Goal: Task Accomplishment & Management: Manage account settings

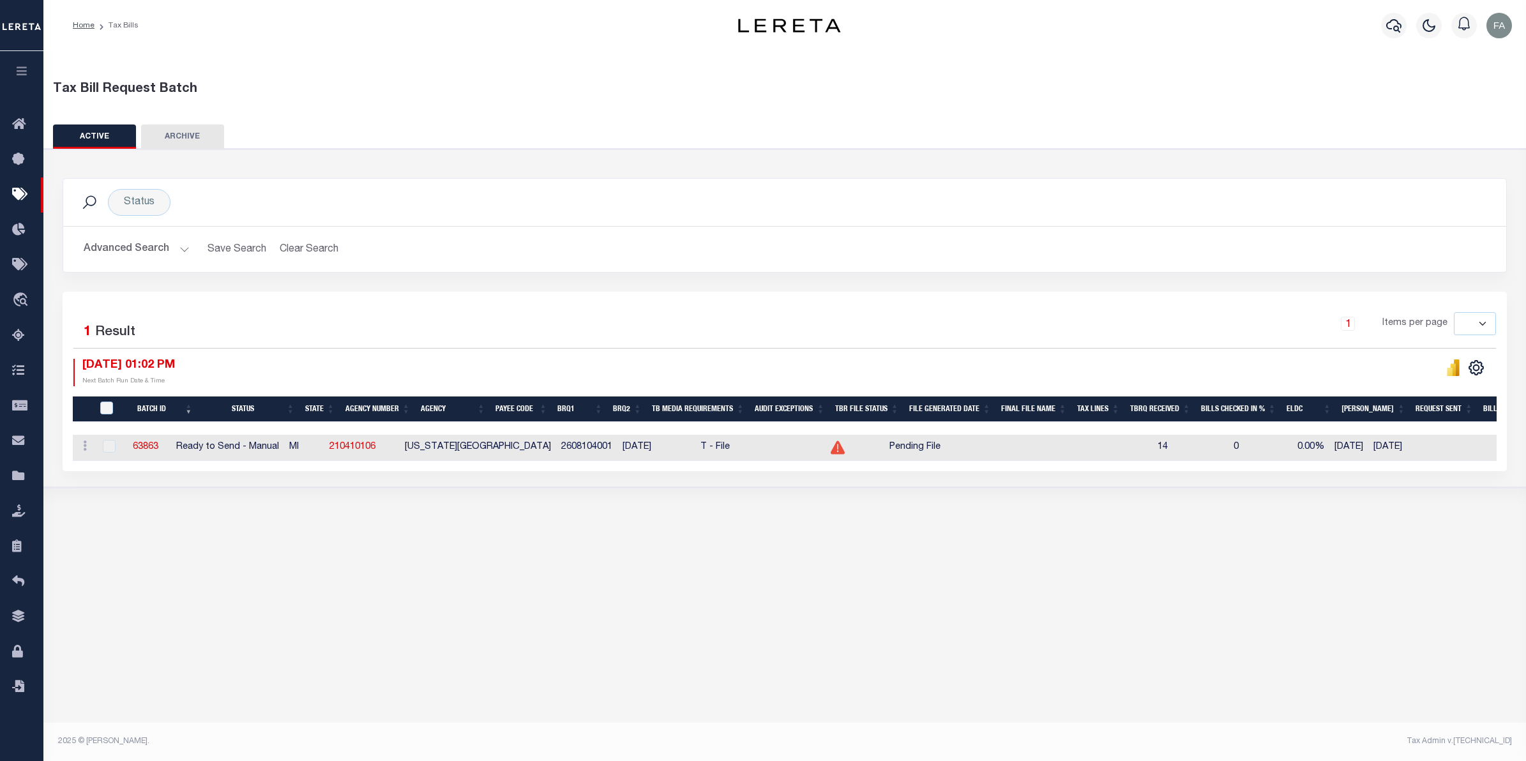
select select
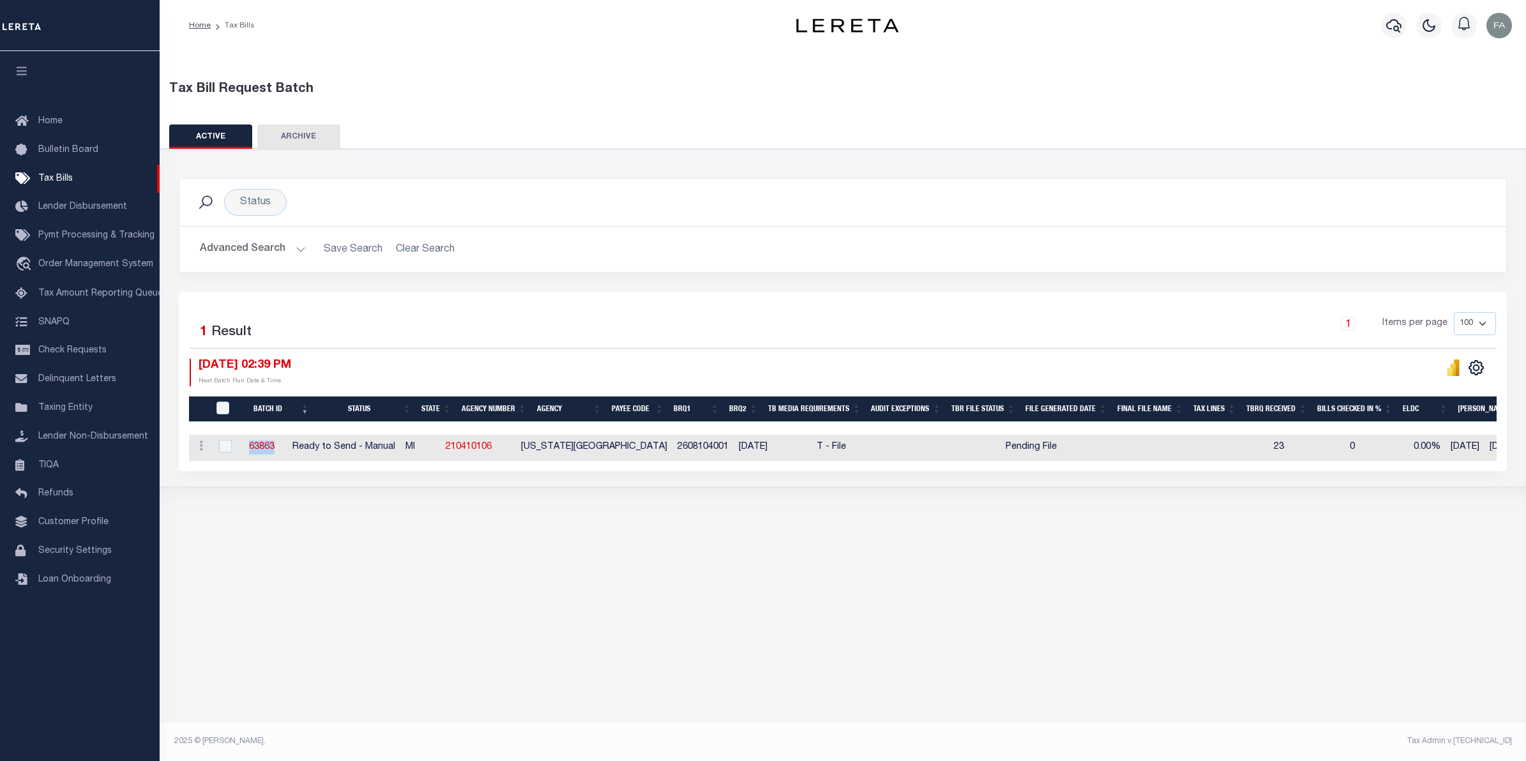
drag, startPoint x: 310, startPoint y: 441, endPoint x: 249, endPoint y: 455, distance: 62.1
click at [249, 455] on td "63863" at bounding box center [262, 448] width 50 height 26
checkbox input "true"
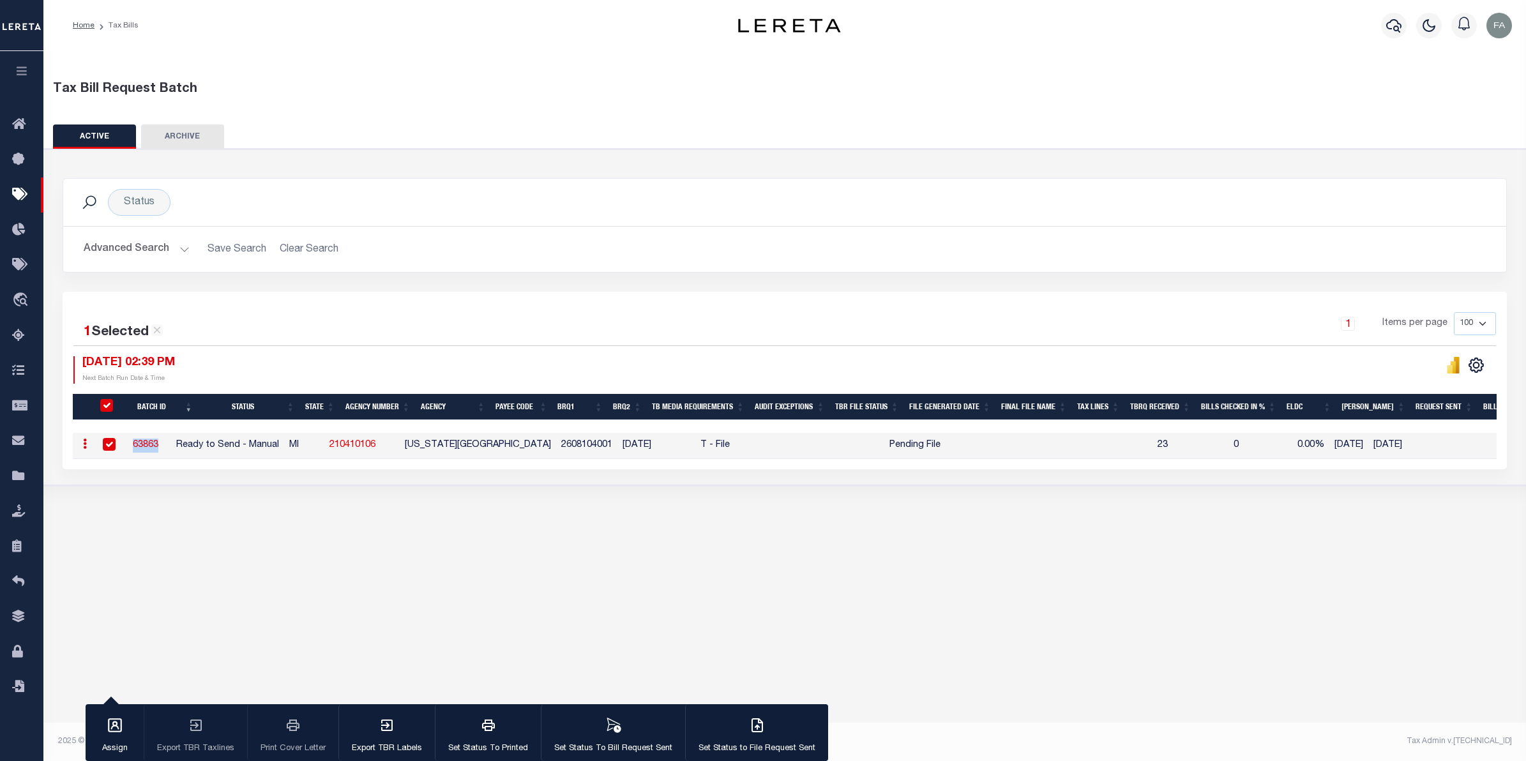
copy link "63863"
click at [825, 521] on div "Tax Bill Request Batch ACTIVE ARCHIVE HISTORY Search" at bounding box center [784, 288] width 1483 height 474
drag, startPoint x: 416, startPoint y: 453, endPoint x: 361, endPoint y: 435, distance: 58.0
click at [361, 436] on td "210410106" at bounding box center [361, 446] width 75 height 26
checkbox input "false"
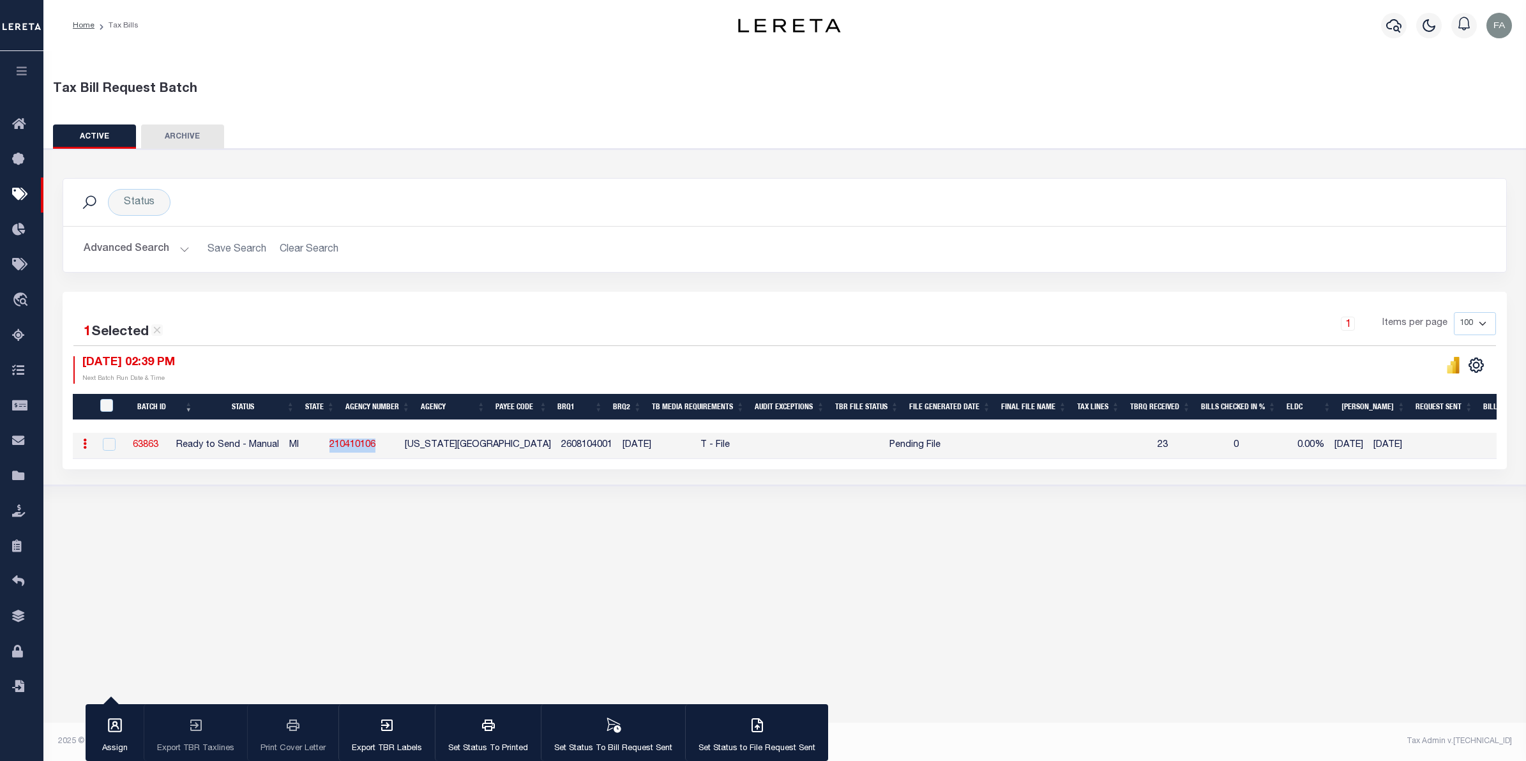
checkbox input "false"
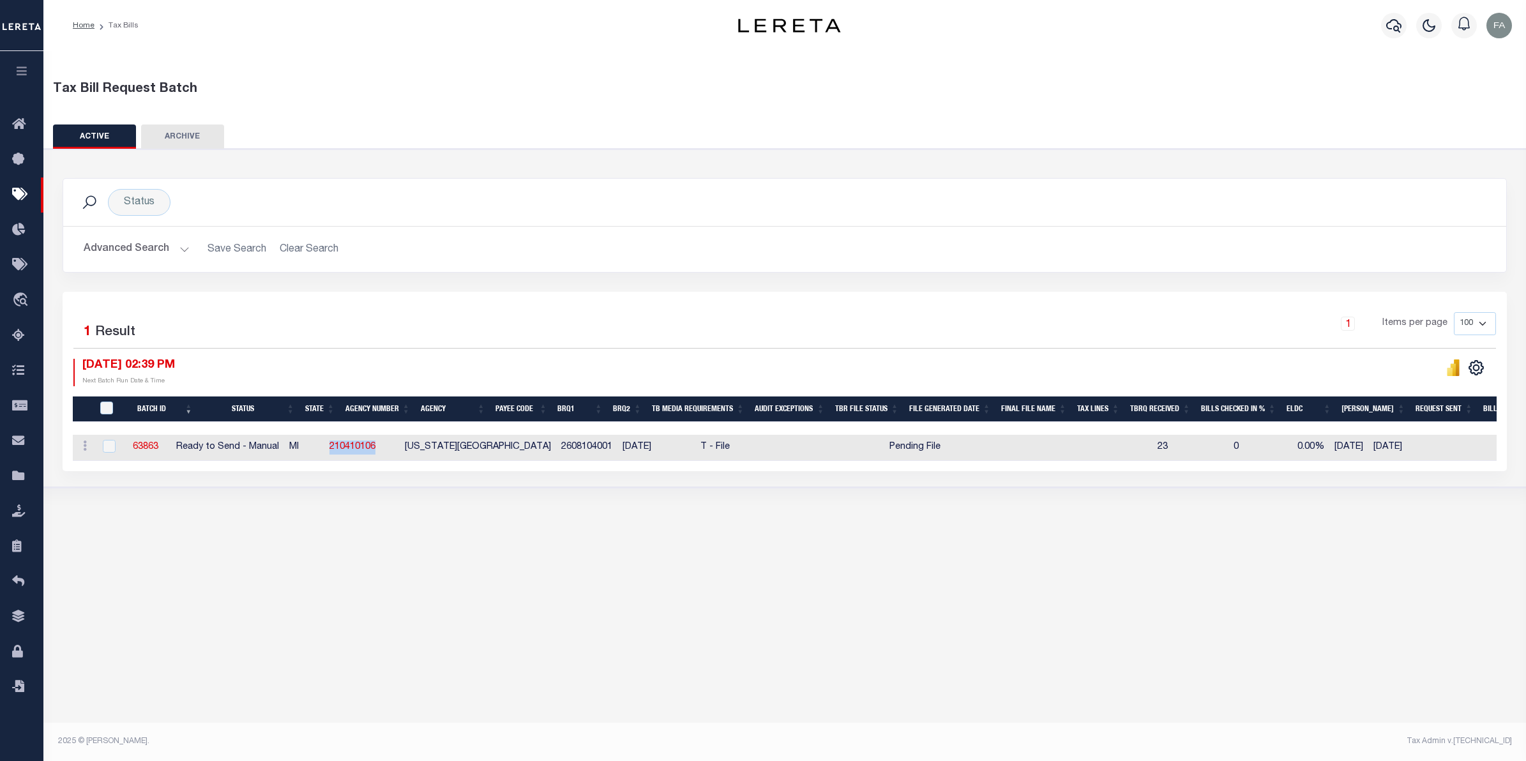
copy link "210410106"
drag, startPoint x: 183, startPoint y: 458, endPoint x: 150, endPoint y: 447, distance: 35.1
click at [150, 447] on td "63863" at bounding box center [146, 448] width 50 height 26
checkbox input "true"
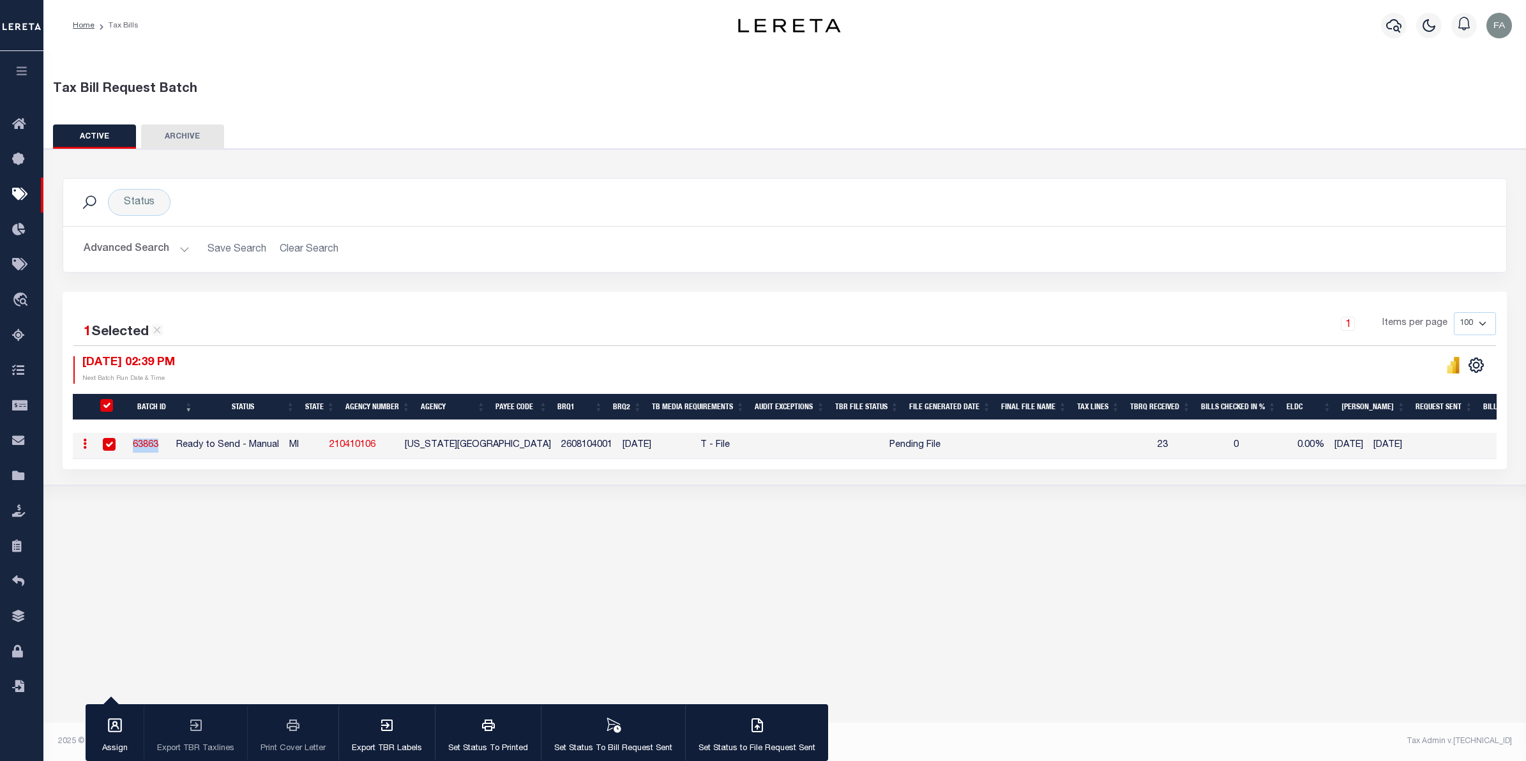
copy link "63863"
click at [174, 243] on button "Advanced Search" at bounding box center [137, 249] width 106 height 25
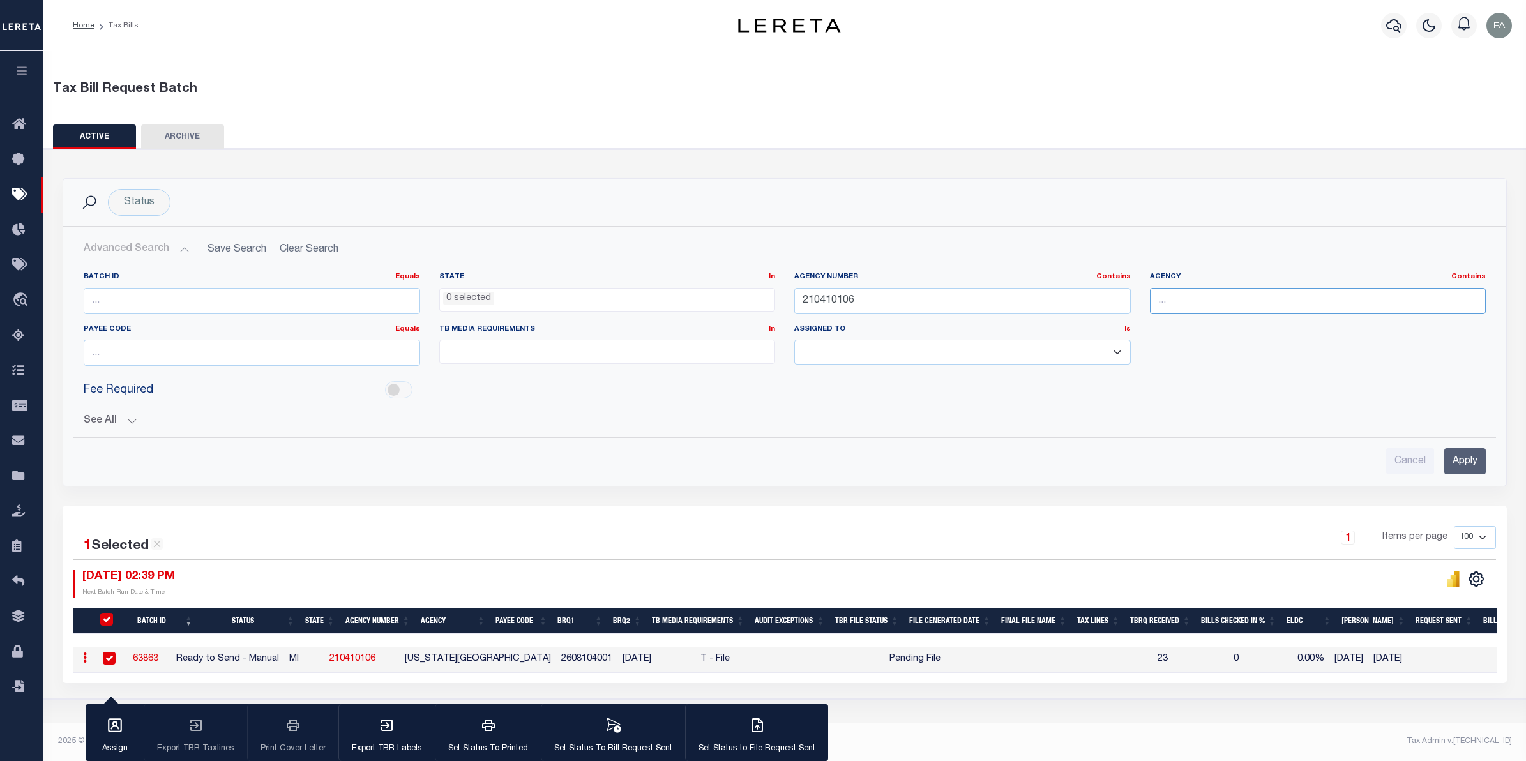
click at [1230, 301] on input "text" at bounding box center [1318, 301] width 337 height 26
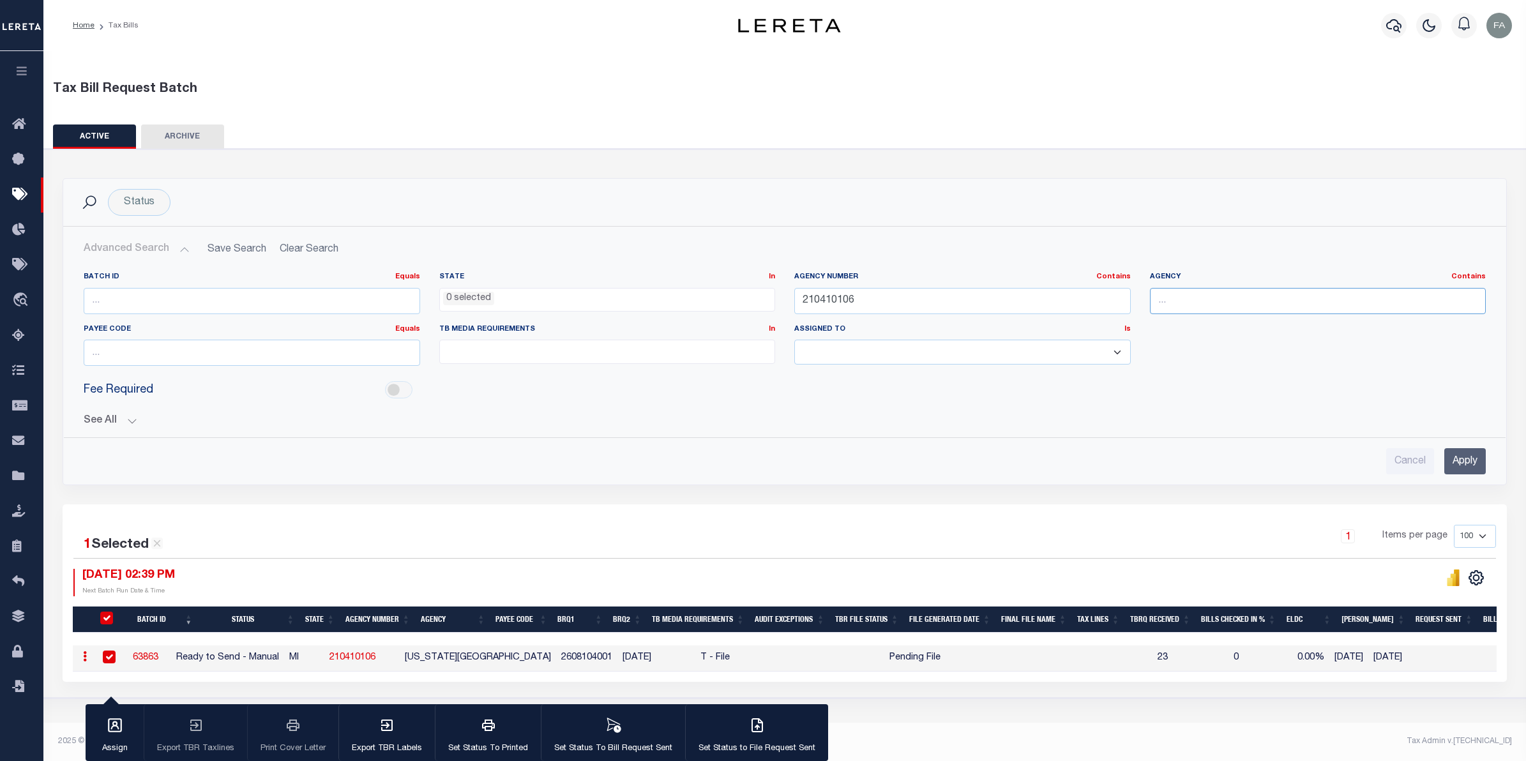
paste input "[GEOGRAPHIC_DATA]"
type input "[GEOGRAPHIC_DATA]"
click at [1132, 308] on div "Agency Number Contains Contains Is 210410106" at bounding box center [963, 298] width 356 height 52
click at [1114, 302] on input "210410106" at bounding box center [962, 301] width 337 height 26
click at [1465, 460] on input "Apply" at bounding box center [1465, 461] width 42 height 26
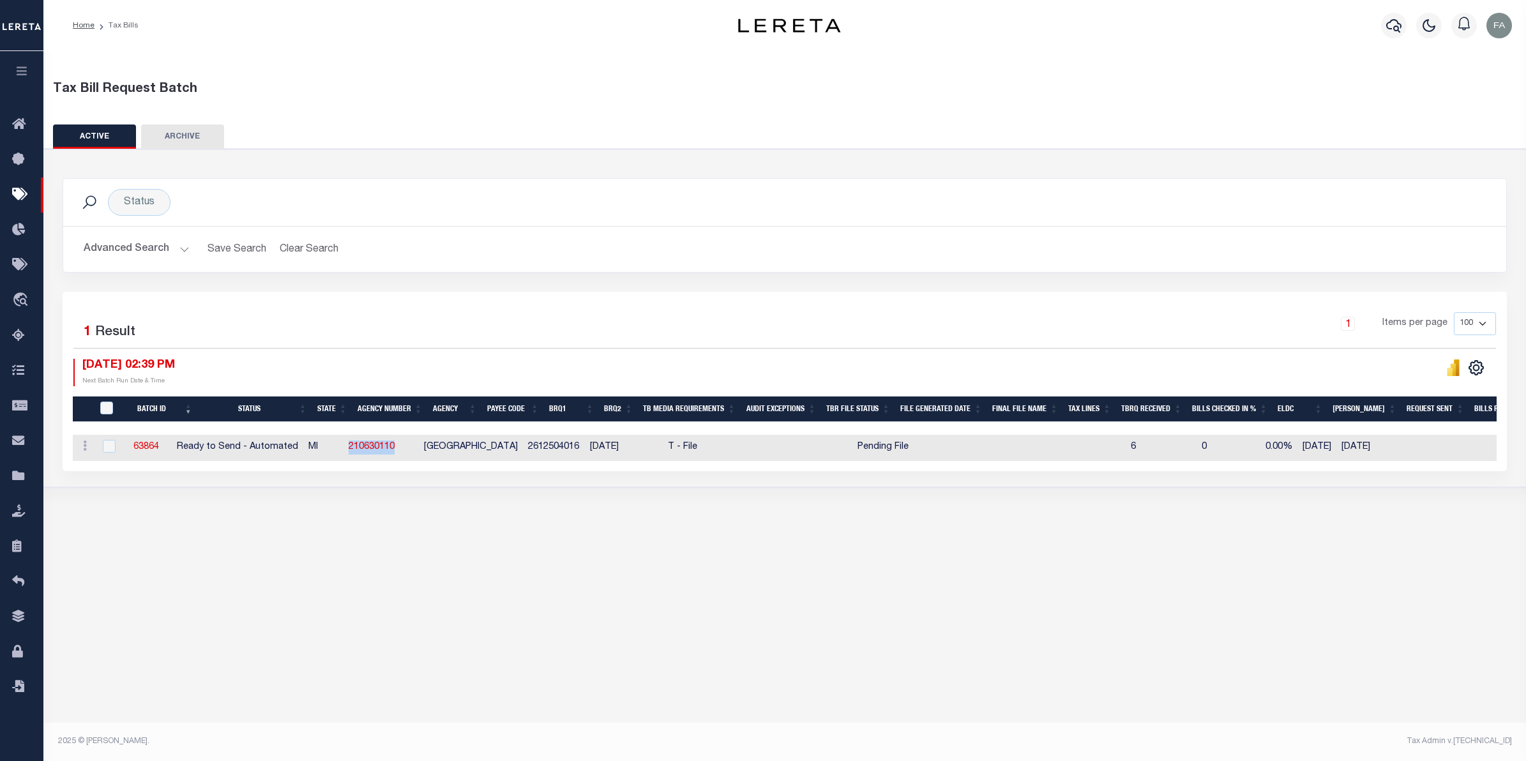
drag, startPoint x: 397, startPoint y: 450, endPoint x: 366, endPoint y: 451, distance: 30.7
click at [366, 451] on tr "ACTIONS Delete 63864 Ready to Send - Automated MI 210630110 NOVI CITY 261250401…" at bounding box center [1090, 448] width 2034 height 26
copy tr "210630110"
click at [178, 252] on button "Advanced Search" at bounding box center [137, 249] width 106 height 25
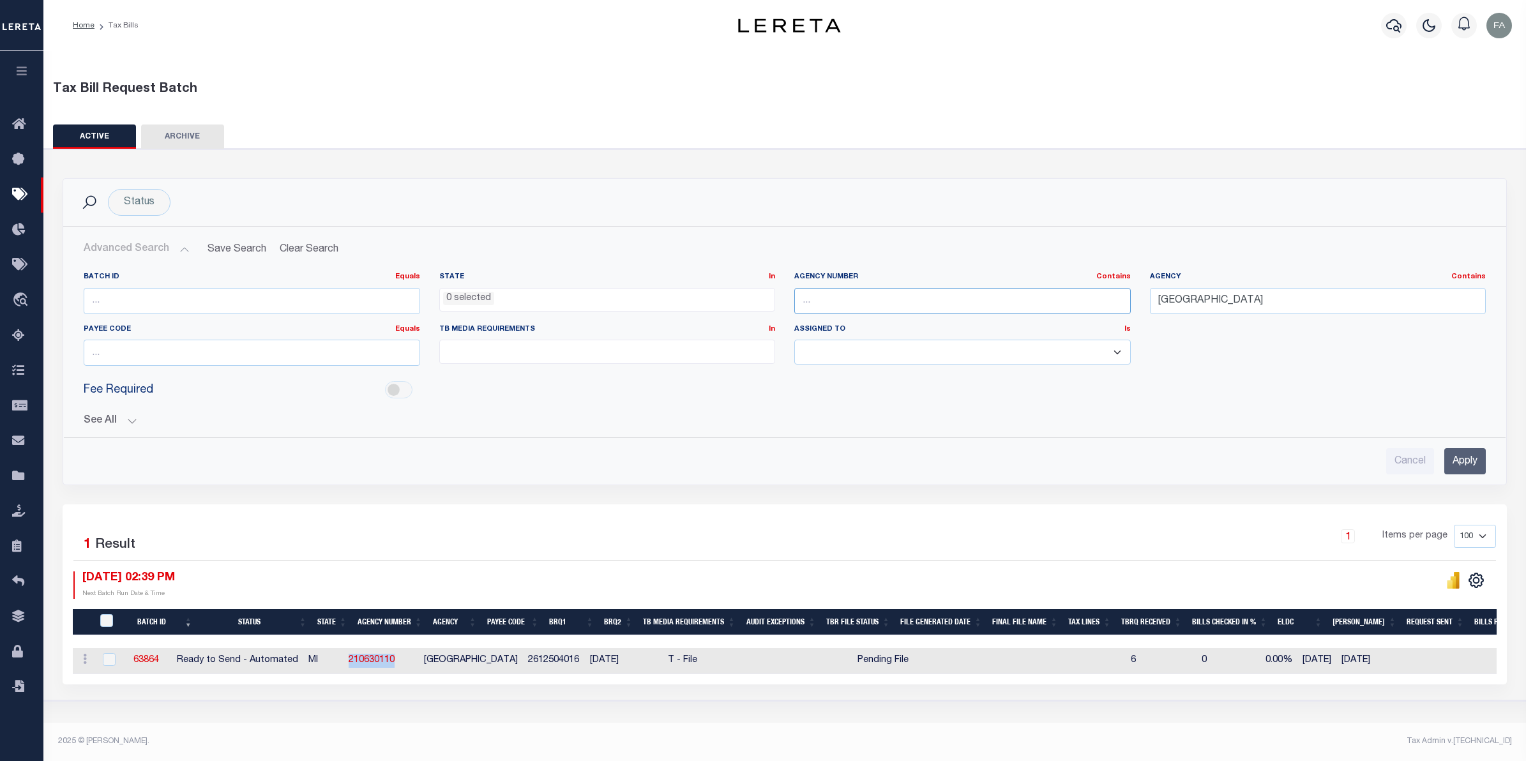
click at [889, 298] on input "text" at bounding box center [962, 301] width 337 height 26
paste input "210410103"
type input "210410103"
click at [1273, 317] on div "Agency Contains Contains Is NOVI CITY" at bounding box center [1318, 298] width 356 height 52
drag, startPoint x: 1273, startPoint y: 305, endPoint x: 1310, endPoint y: 322, distance: 41.7
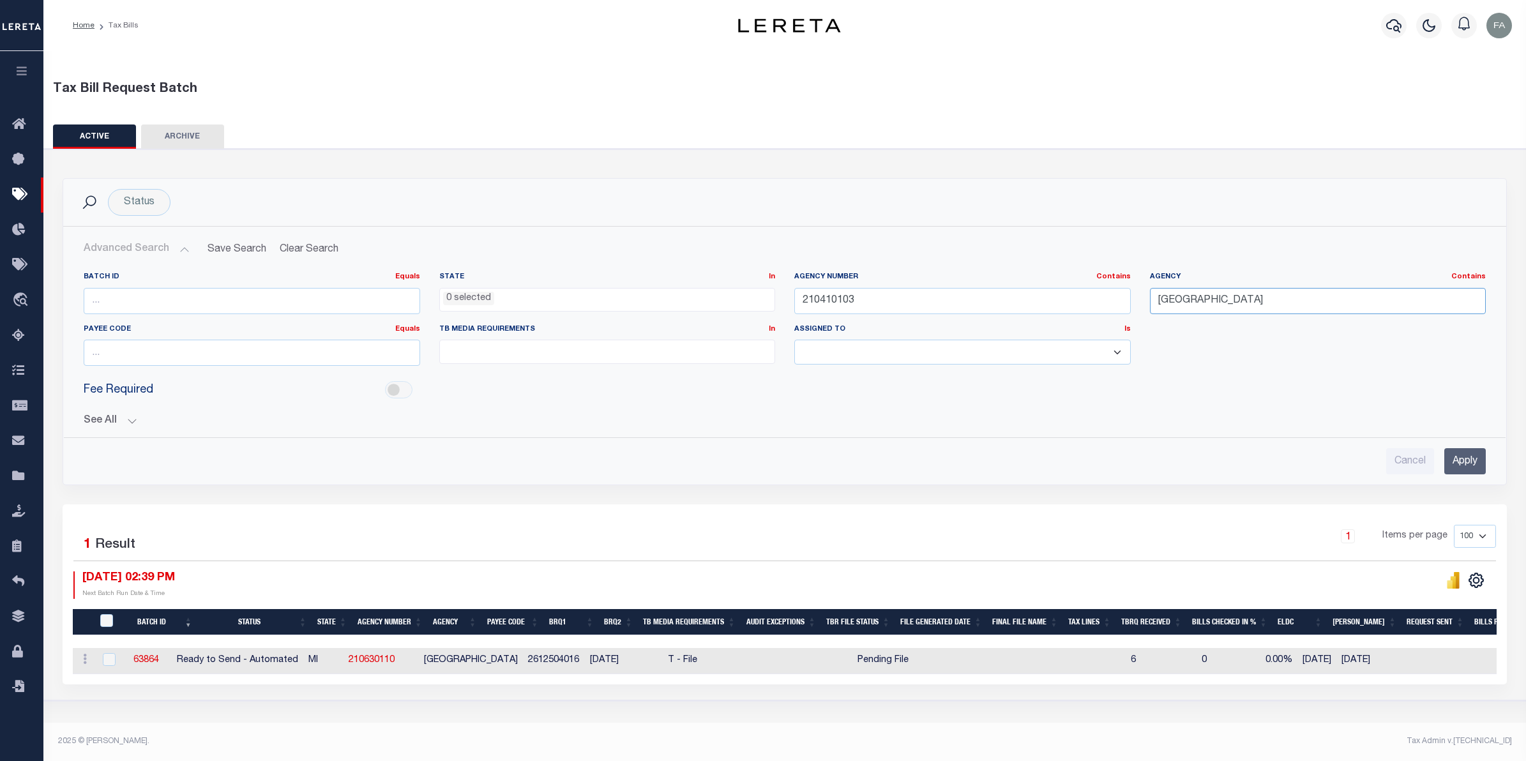
click at [1273, 304] on input "[GEOGRAPHIC_DATA]" at bounding box center [1318, 301] width 337 height 26
click at [1483, 468] on input "Apply" at bounding box center [1465, 461] width 42 height 26
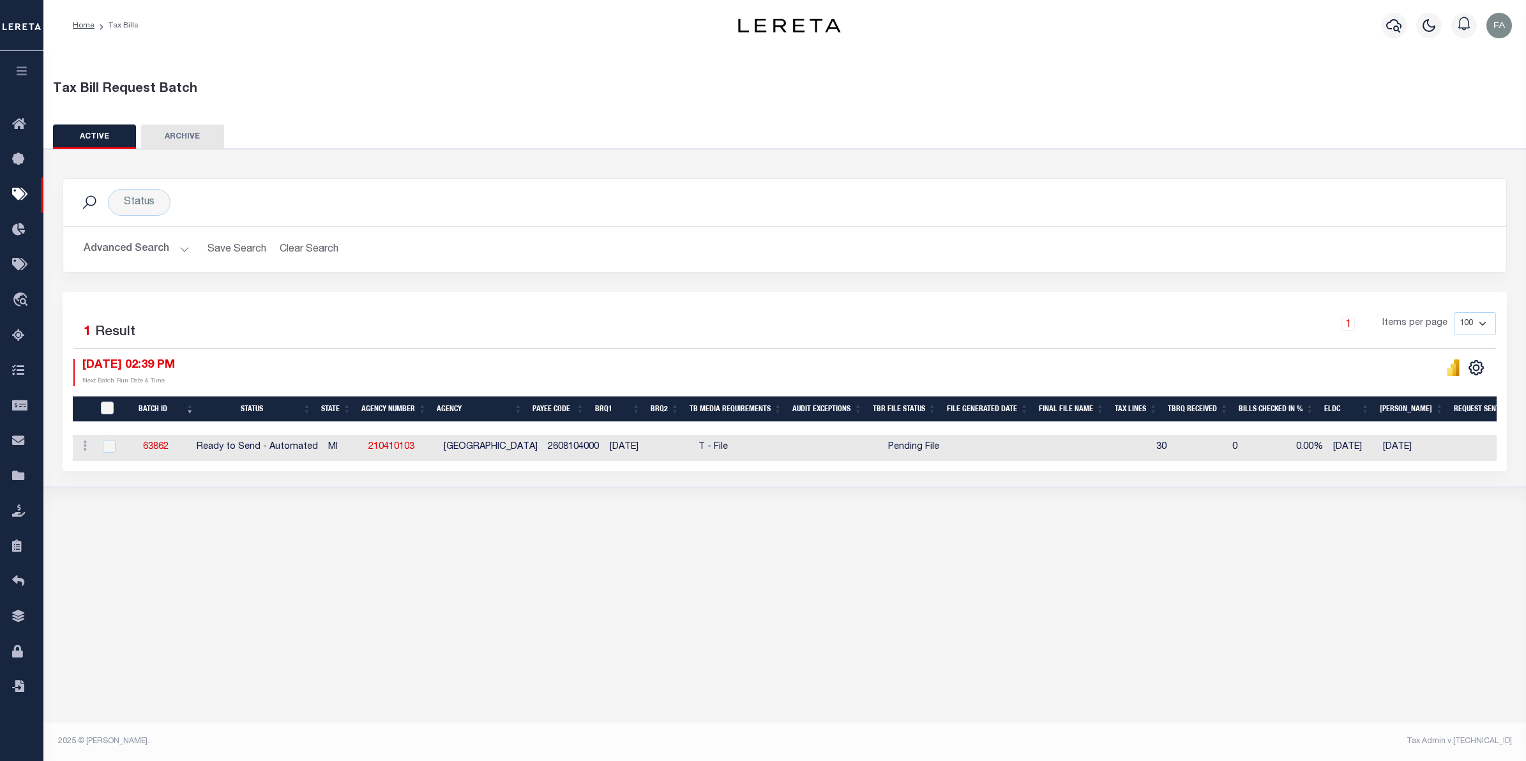
click at [1449, 374] on icon at bounding box center [1450, 372] width 6 height 8
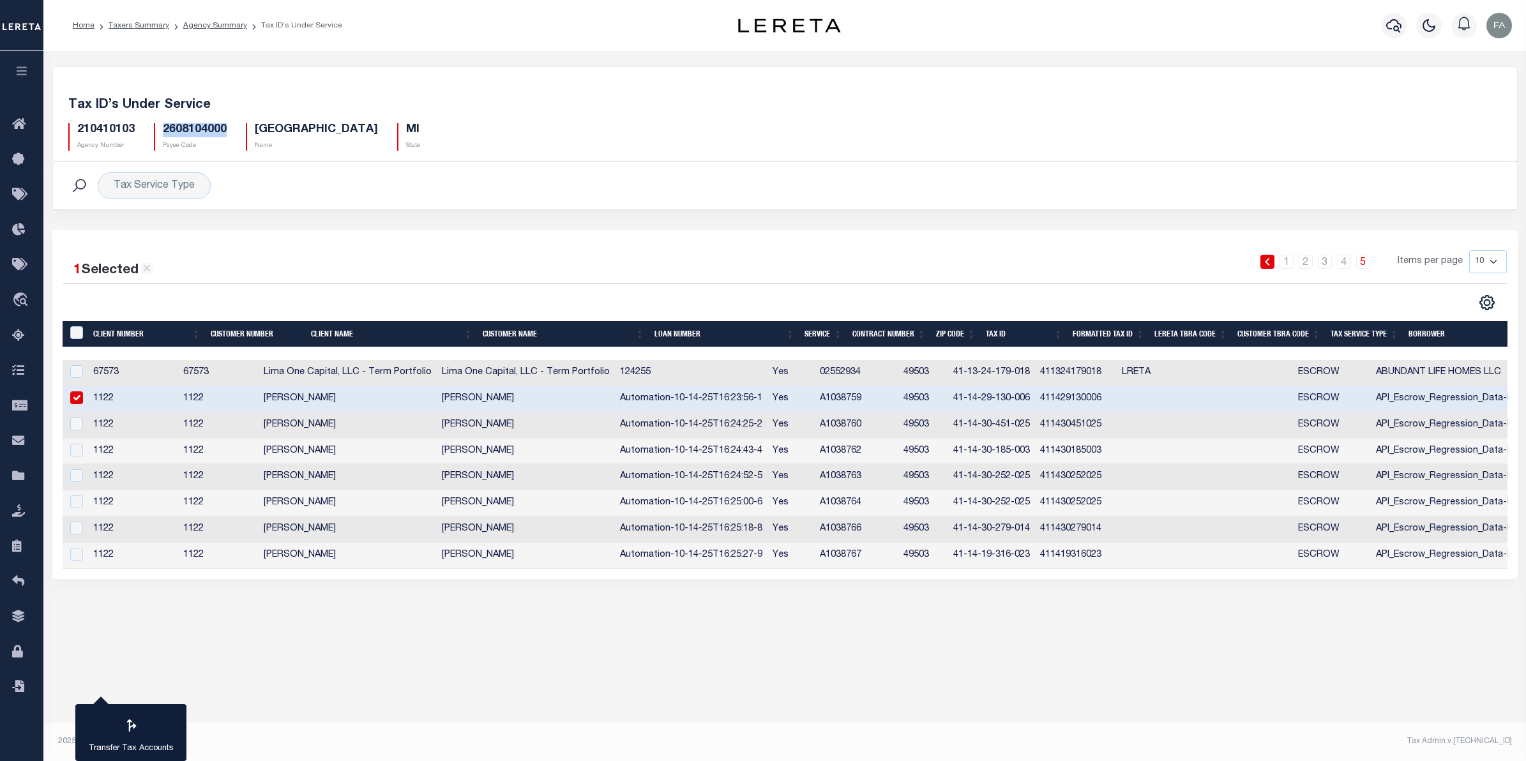
drag, startPoint x: 225, startPoint y: 132, endPoint x: 163, endPoint y: 128, distance: 61.5
click at [163, 128] on div "2608104000 Payee Code" at bounding box center [190, 136] width 92 height 27
click at [118, 131] on h5 "210410103" at bounding box center [105, 130] width 57 height 14
copy h5 "210410103"
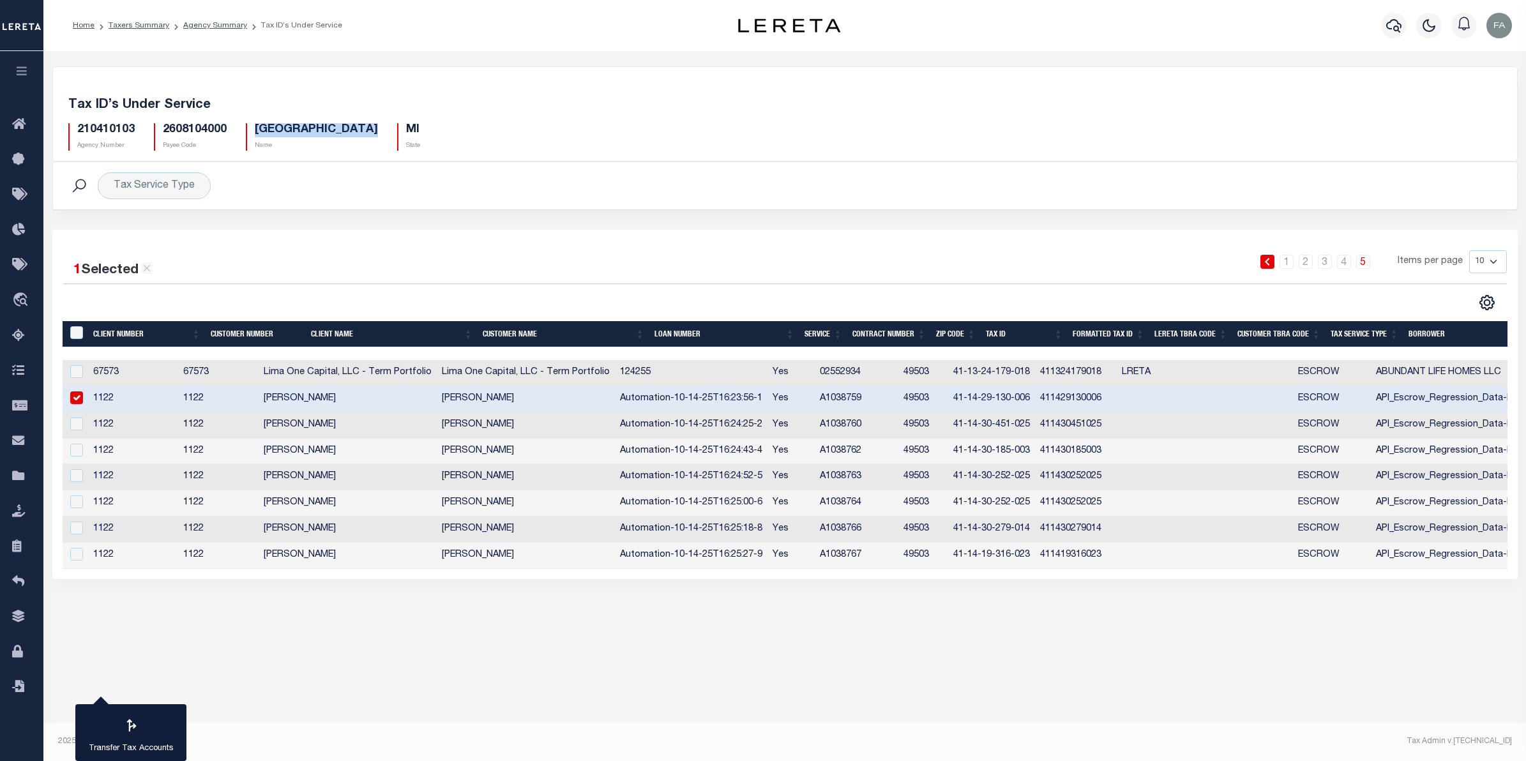
drag, startPoint x: 372, startPoint y: 132, endPoint x: 255, endPoint y: 125, distance: 117.1
click at [255, 125] on div "GRAND RAPIDS CITY Name" at bounding box center [311, 136] width 151 height 27
copy h5 "GRAND RAPIDS CITY"
click at [117, 132] on h5 "210410103" at bounding box center [105, 130] width 57 height 14
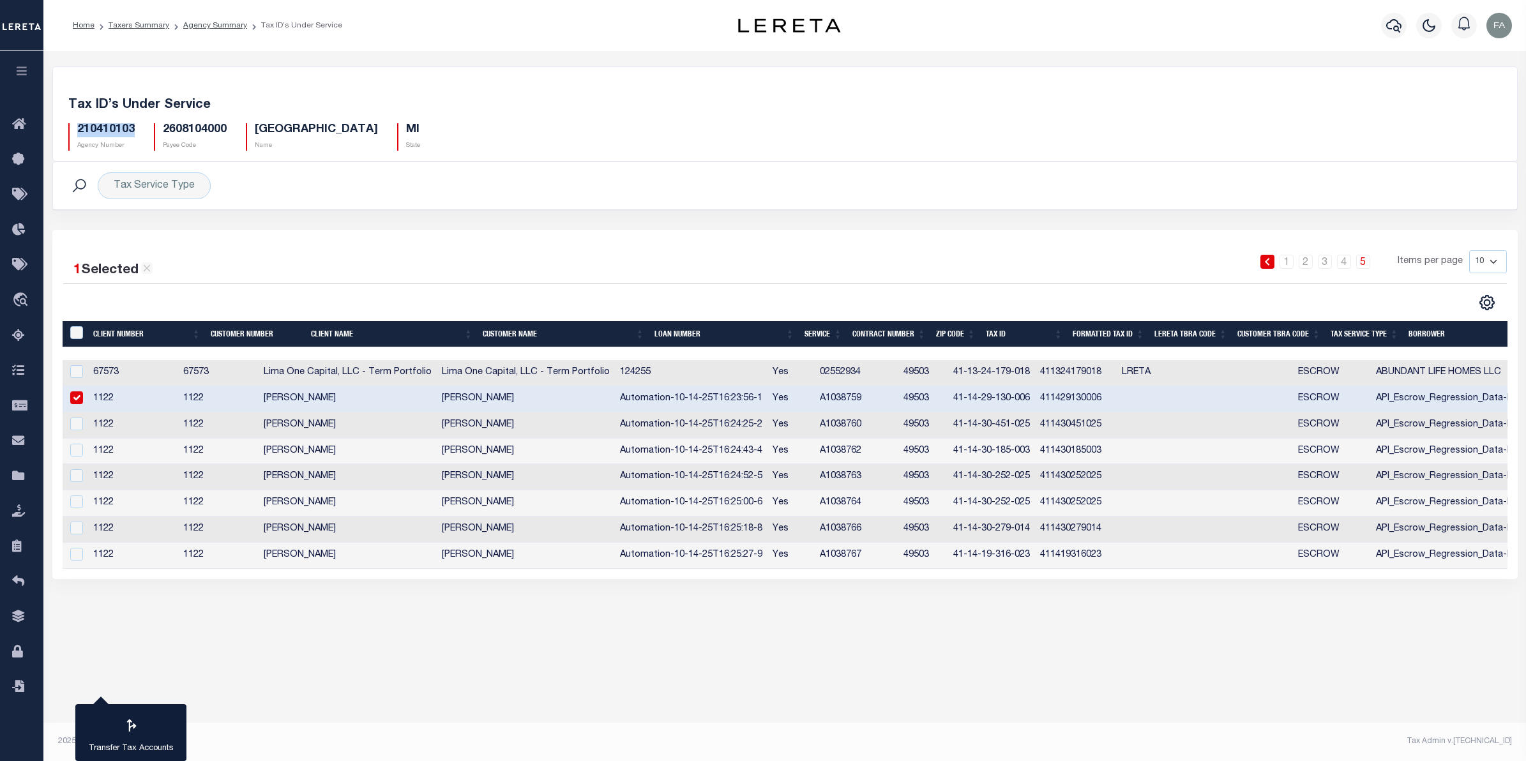
copy h5 "210410103"
click at [220, 26] on link "Agency Summary" at bounding box center [215, 26] width 64 height 8
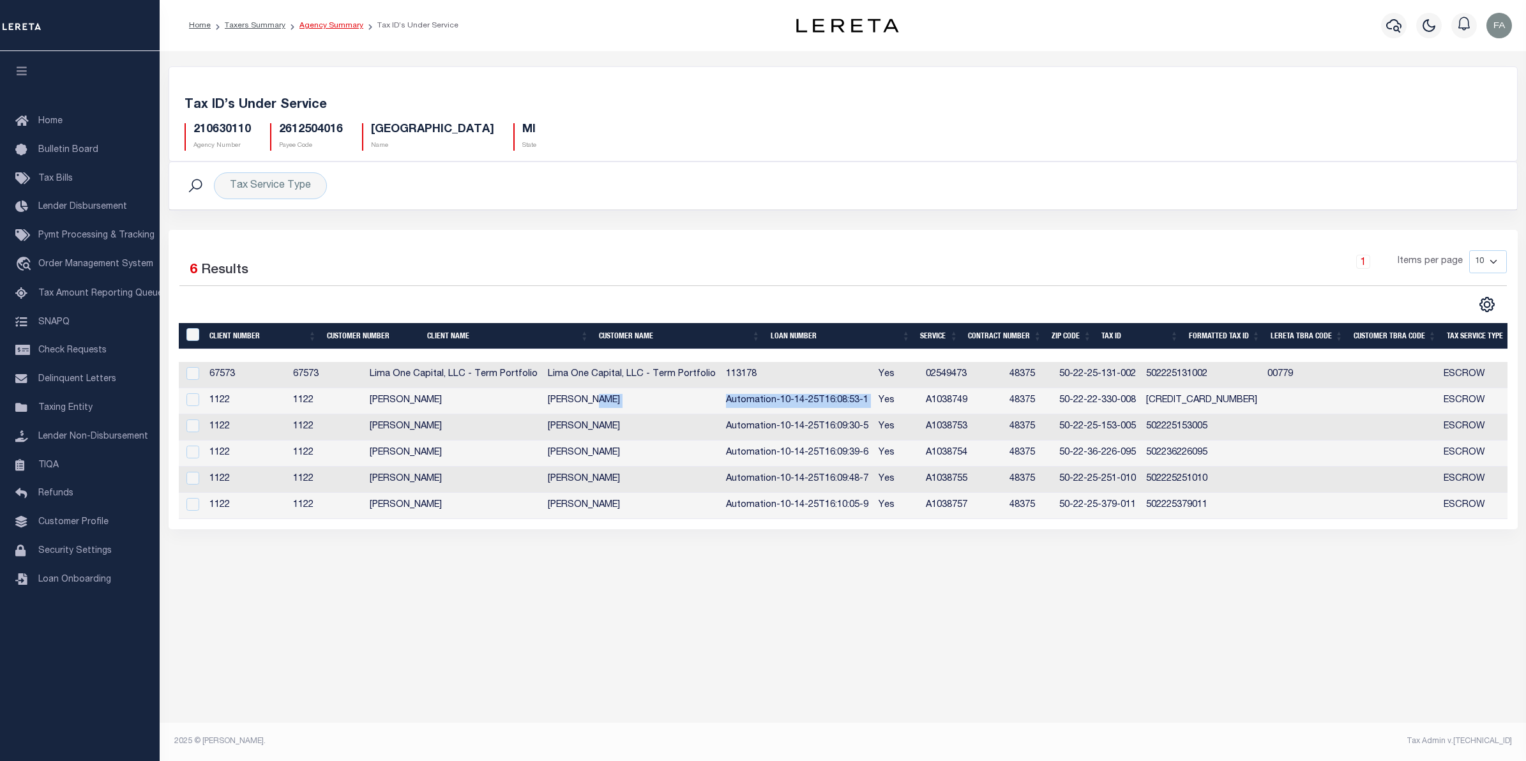
click at [349, 29] on link "Agency Summary" at bounding box center [331, 26] width 64 height 8
drag, startPoint x: 423, startPoint y: 126, endPoint x: 368, endPoint y: 125, distance: 54.9
click at [371, 125] on h5 "NOVI CITY" at bounding box center [432, 130] width 123 height 14
copy h5 "NOVI CITY"
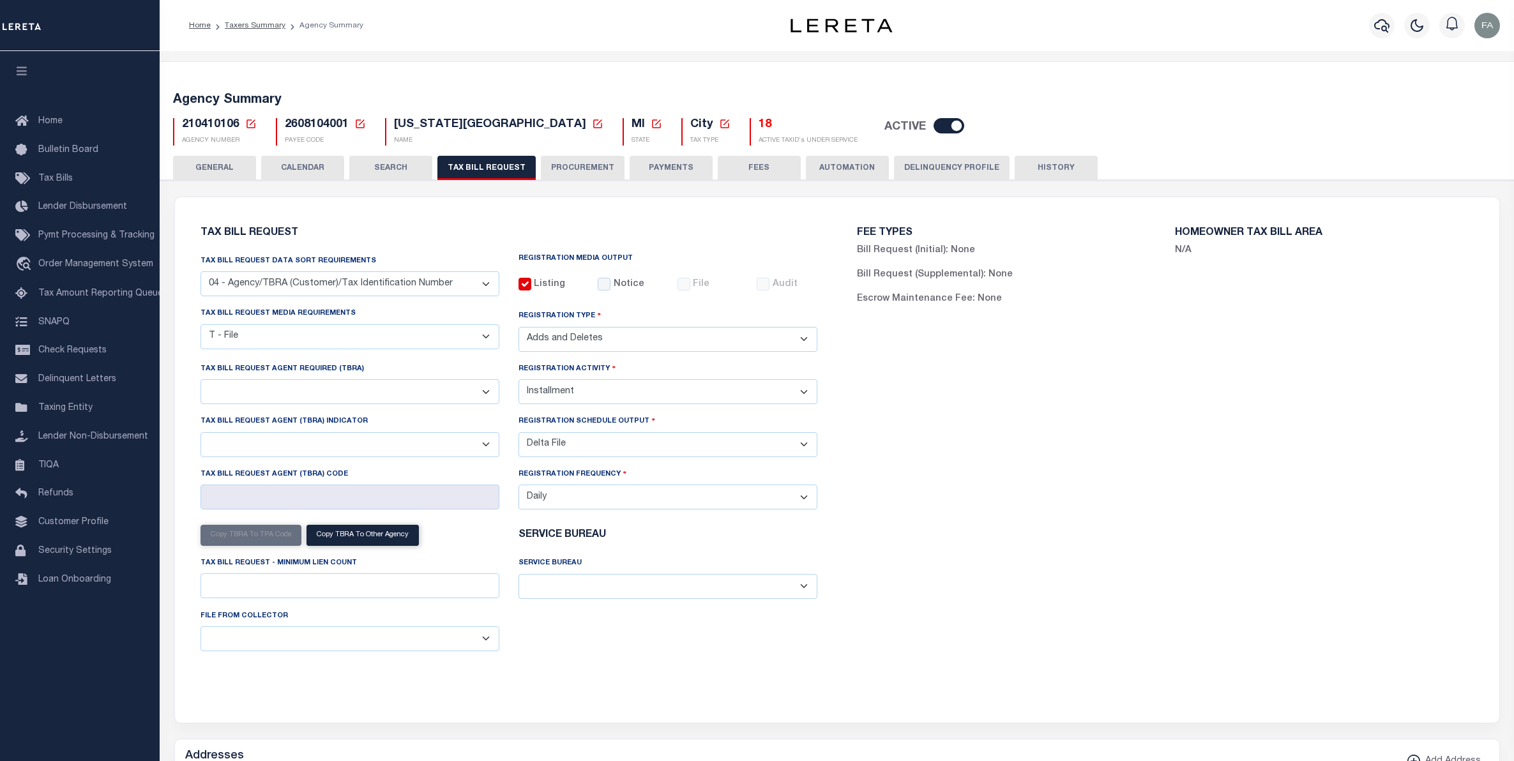
select select "28"
select select "22"
select select "2"
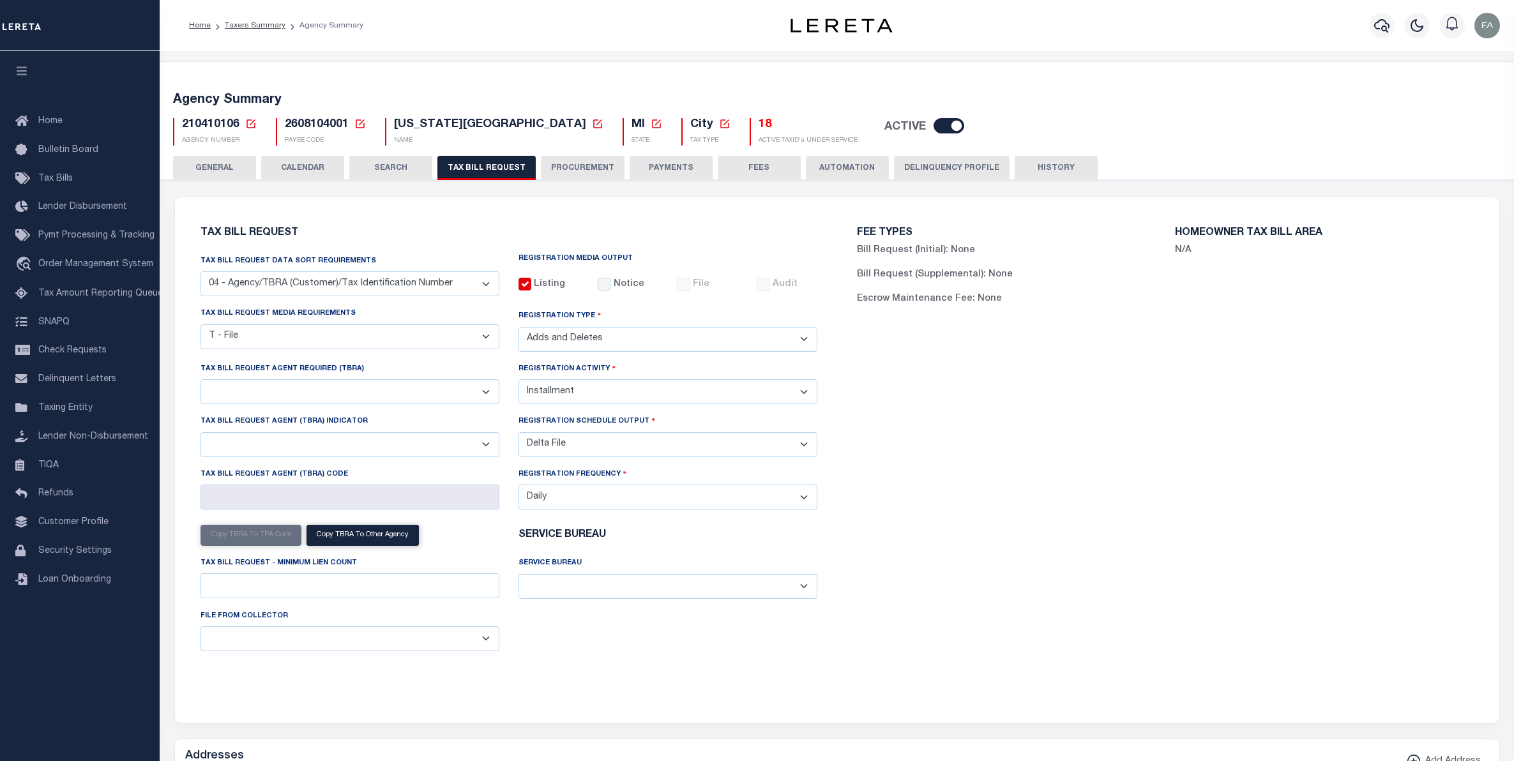
select select "1"
drag, startPoint x: 480, startPoint y: 122, endPoint x: 380, endPoint y: 119, distance: 99.6
click at [380, 120] on div "WYOMING CITY New Agency Name Cancel Save NAME" at bounding box center [494, 131] width 238 height 27
copy span "WYOMING CITY"
click at [321, 173] on button "CALENDAR" at bounding box center [302, 168] width 83 height 24
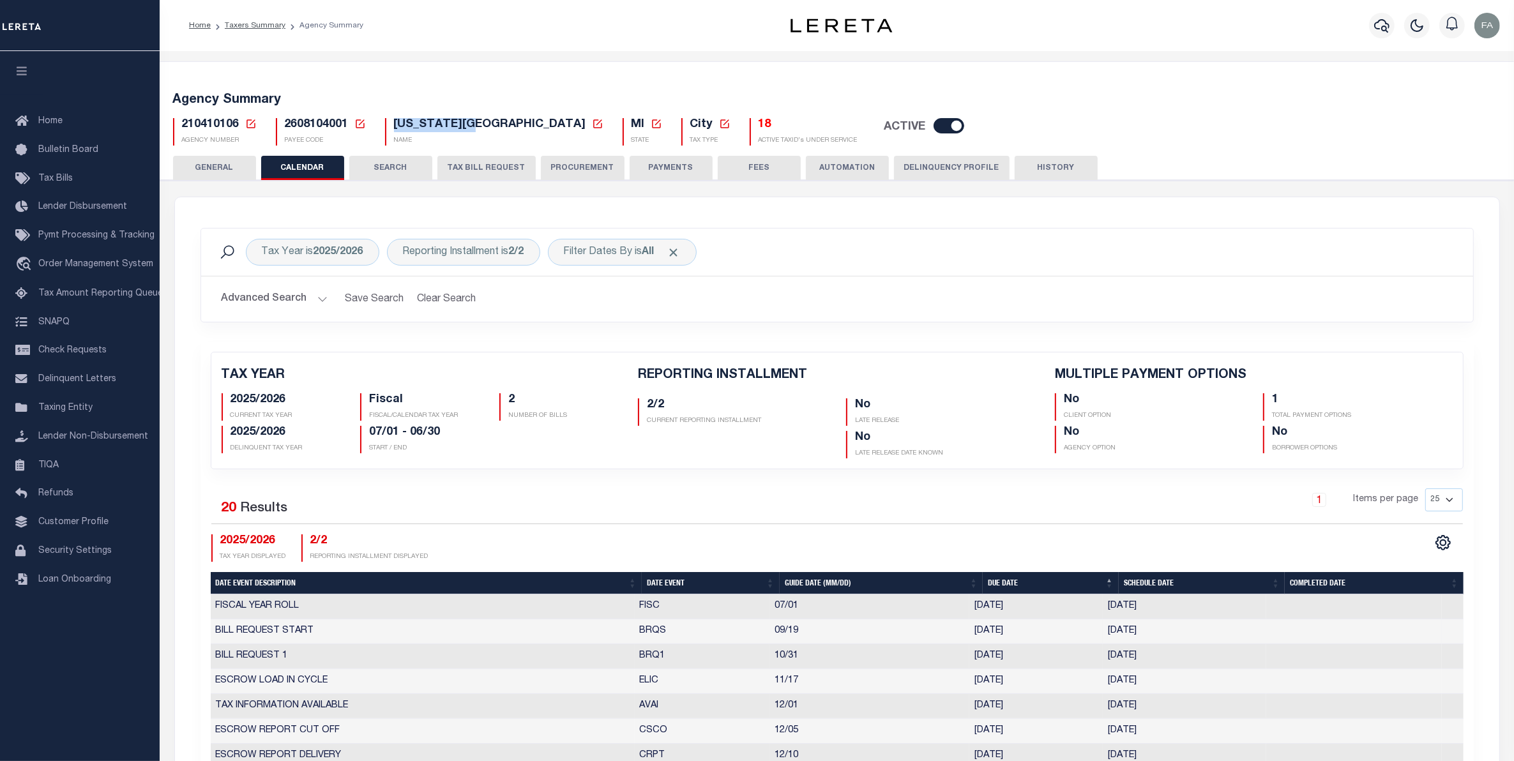
scroll to position [80, 0]
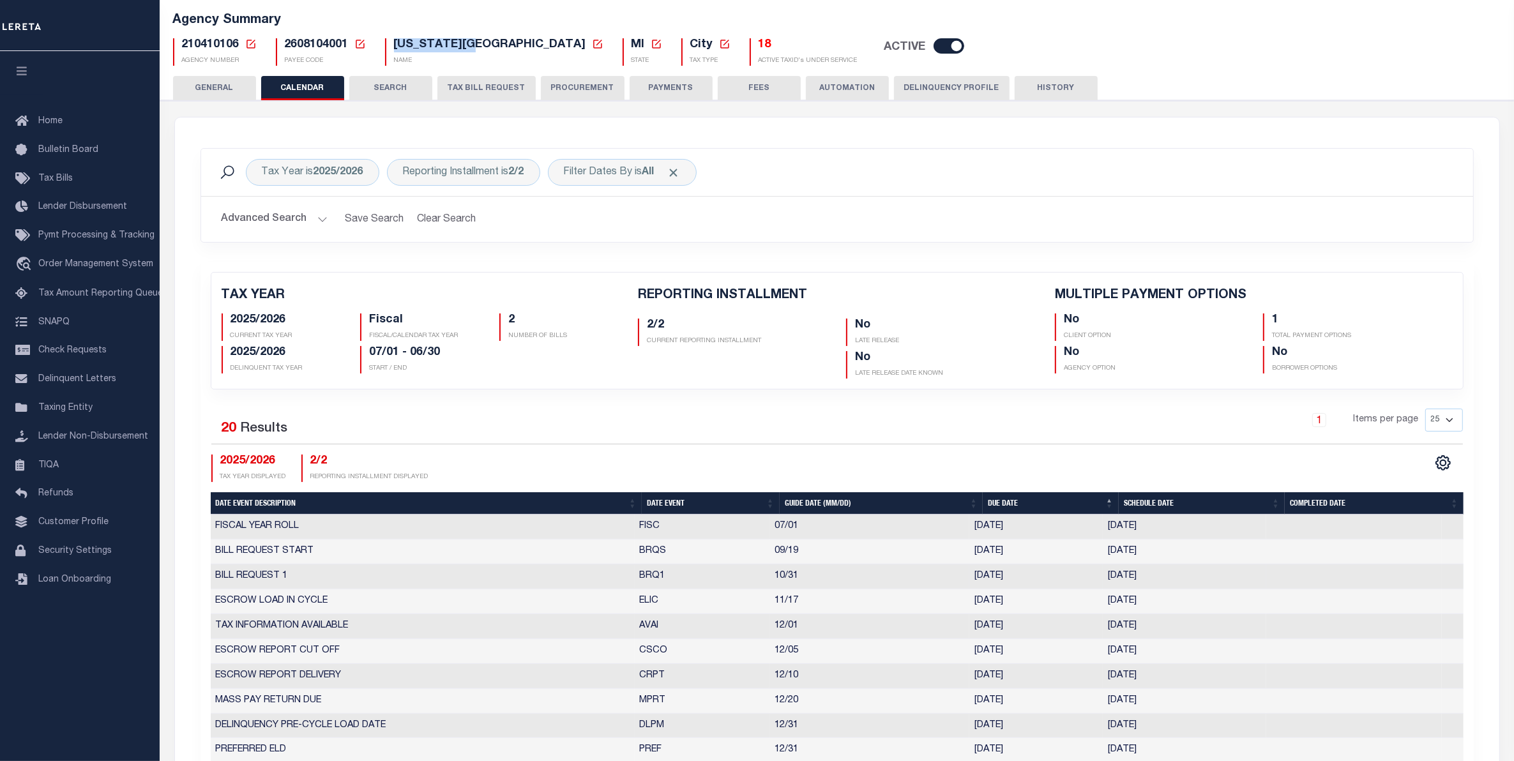
select select "10"
select select "31"
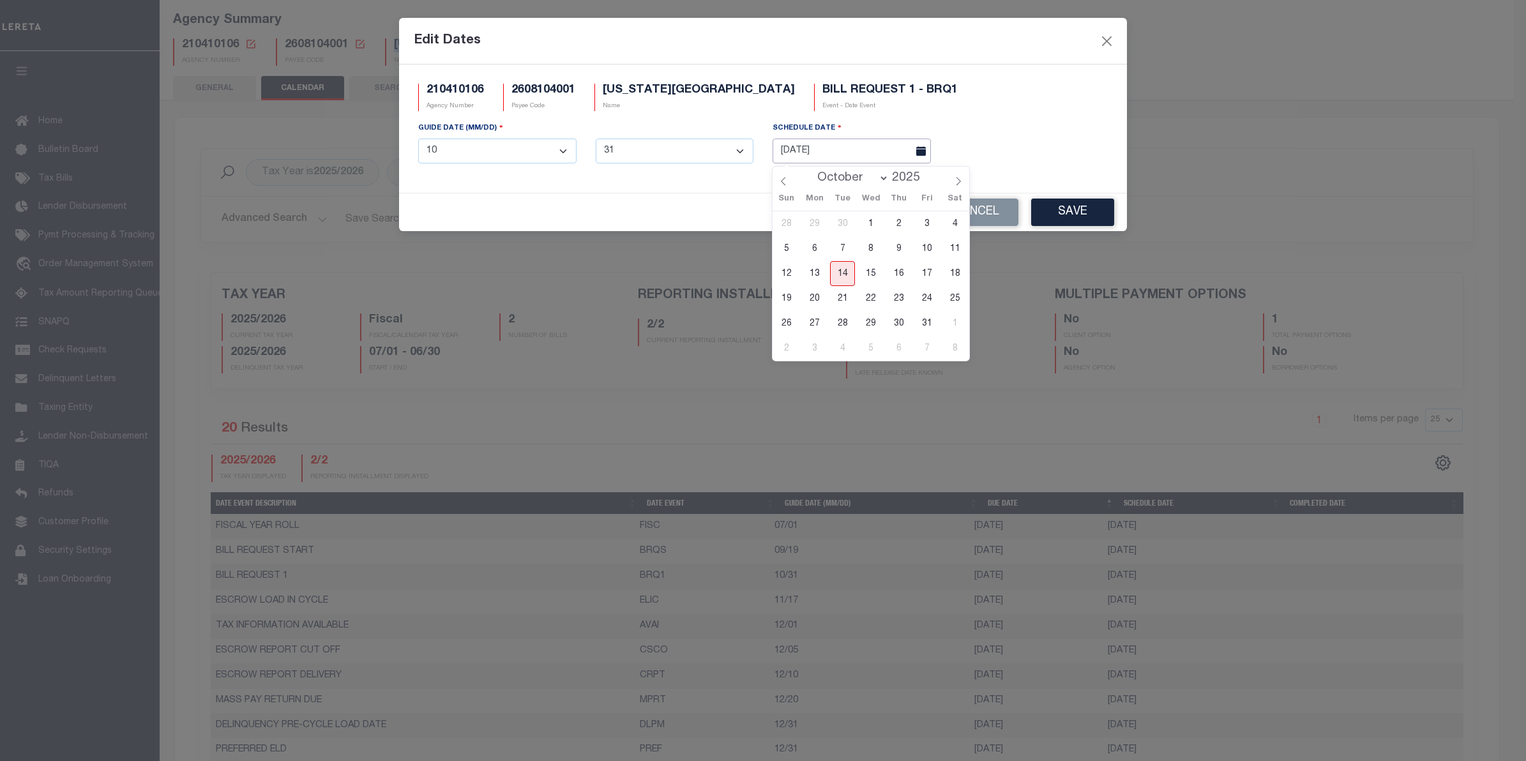
drag, startPoint x: 692, startPoint y: 581, endPoint x: 828, endPoint y: 139, distance: 462.5
click at [828, 140] on input "[DATE]" at bounding box center [852, 151] width 158 height 25
click at [843, 270] on span "14" at bounding box center [842, 273] width 25 height 25
type input "[DATE]"
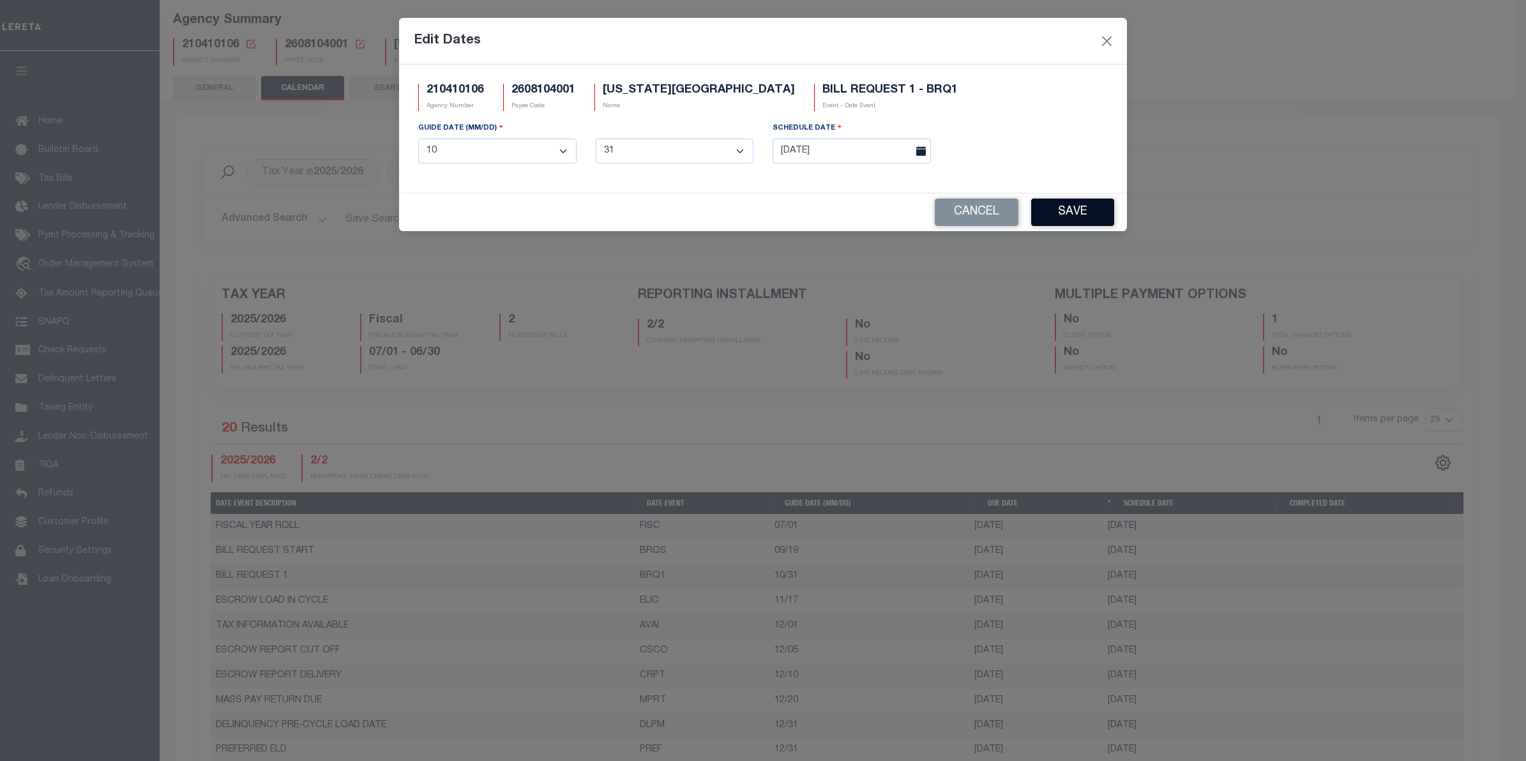
click at [1057, 214] on button "Save" at bounding box center [1072, 212] width 83 height 27
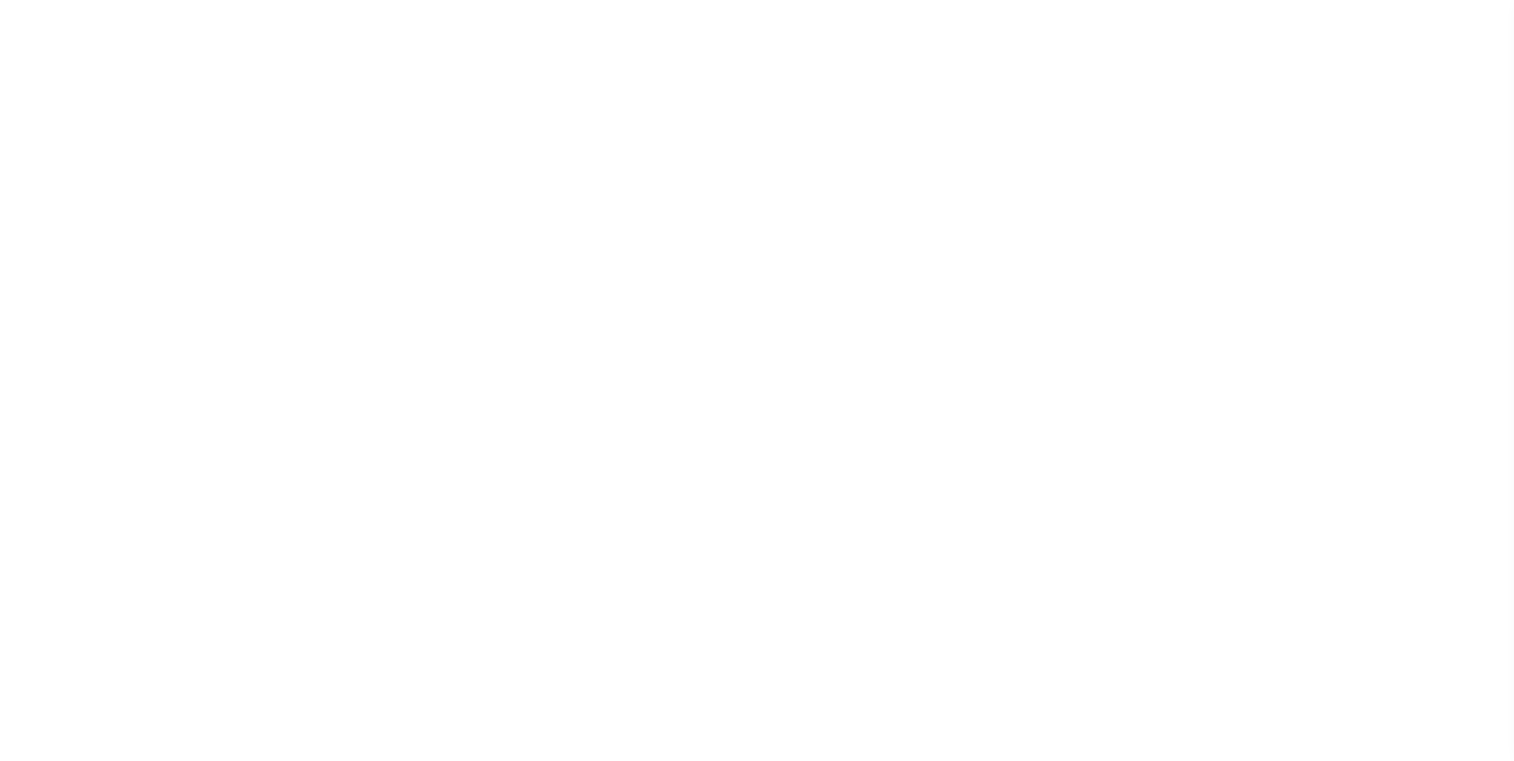
select select
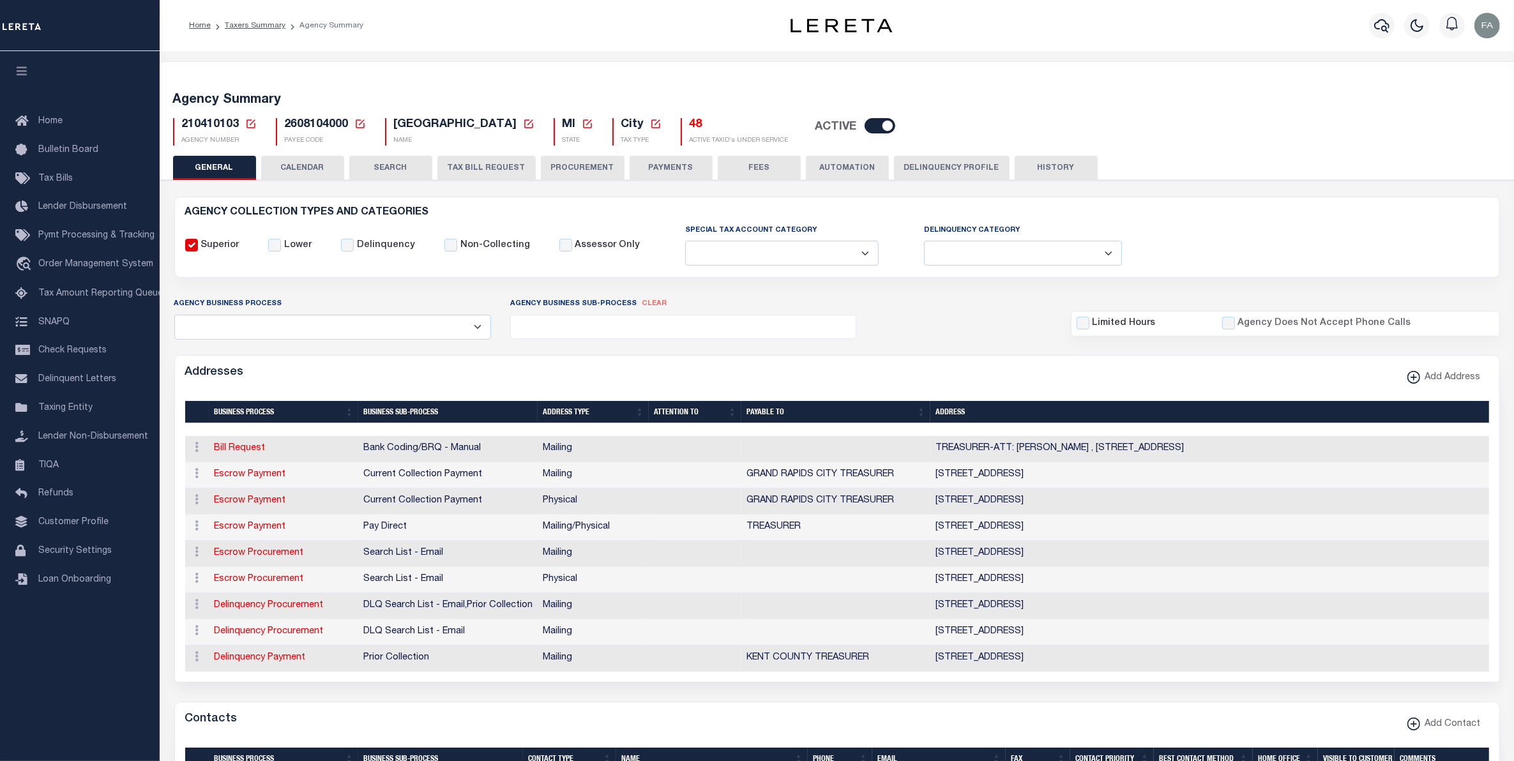
click at [276, 163] on button "CALENDAR" at bounding box center [302, 168] width 83 height 24
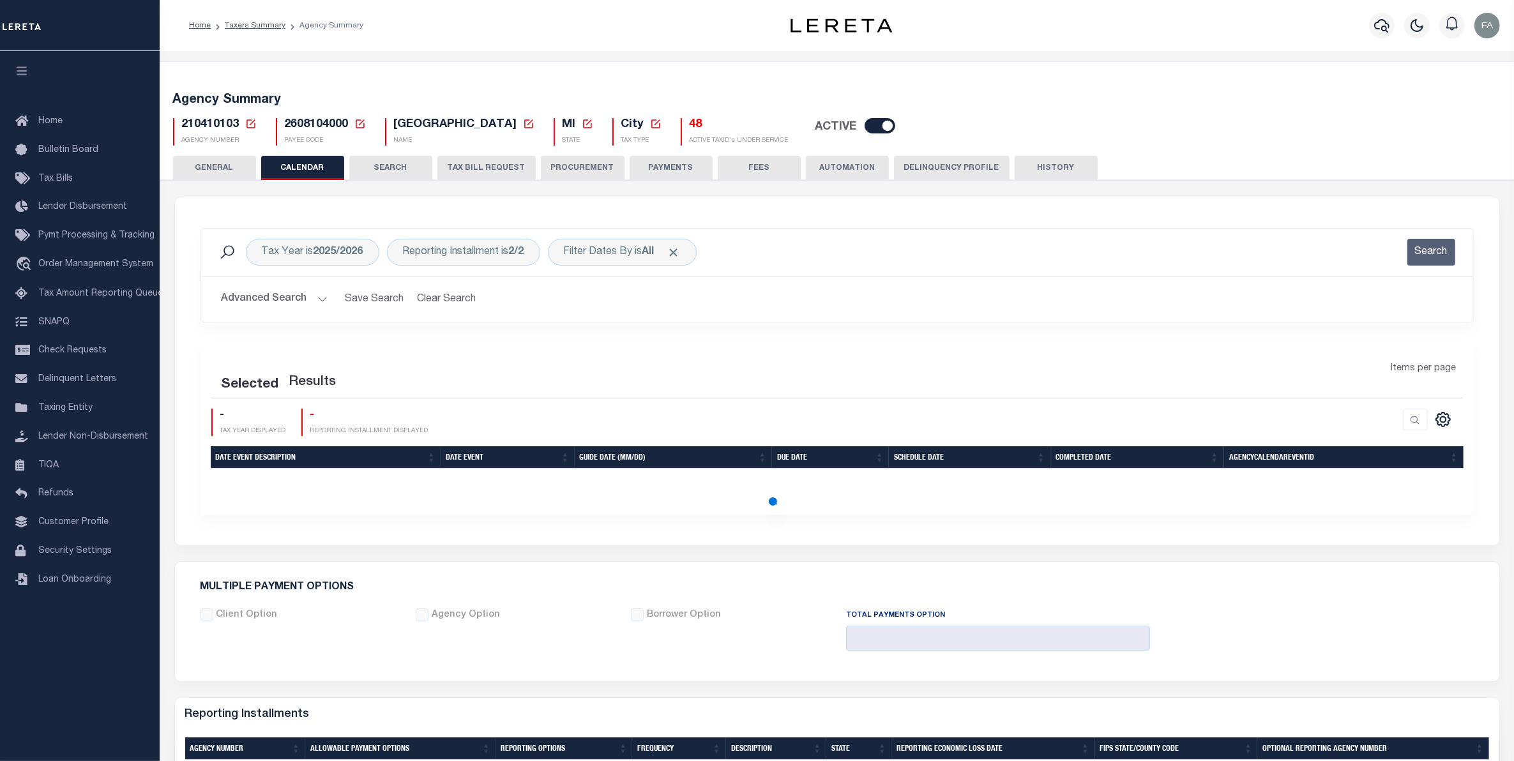
checkbox input "false"
type input "1"
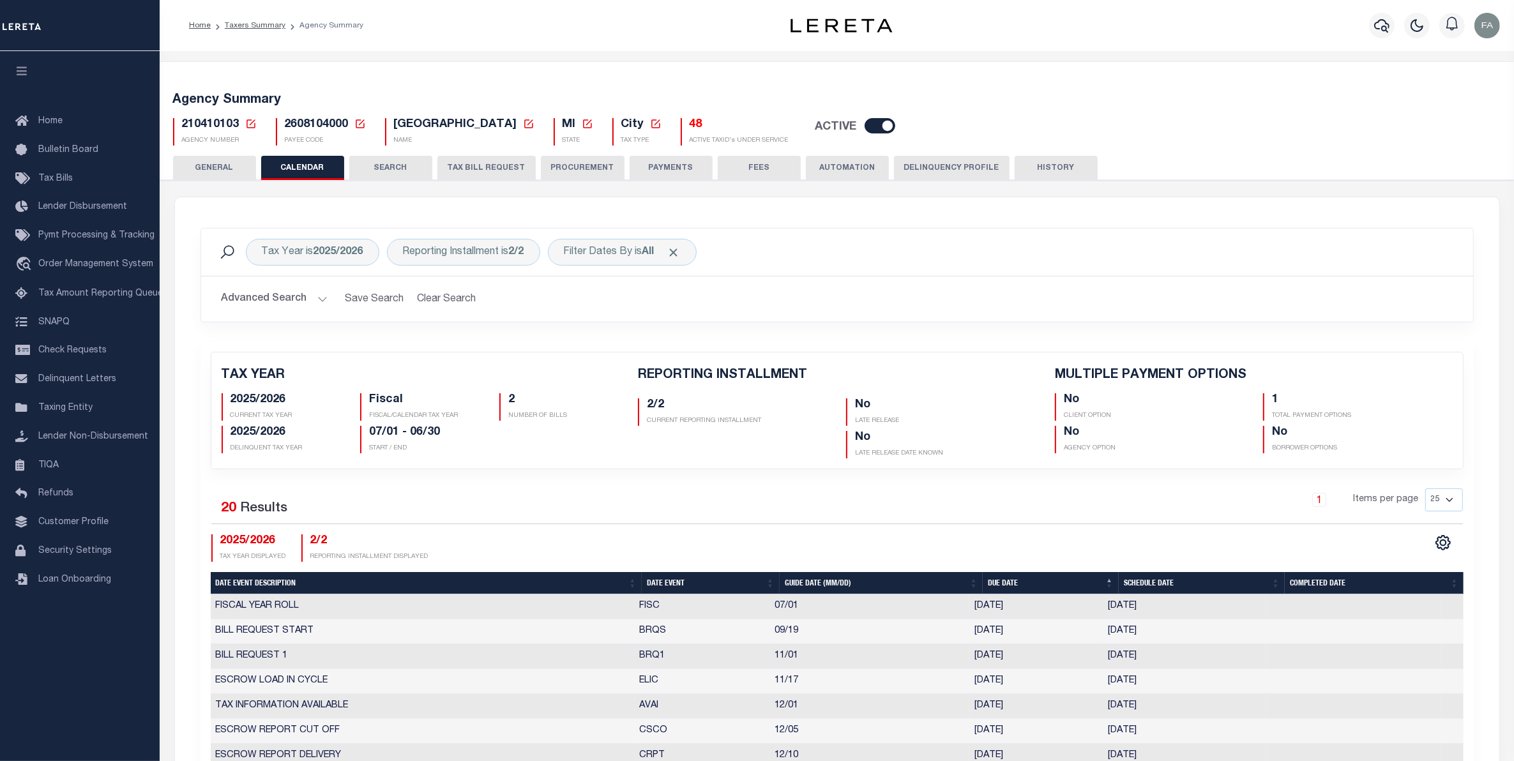
scroll to position [80, 0]
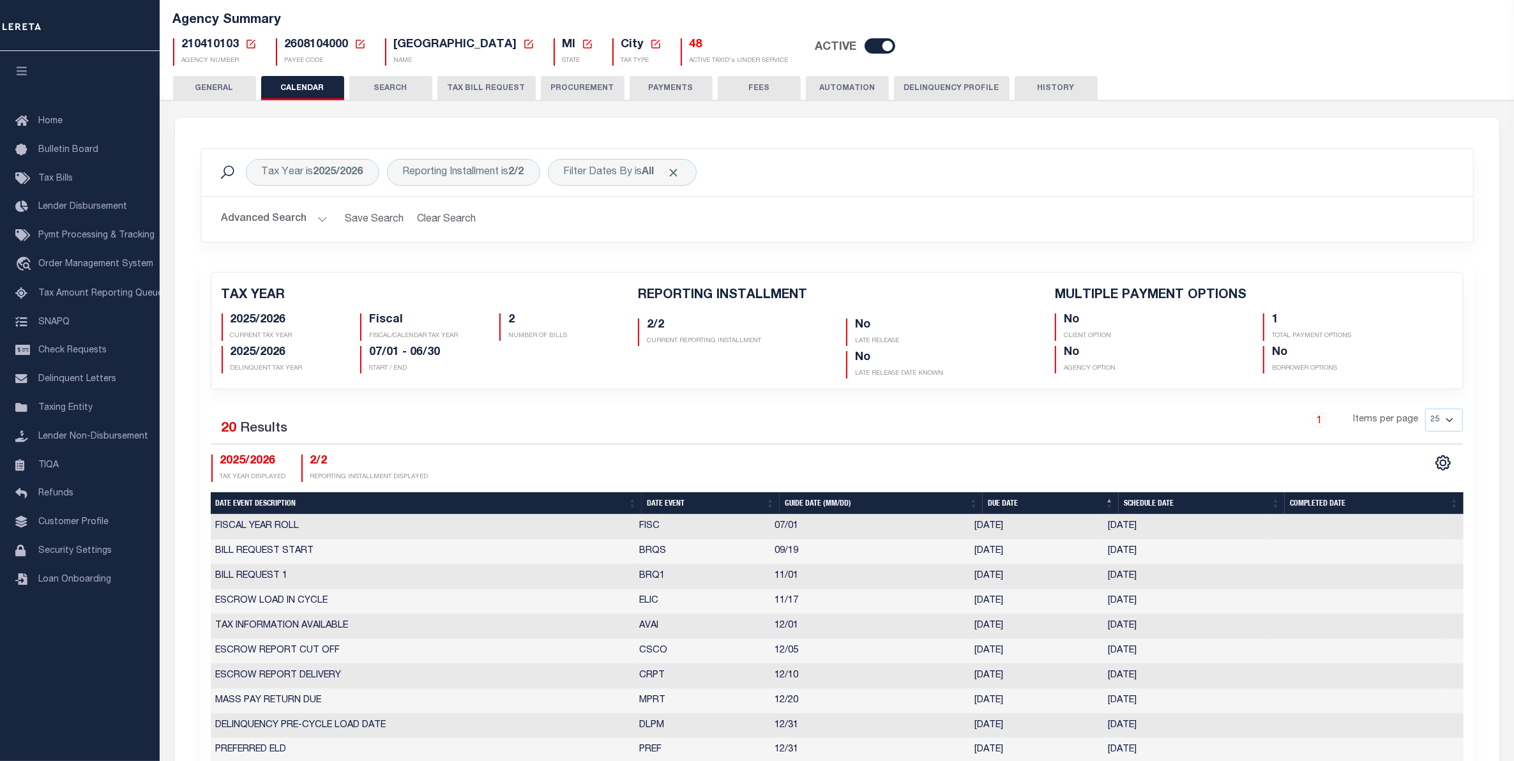
select select "11"
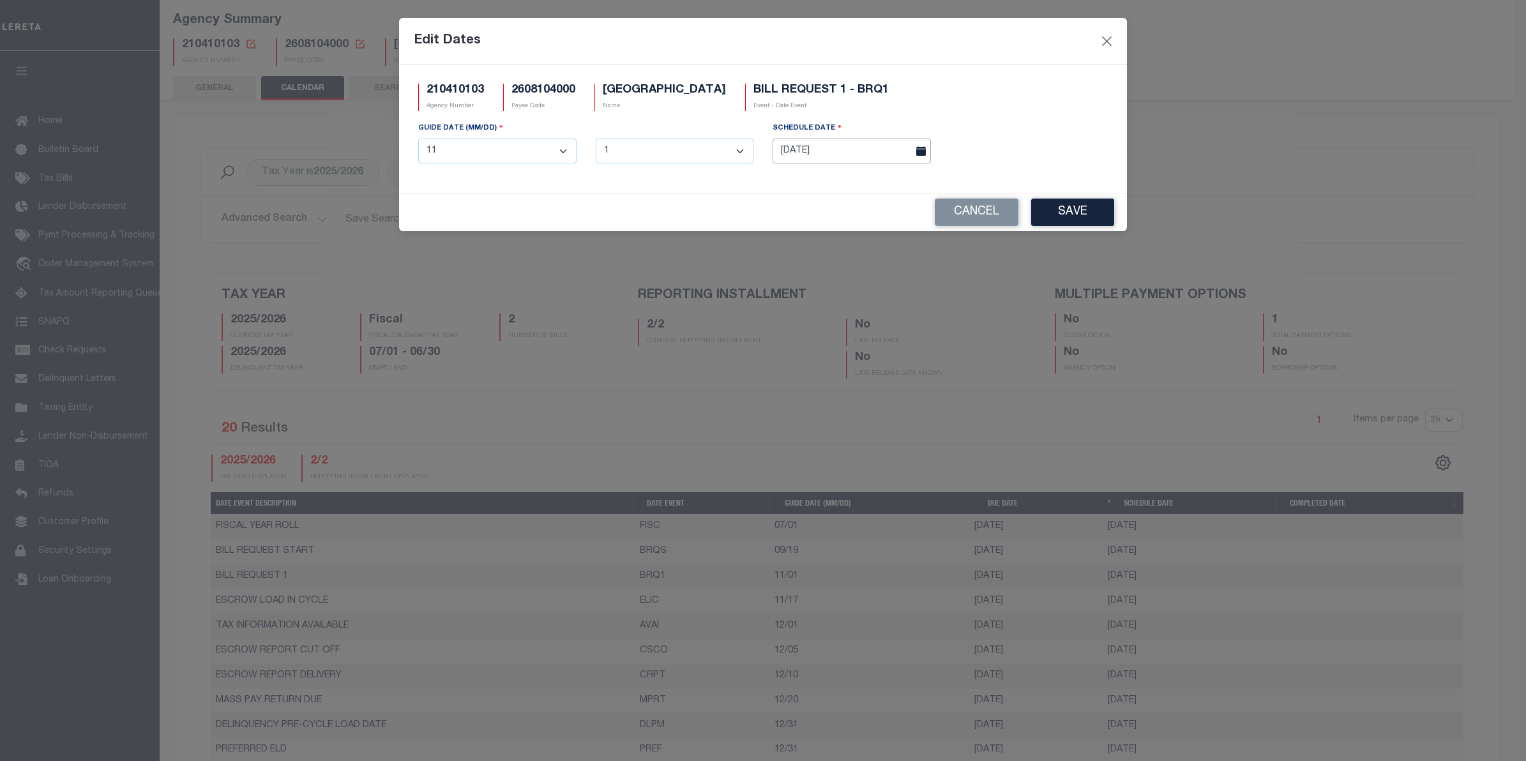
click at [878, 142] on input "[DATE]" at bounding box center [852, 151] width 158 height 25
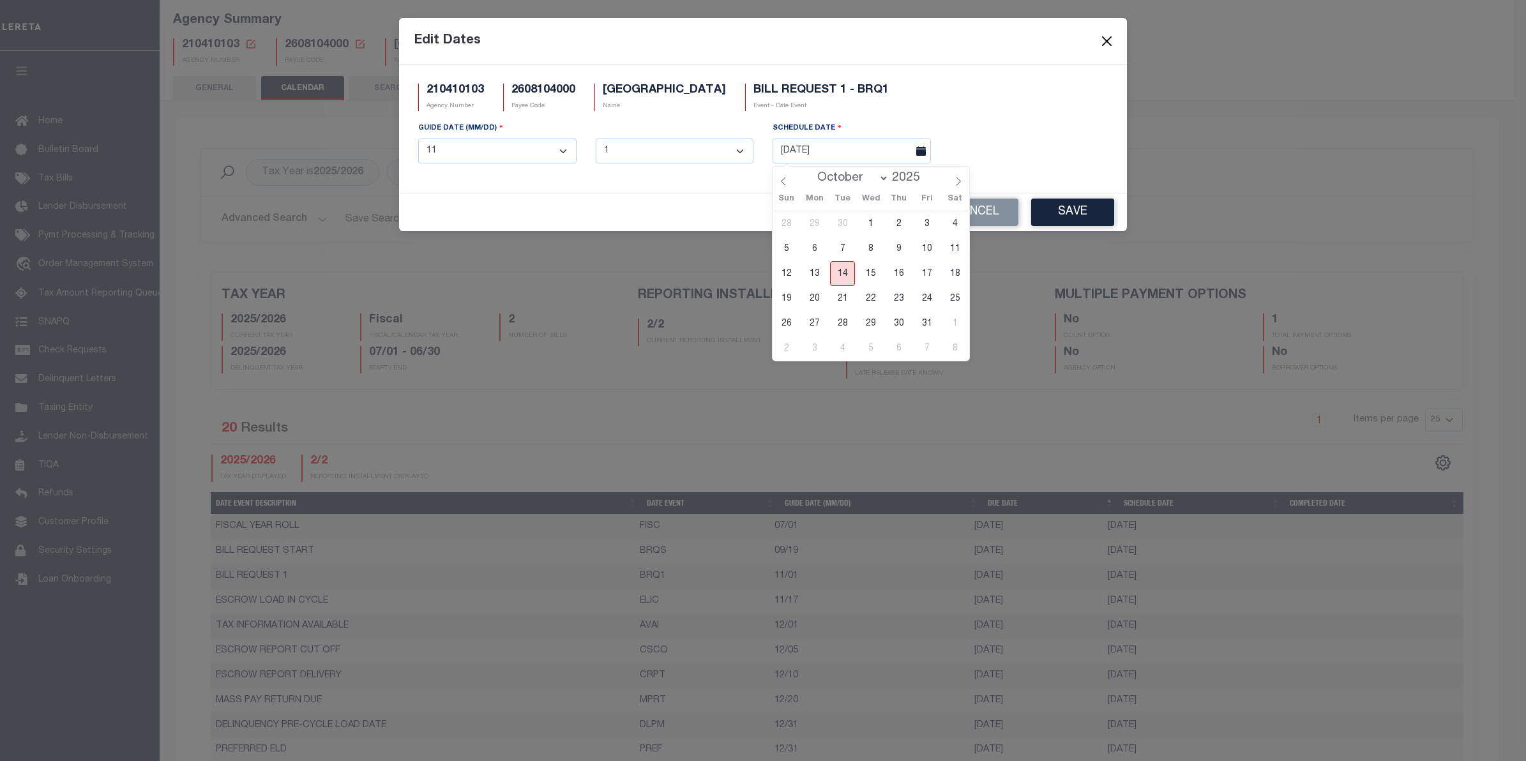
drag, startPoint x: 848, startPoint y: 272, endPoint x: 875, endPoint y: 269, distance: 27.0
click at [848, 273] on span "14" at bounding box center [842, 273] width 25 height 25
type input "[DATE]"
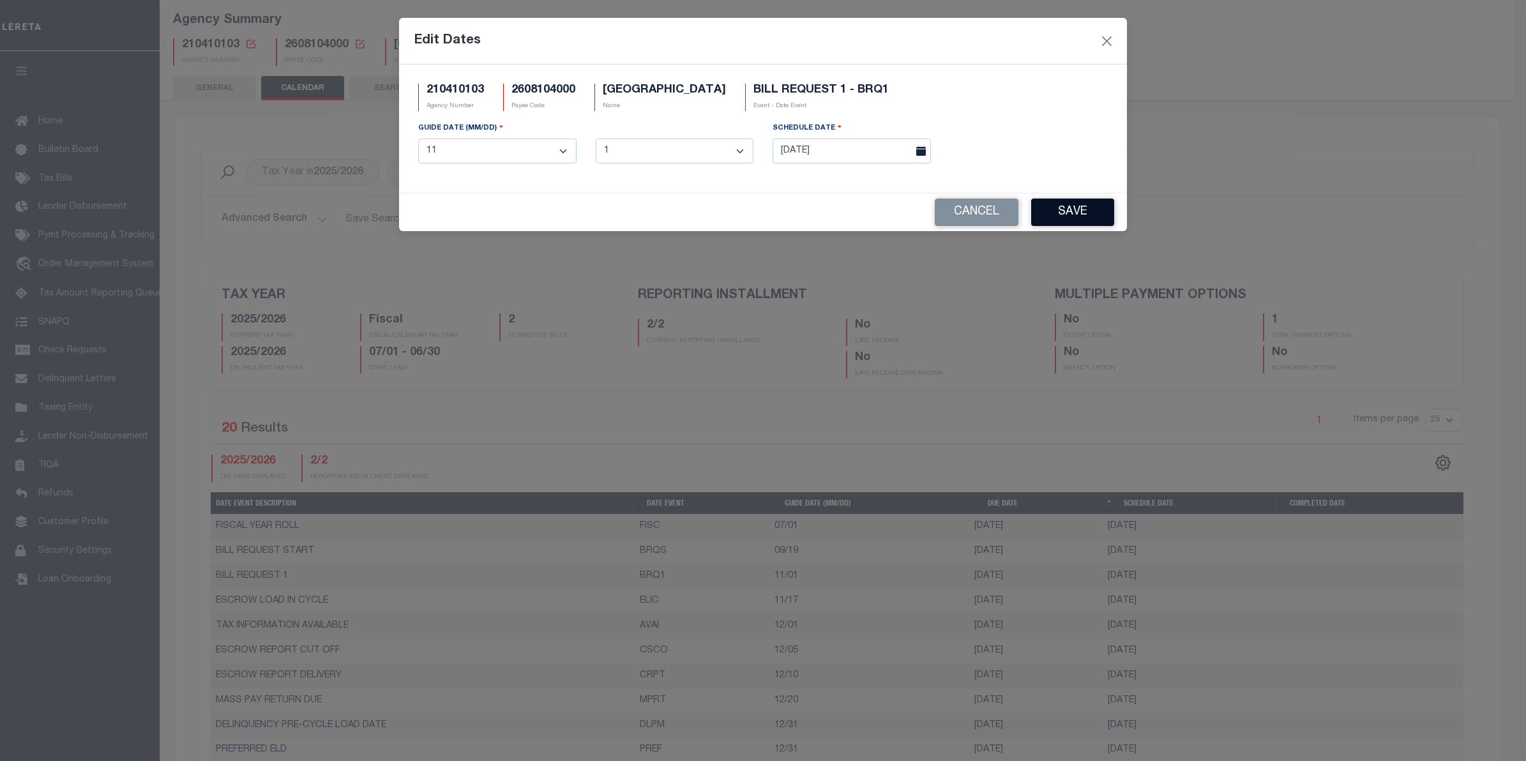
click at [1083, 213] on button "Save" at bounding box center [1072, 212] width 83 height 27
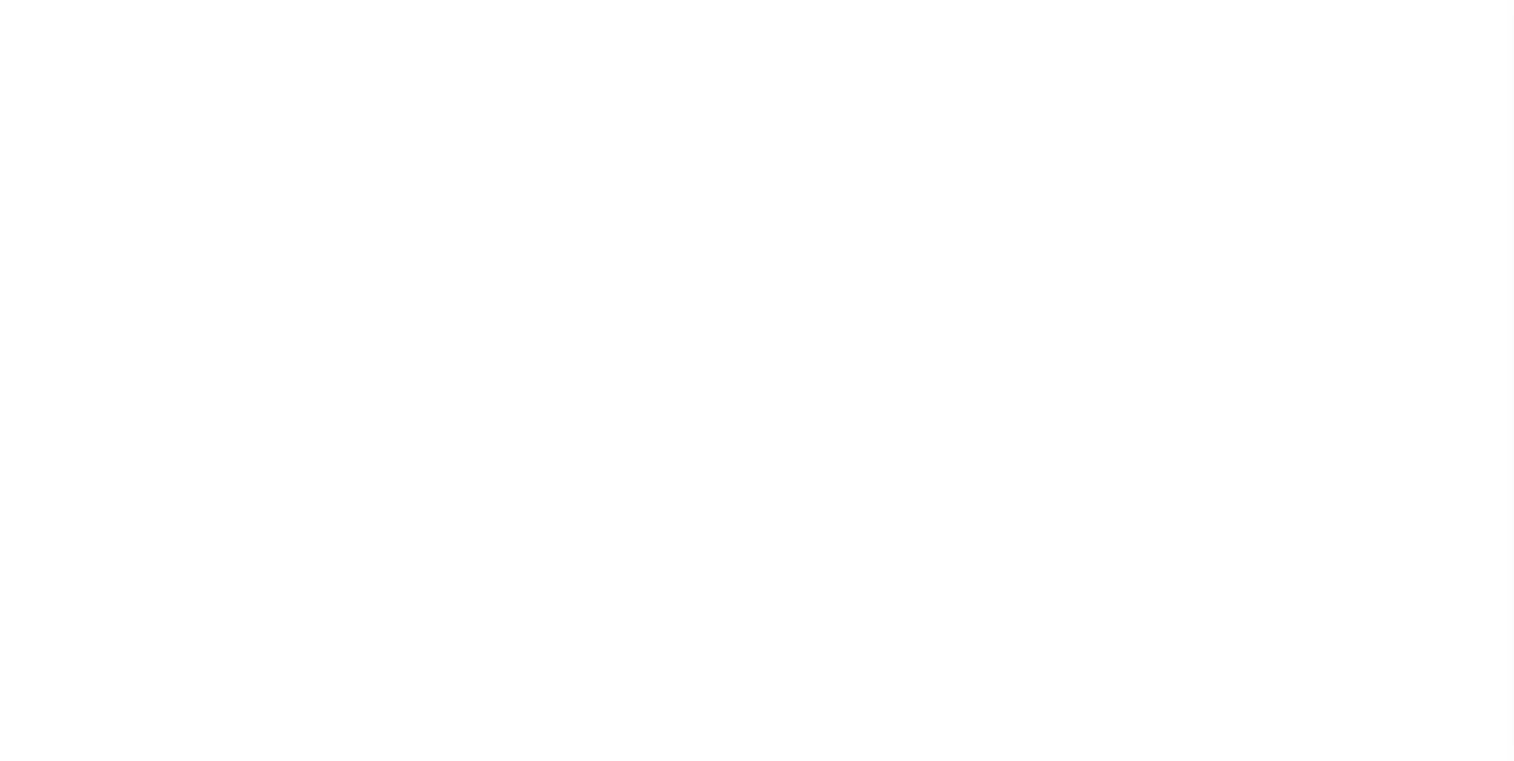
select select
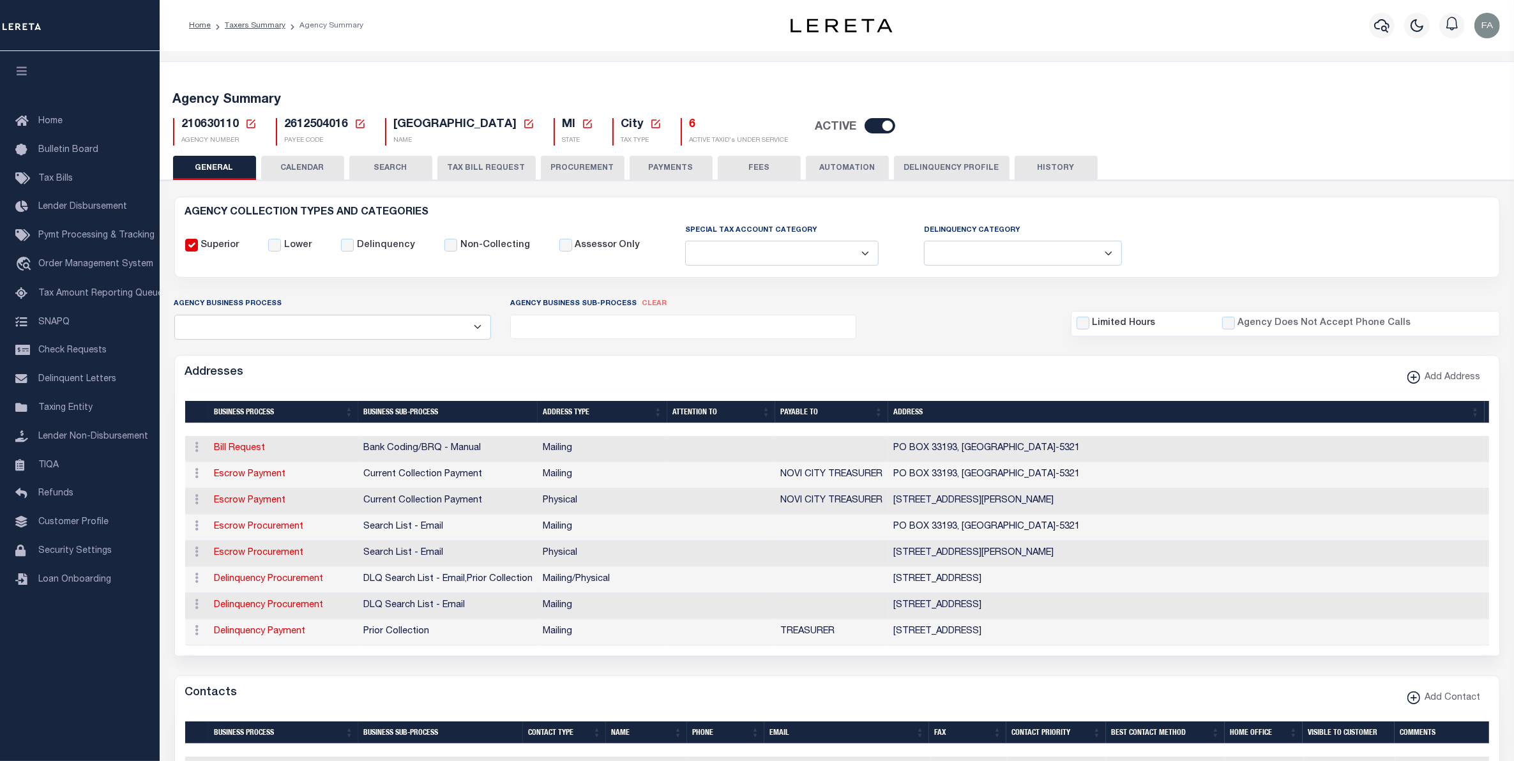
click at [324, 161] on button "CALENDAR" at bounding box center [302, 168] width 83 height 24
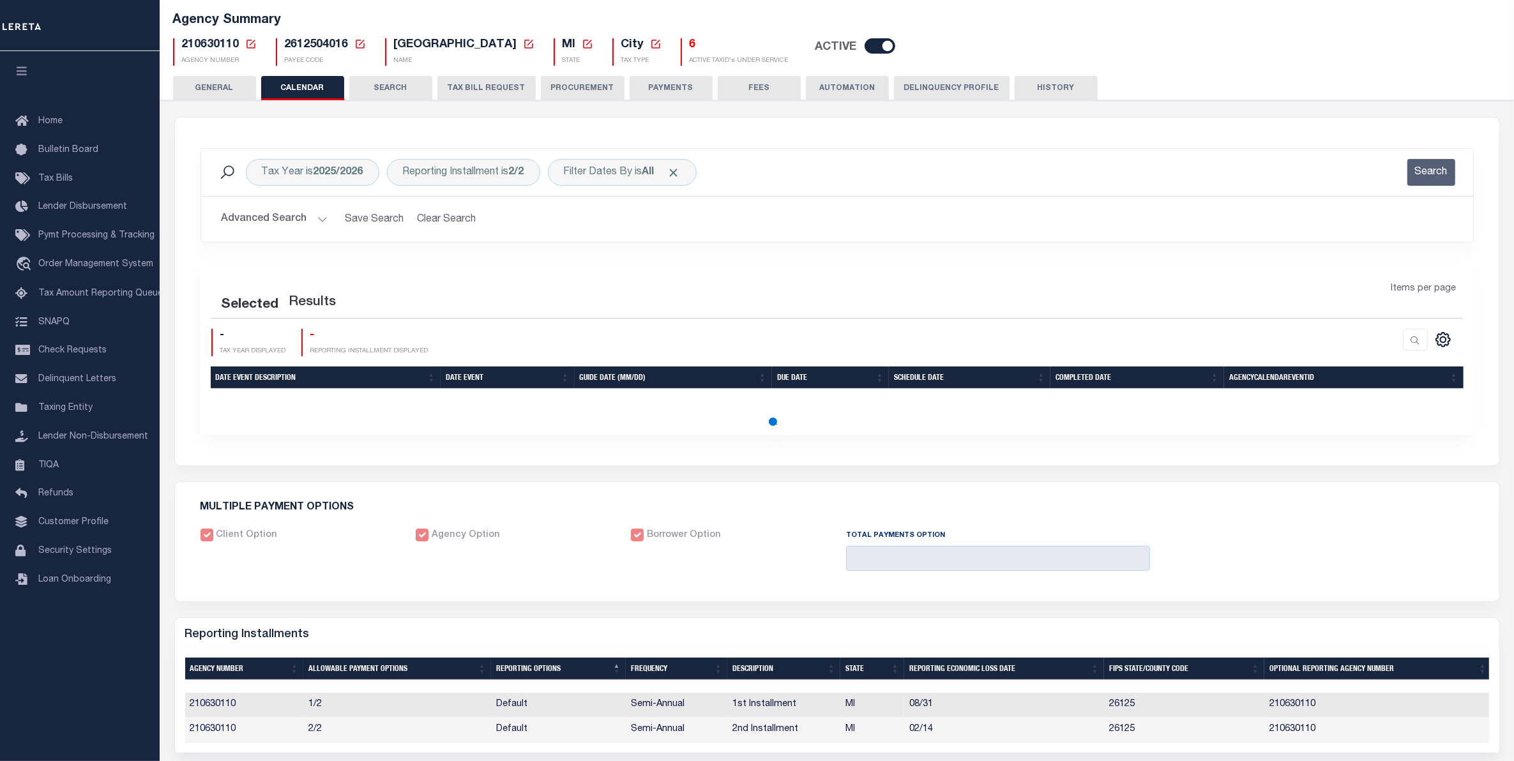
scroll to position [239, 0]
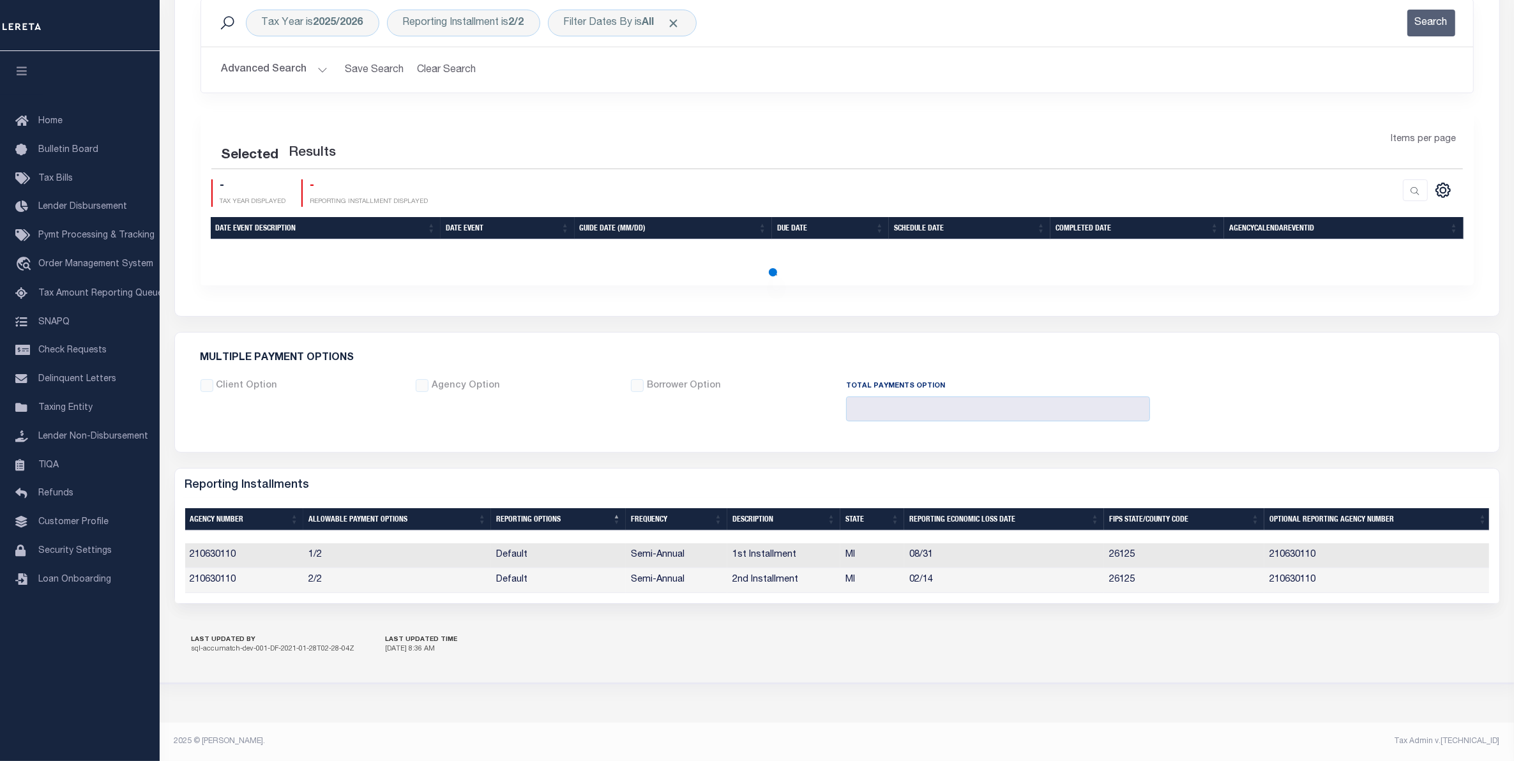
checkbox input "false"
type input "1"
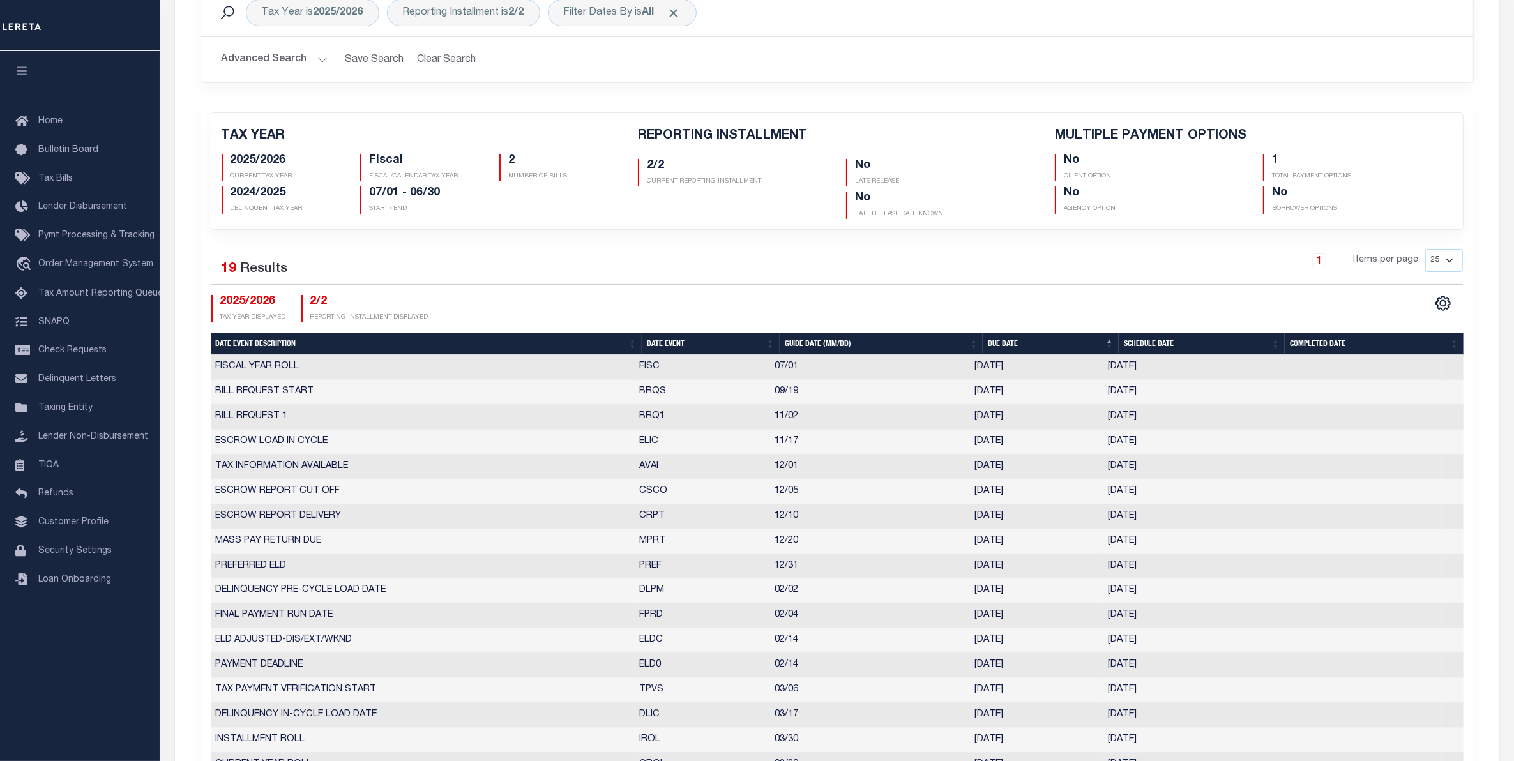
click at [1029, 420] on td "10/31/2025" at bounding box center [1035, 417] width 133 height 25
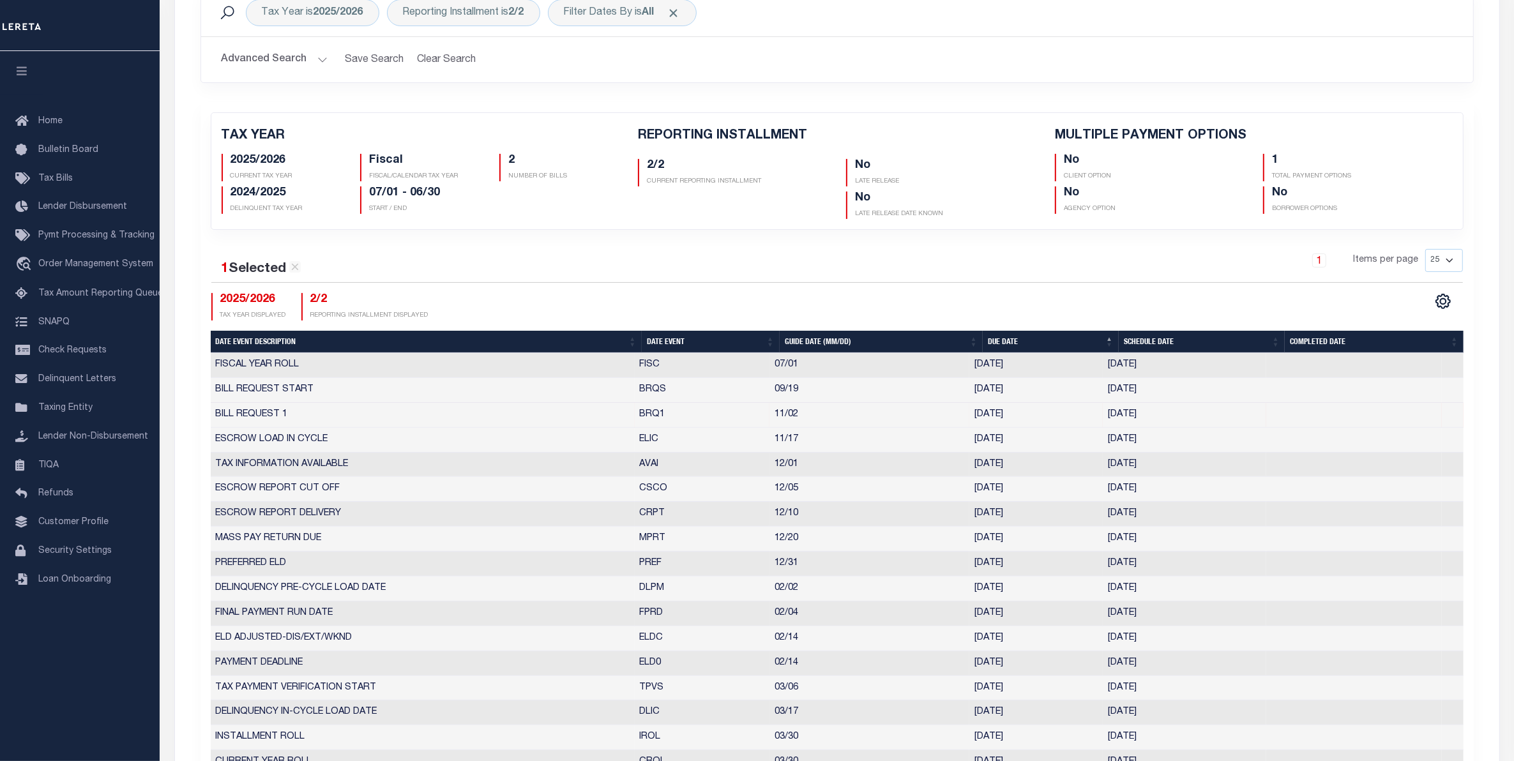
select select "11"
select select "2"
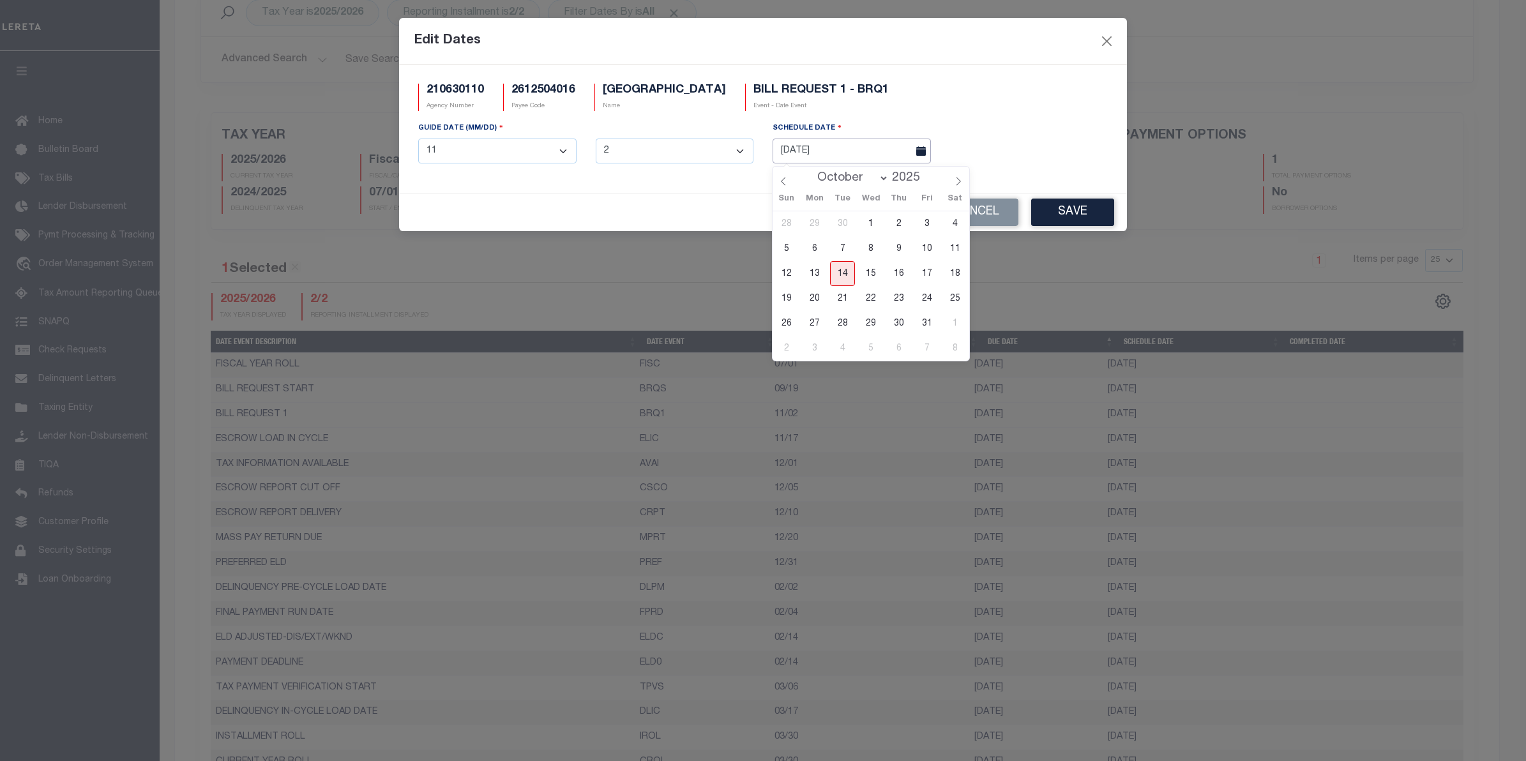
click at [859, 156] on input "[DATE]" at bounding box center [852, 151] width 158 height 25
click at [844, 280] on span "14" at bounding box center [842, 273] width 25 height 25
type input "10/14/2025"
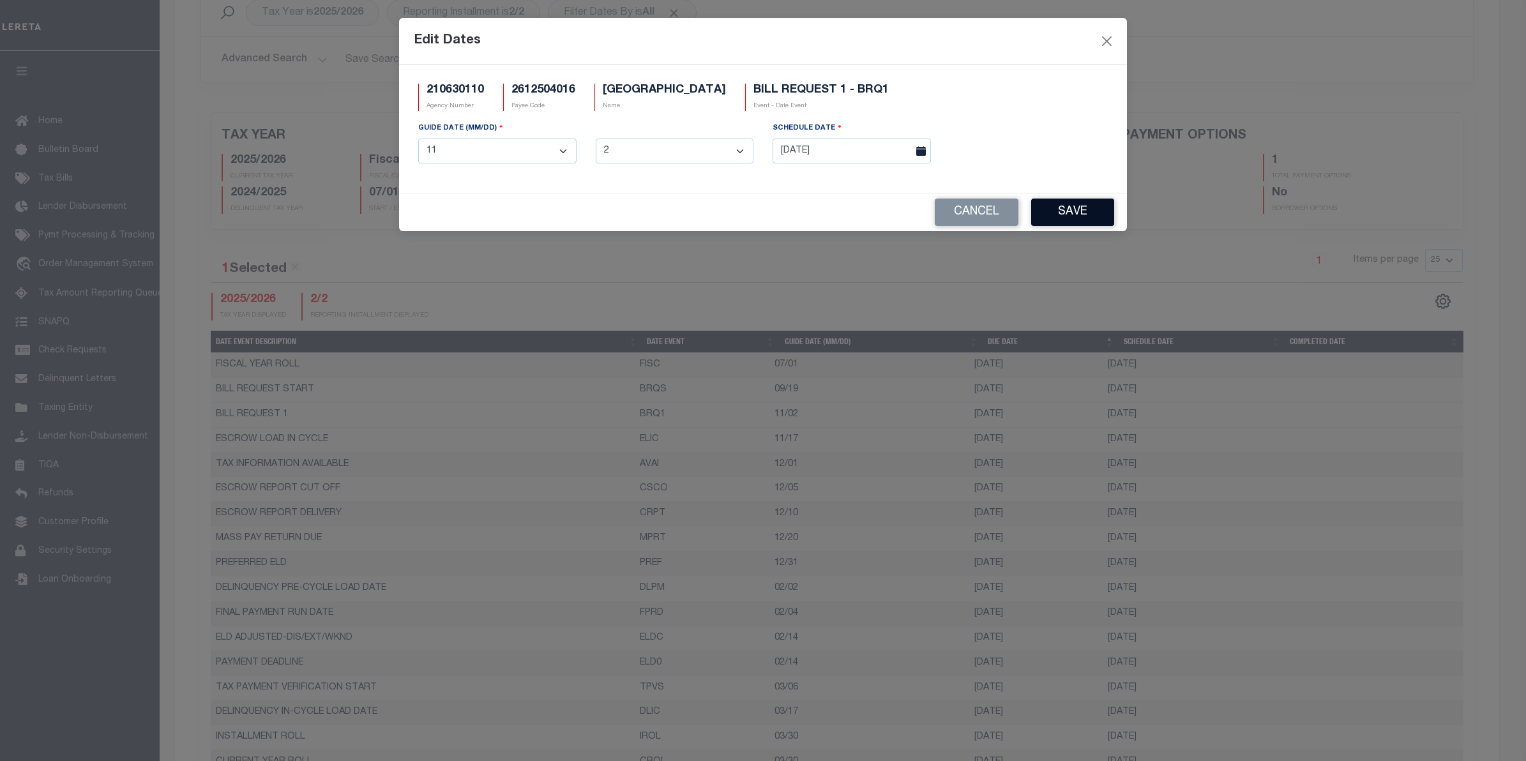
click at [1059, 217] on button "Save" at bounding box center [1072, 212] width 83 height 27
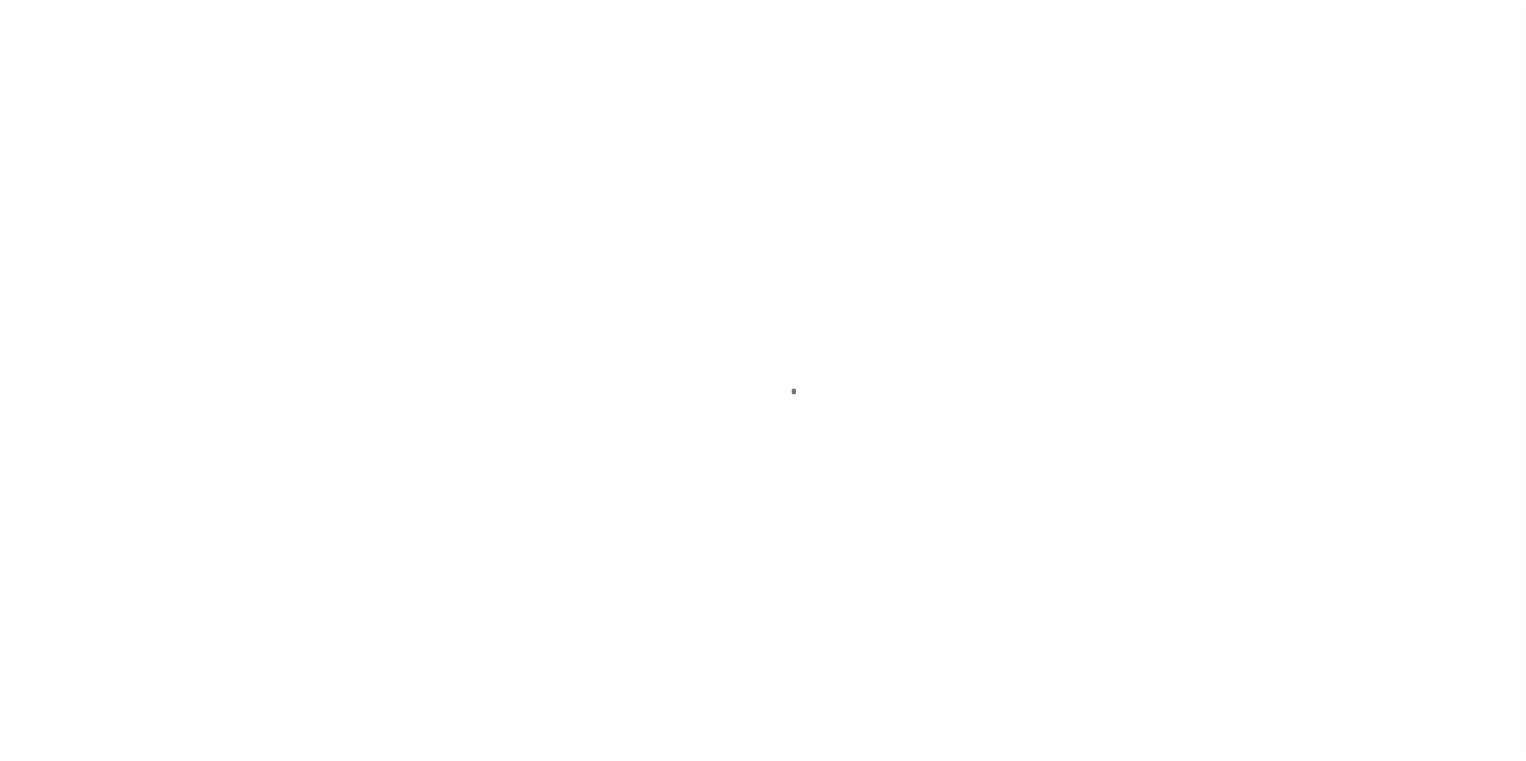
select select
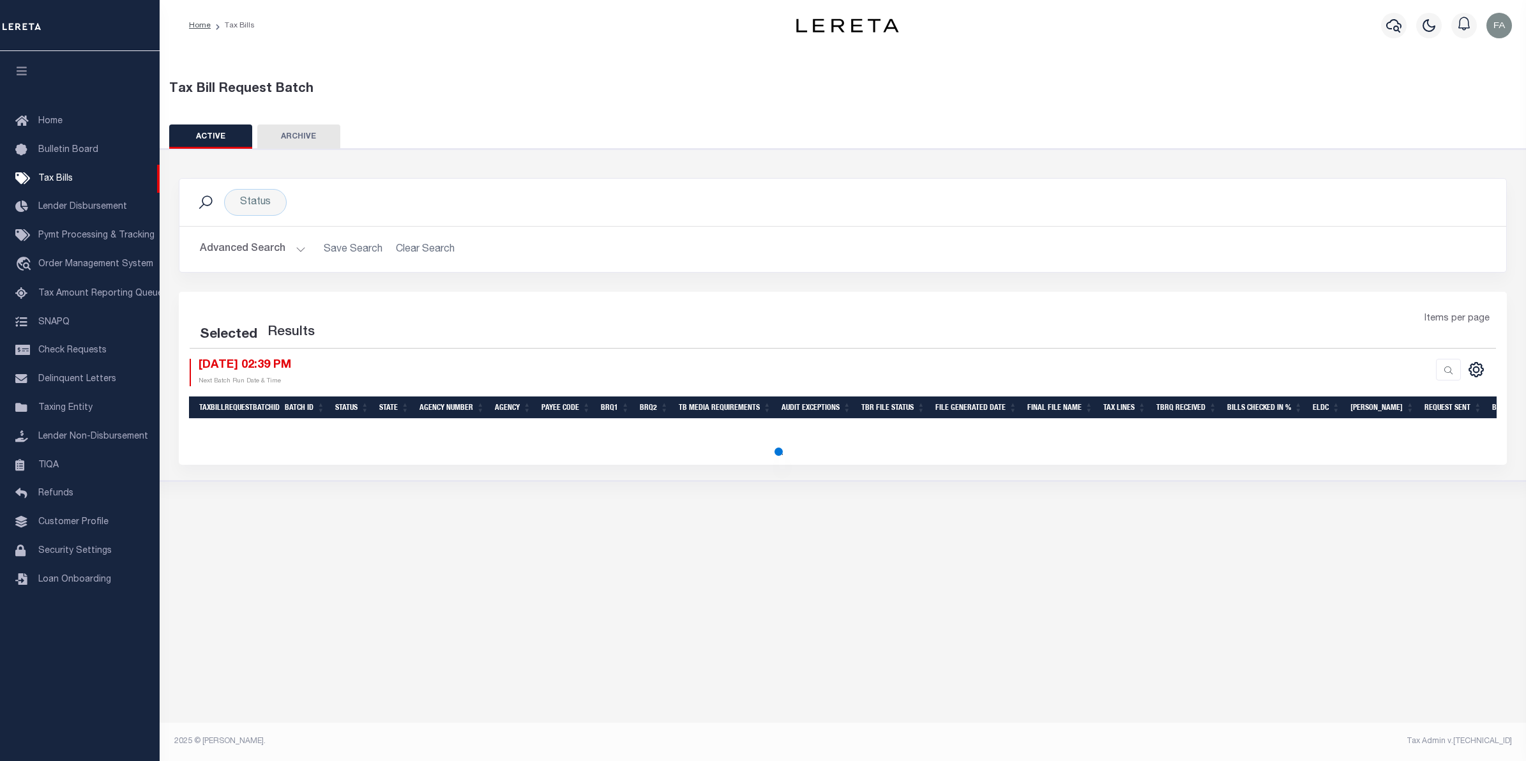
select select
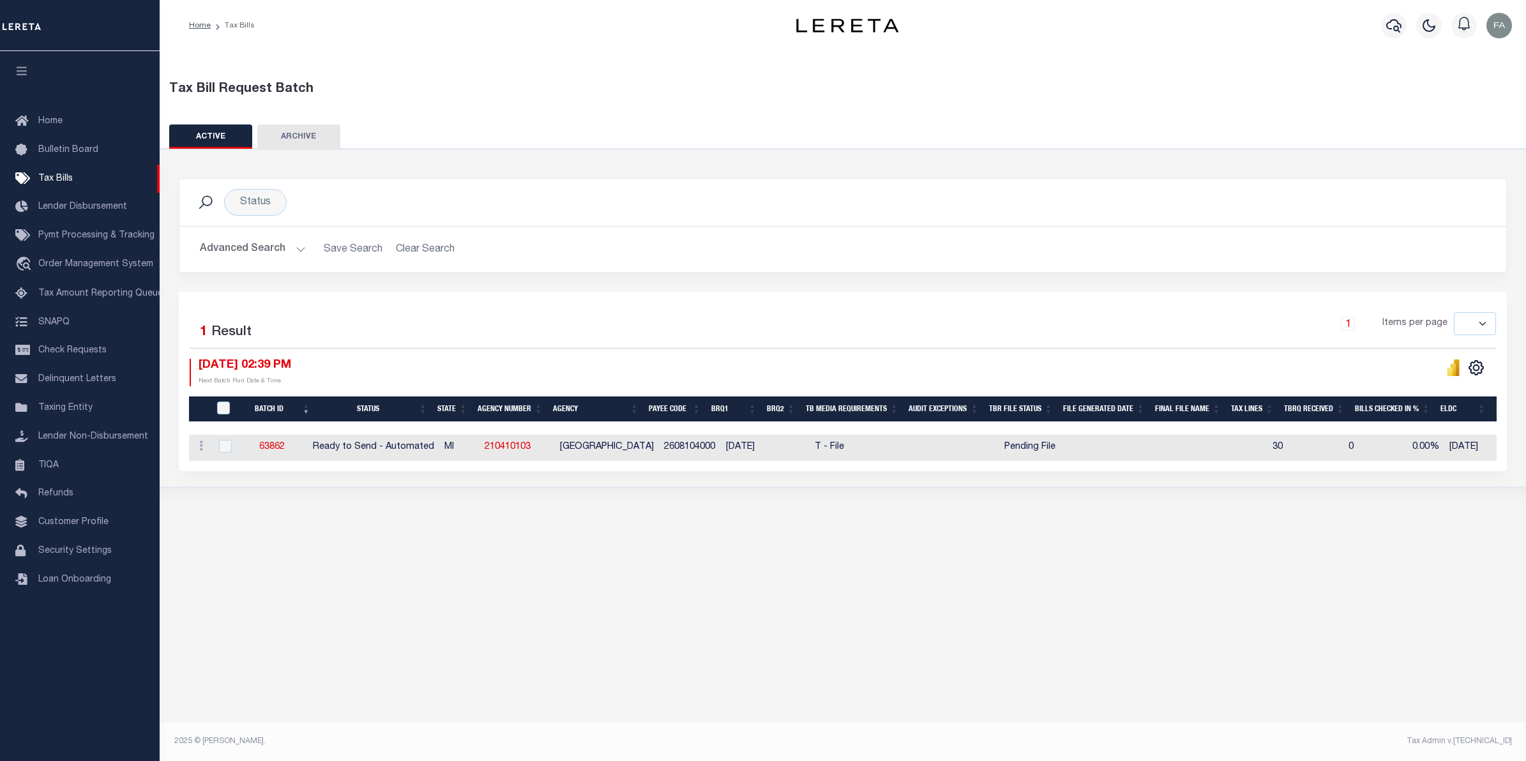
click at [260, 246] on button "Advanced Search" at bounding box center [253, 249] width 106 height 25
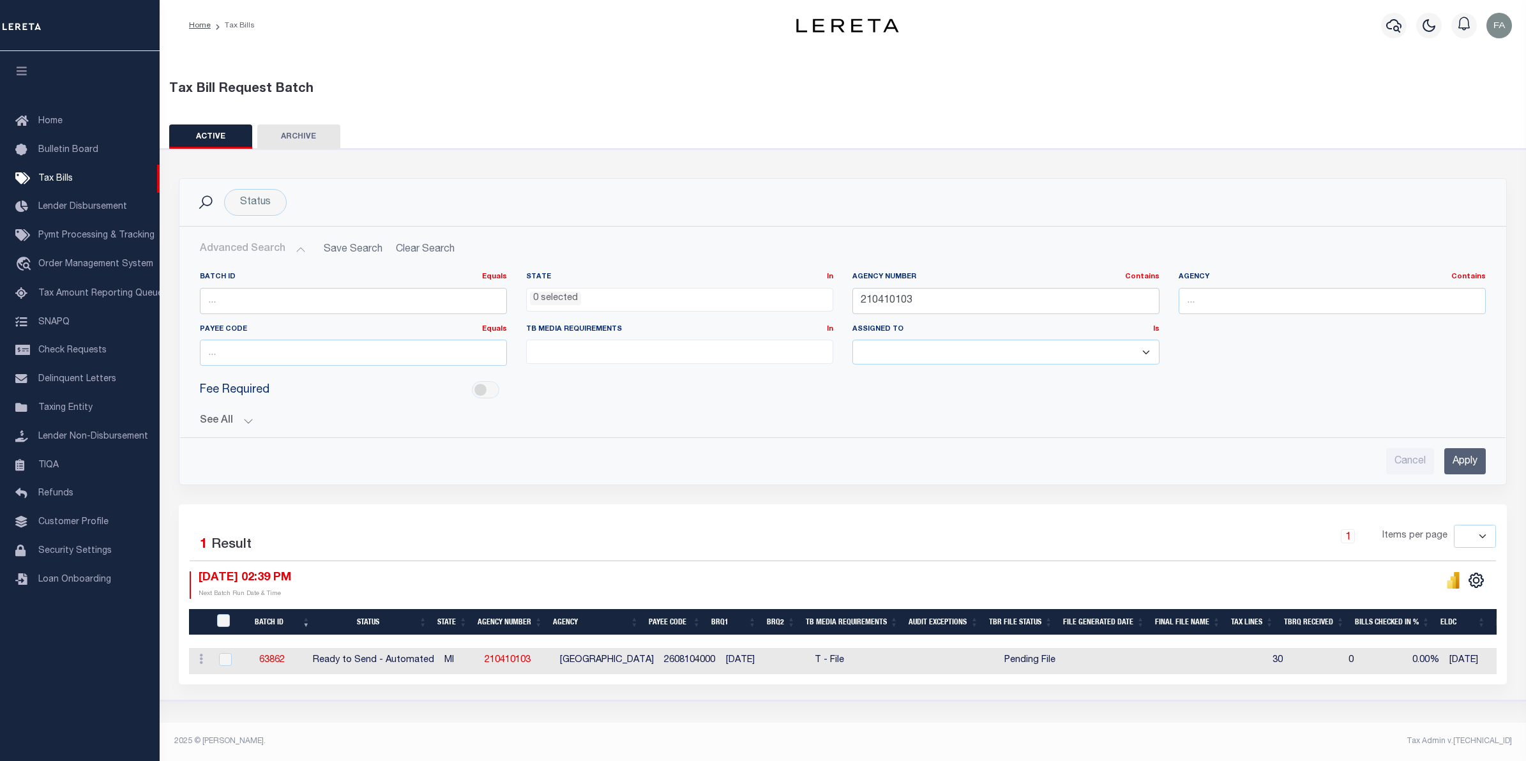
click at [234, 425] on button "See All" at bounding box center [843, 421] width 1286 height 12
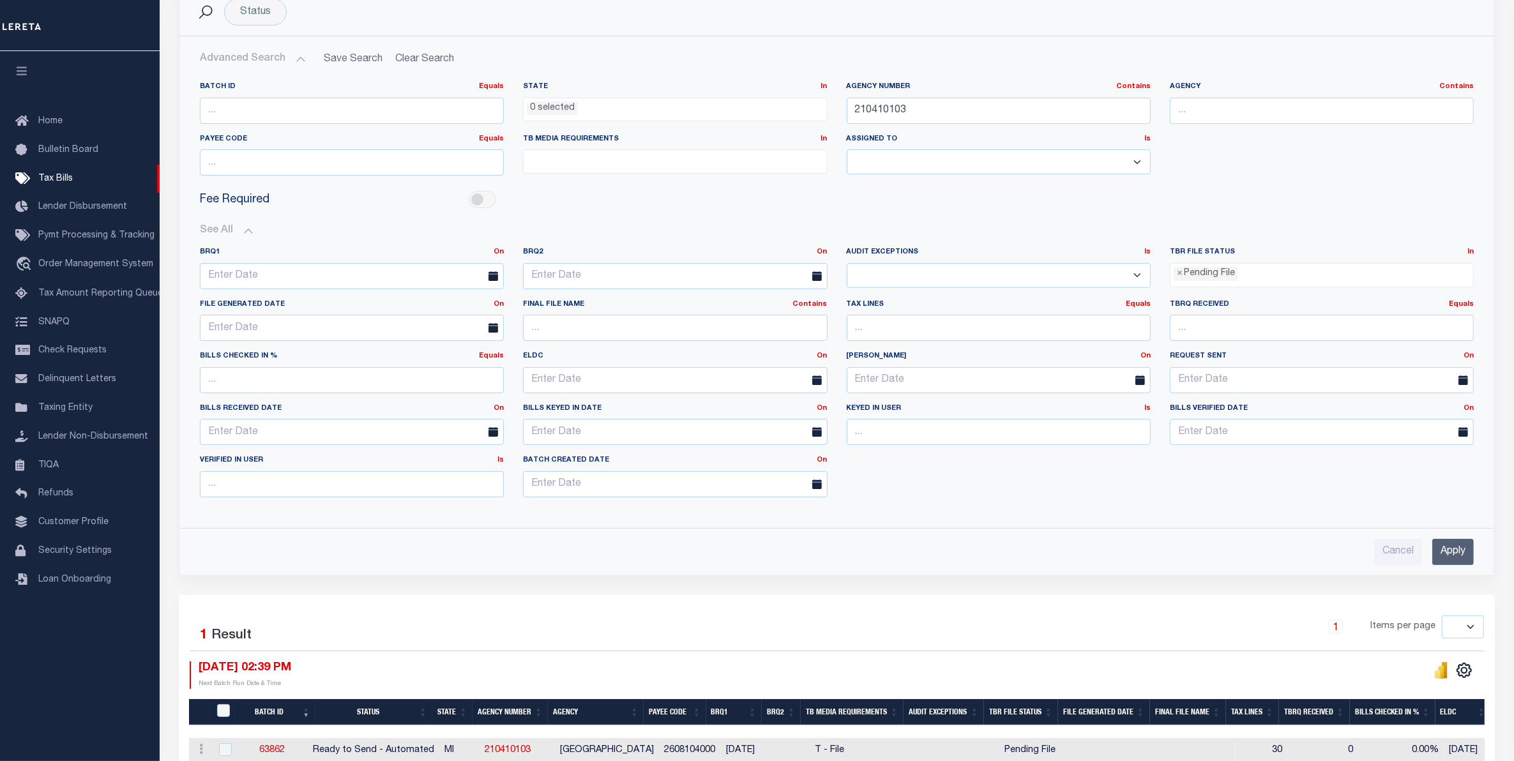
scroll to position [110, 0]
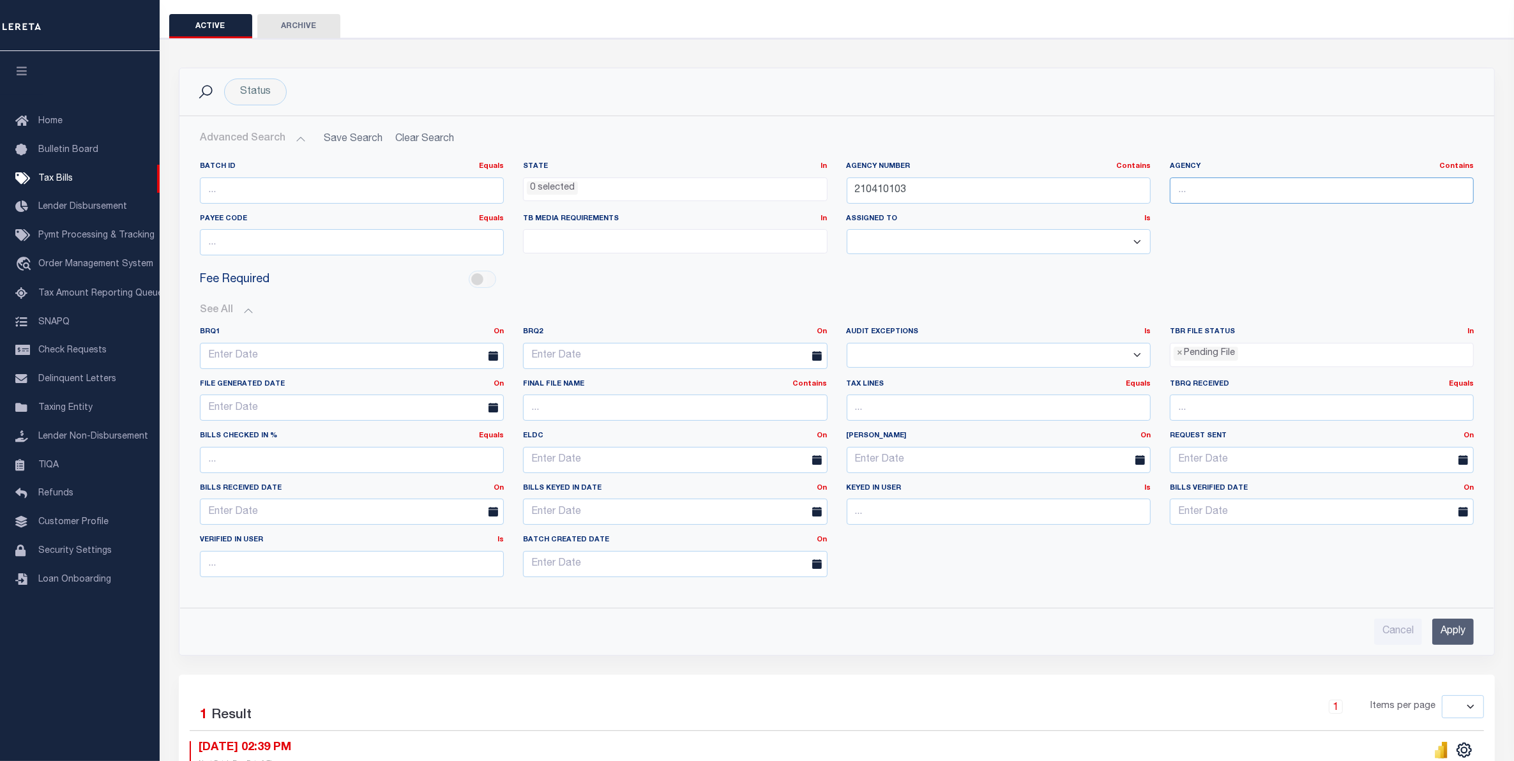
click at [1247, 186] on input "text" at bounding box center [1322, 191] width 304 height 26
type input "[GEOGRAPHIC_DATA]"
click at [978, 163] on label "Agency Number Contains Contains Is" at bounding box center [999, 167] width 304 height 11
click at [999, 202] on input "210410103" at bounding box center [999, 191] width 304 height 26
drag, startPoint x: 996, startPoint y: 192, endPoint x: 1117, endPoint y: 244, distance: 132.1
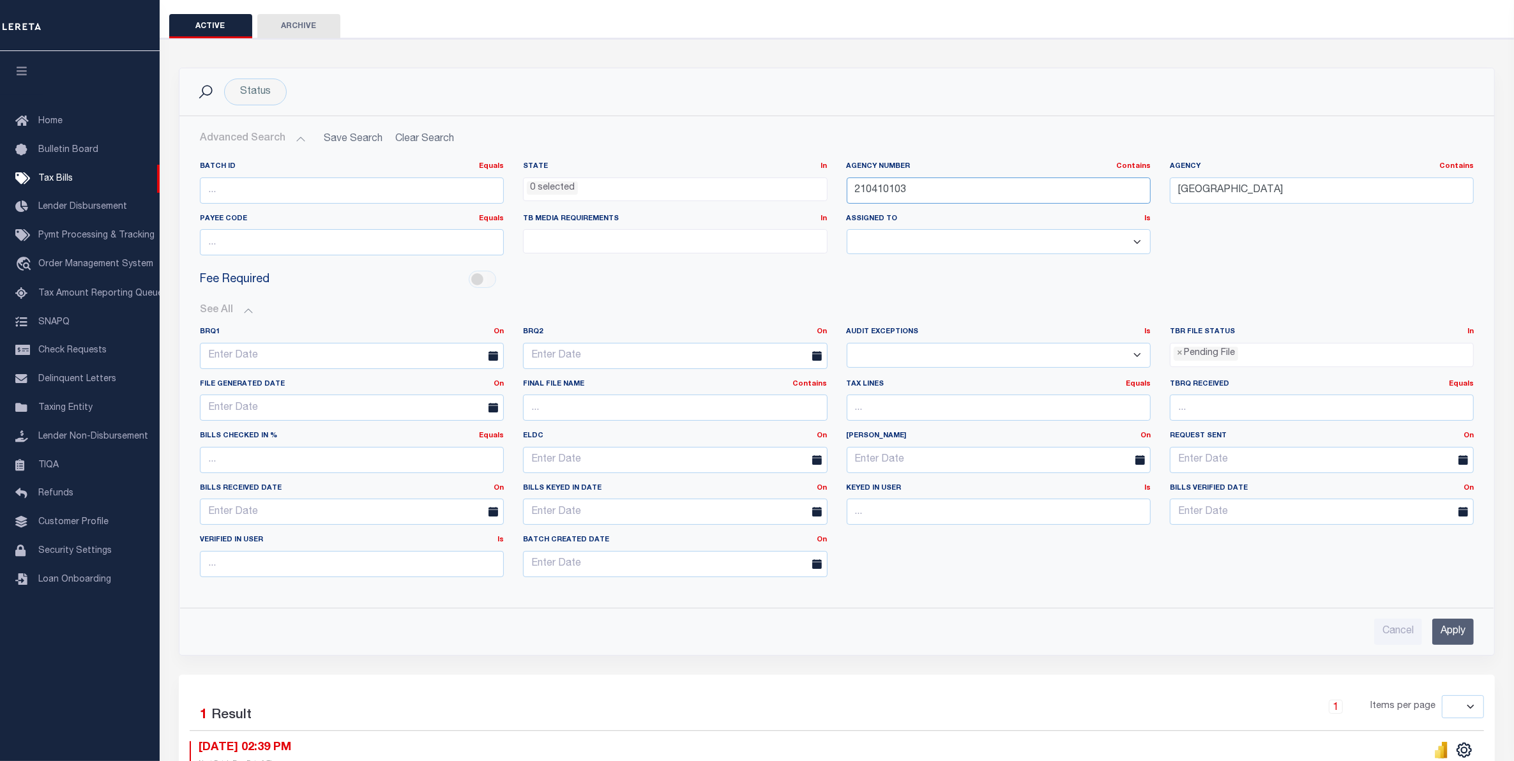
click at [996, 190] on input "210410103" at bounding box center [999, 191] width 304 height 26
click at [1449, 637] on input "Apply" at bounding box center [1453, 632] width 42 height 26
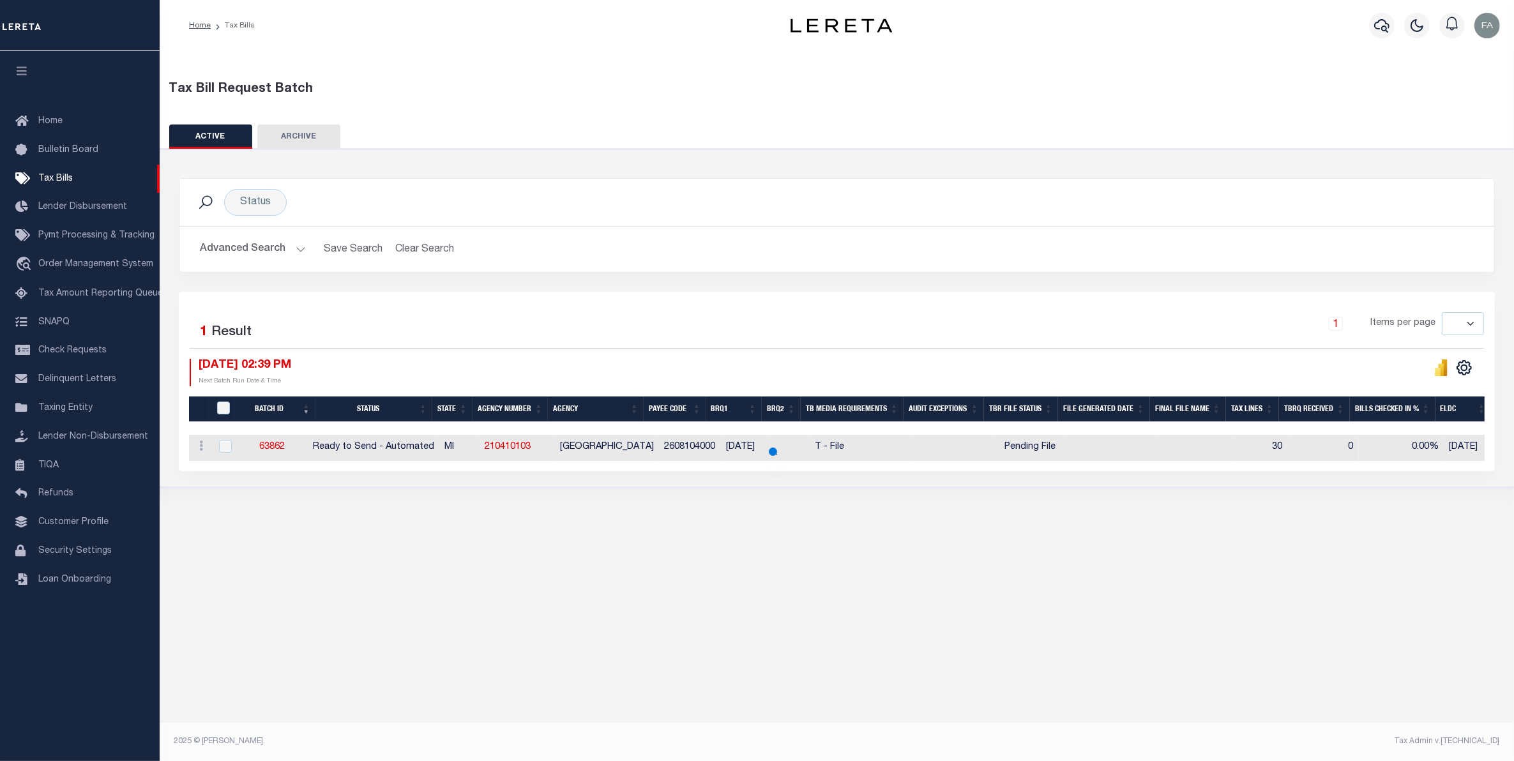
scroll to position [0, 0]
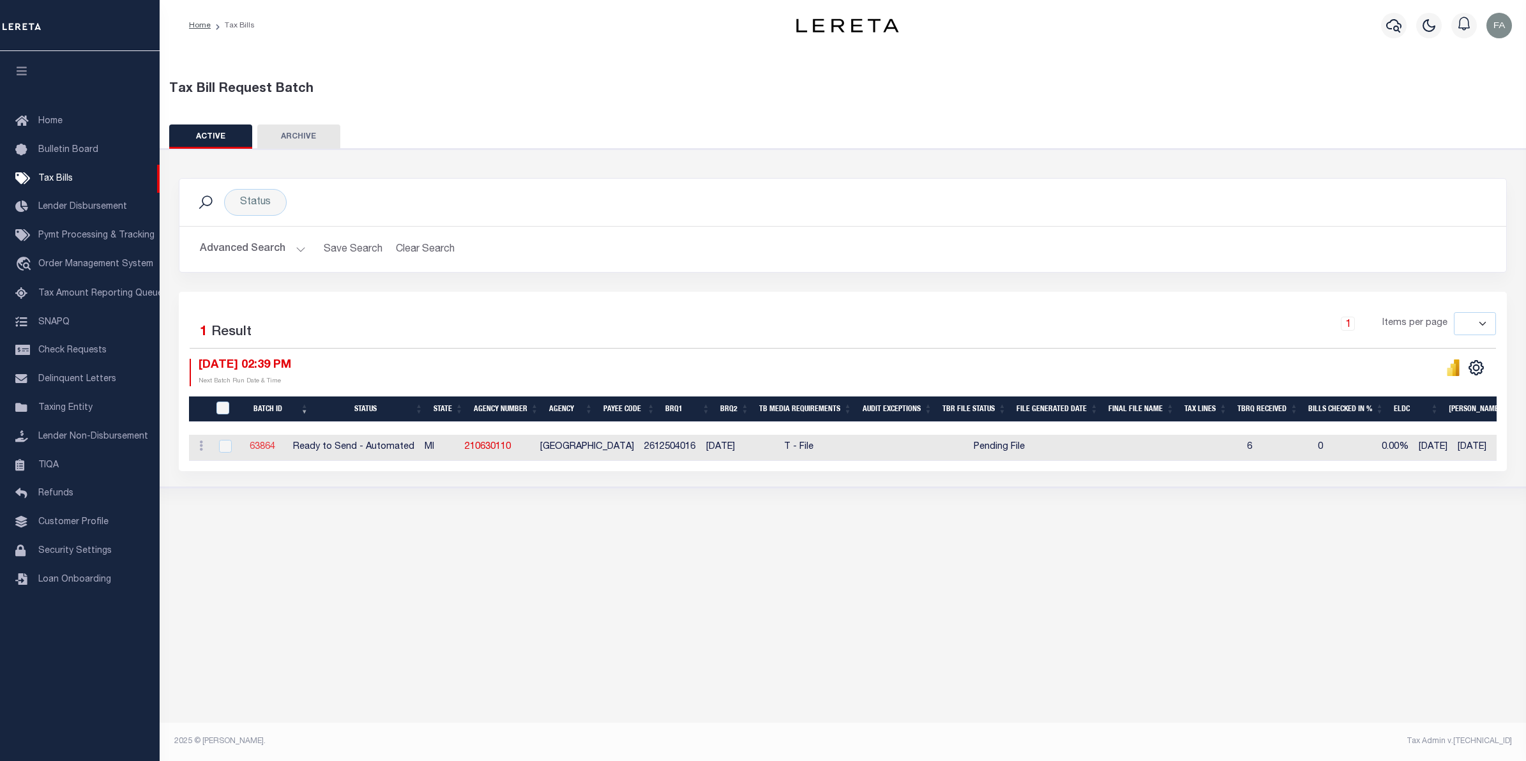
click at [267, 446] on link "63864" at bounding box center [263, 447] width 26 height 9
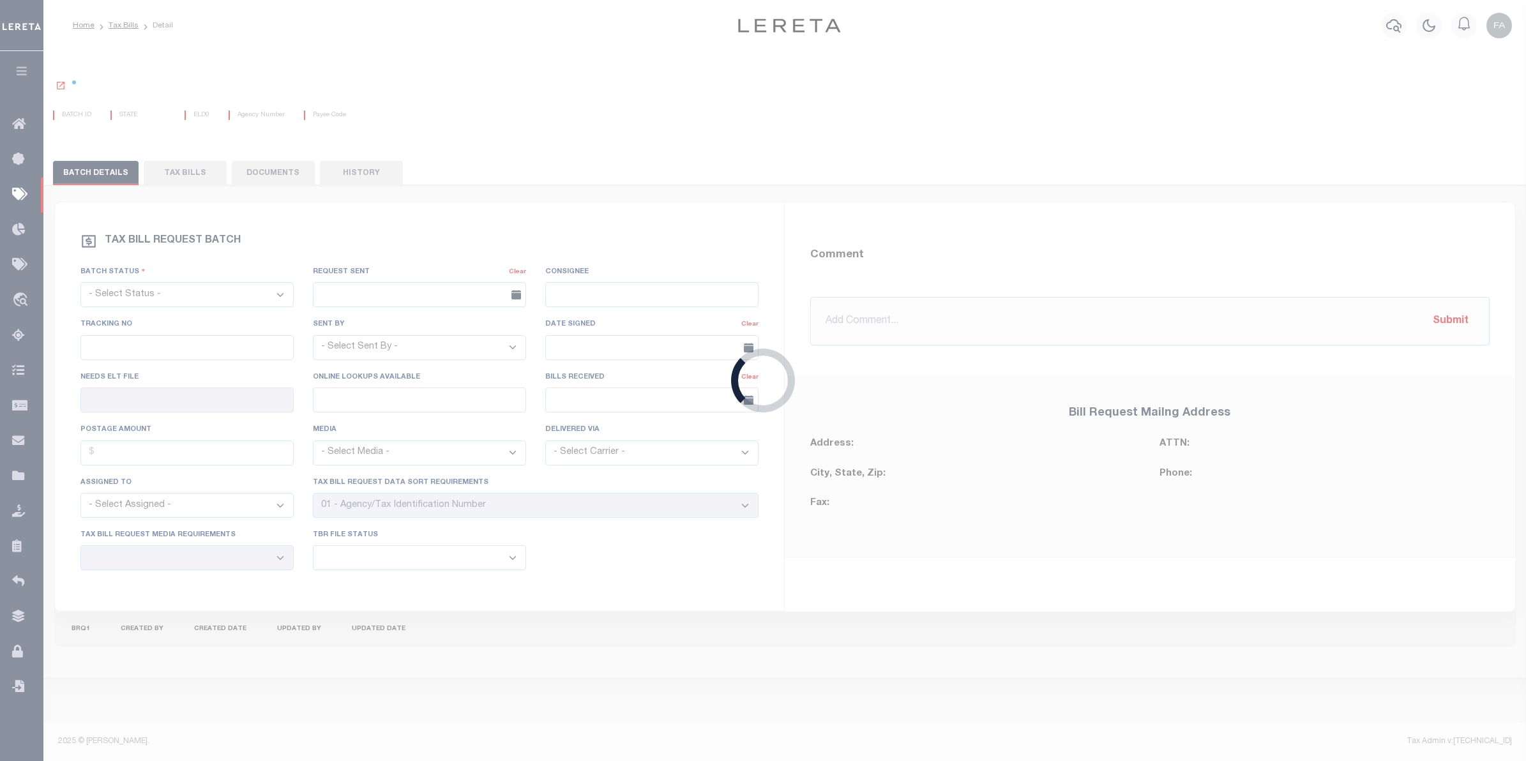
select select "RTA"
type input "No"
type input "Yes"
select select "22"
select select "1"
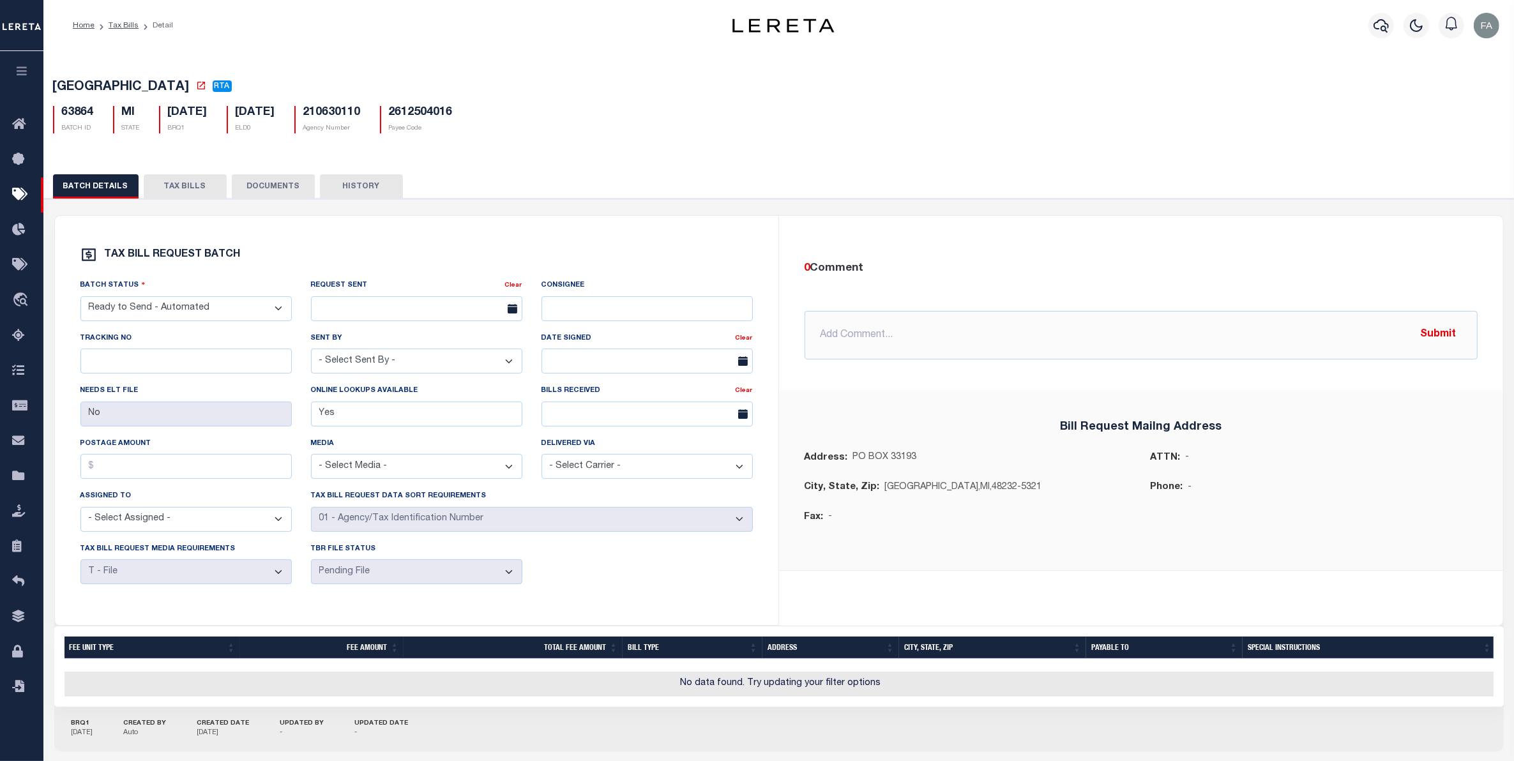
click at [245, 305] on select "- Select Status - Ready to Send - Manual Bill Request Sent Bills Received Manua…" at bounding box center [185, 308] width 211 height 25
select select "RTS"
click at [80, 301] on select "- Select Status - Ready to Send - Manual Bill Request Sent Bills Received Manua…" at bounding box center [185, 308] width 211 height 25
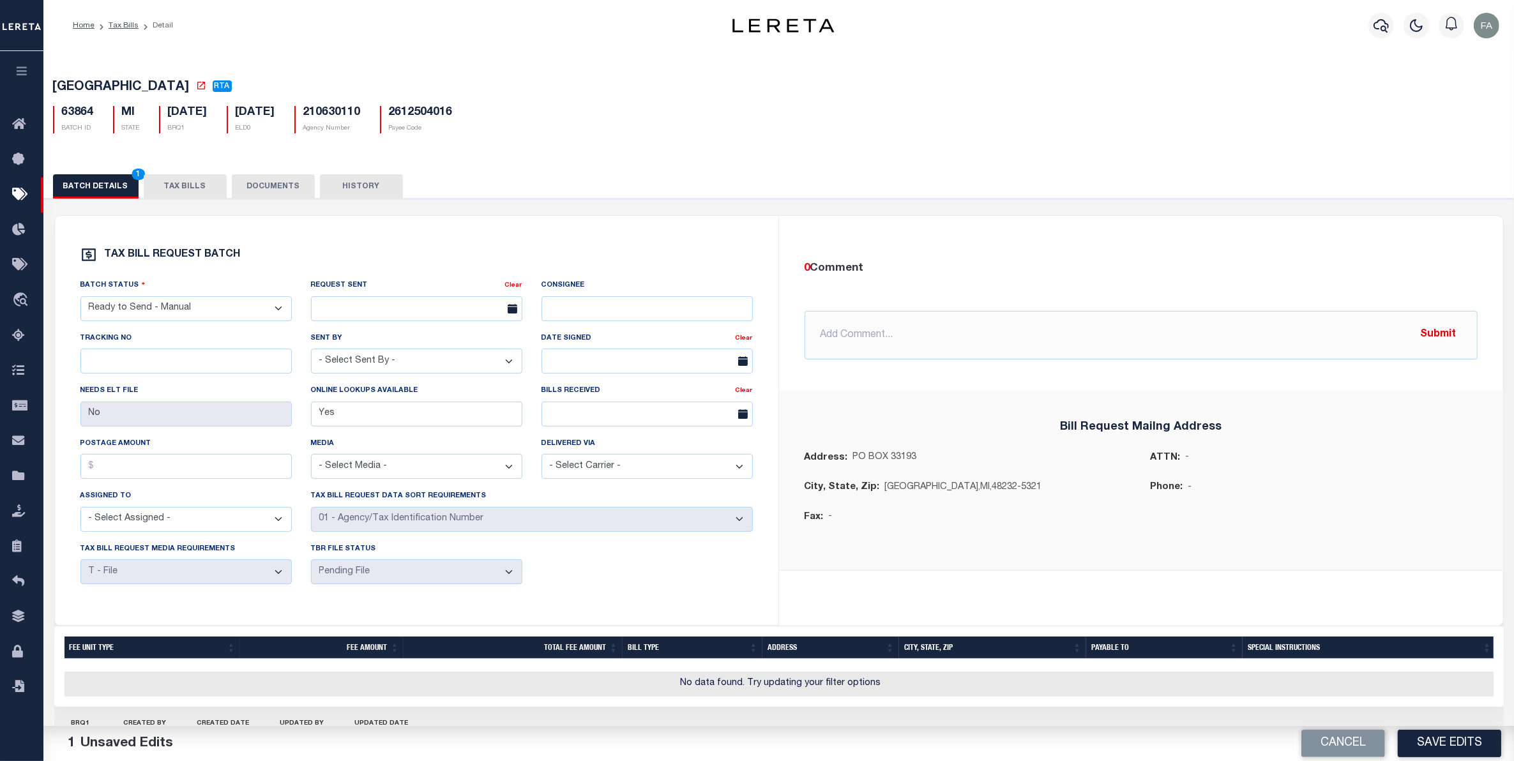
scroll to position [78, 0]
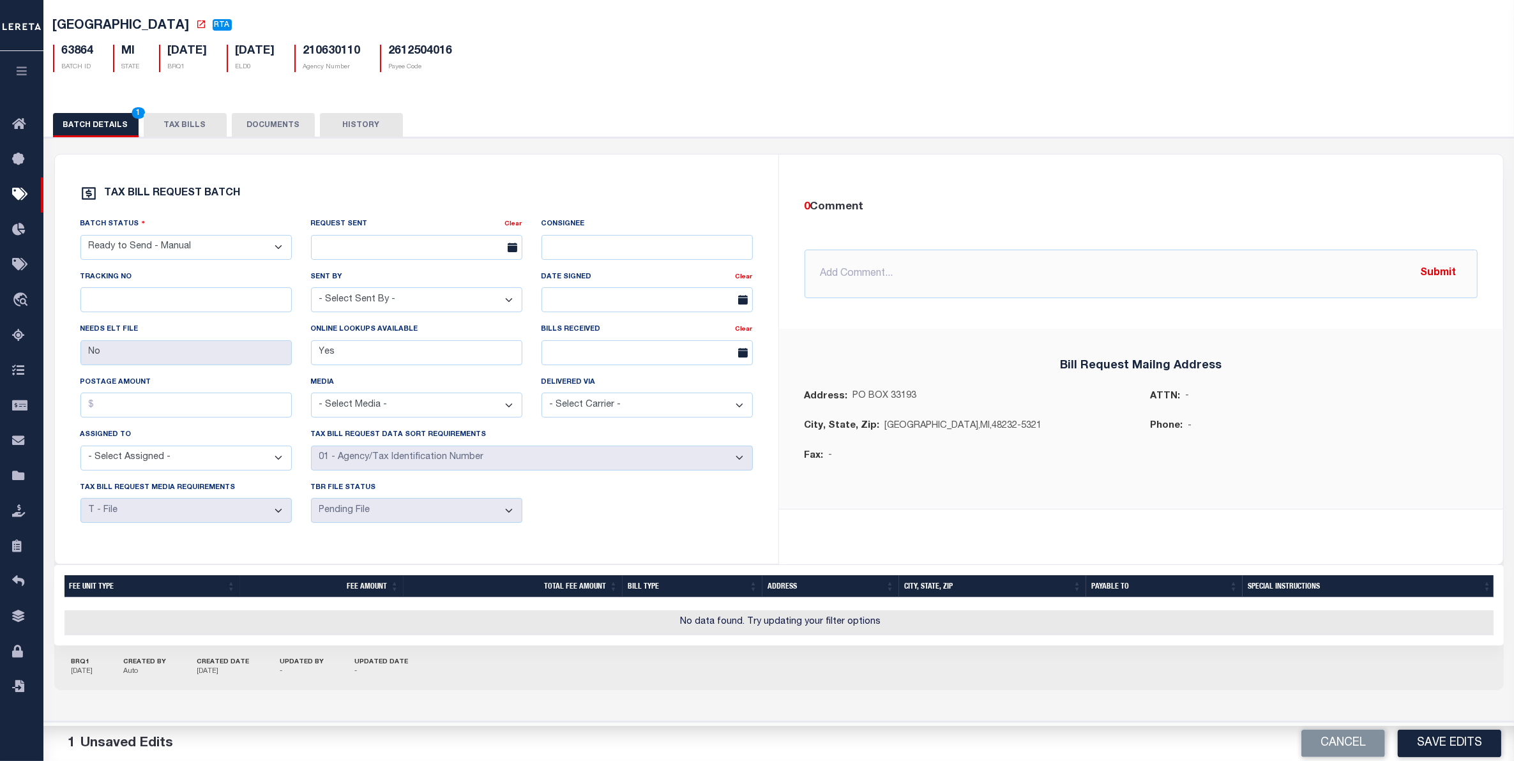
click at [1427, 744] on button "Save Edits" at bounding box center [1449, 743] width 103 height 27
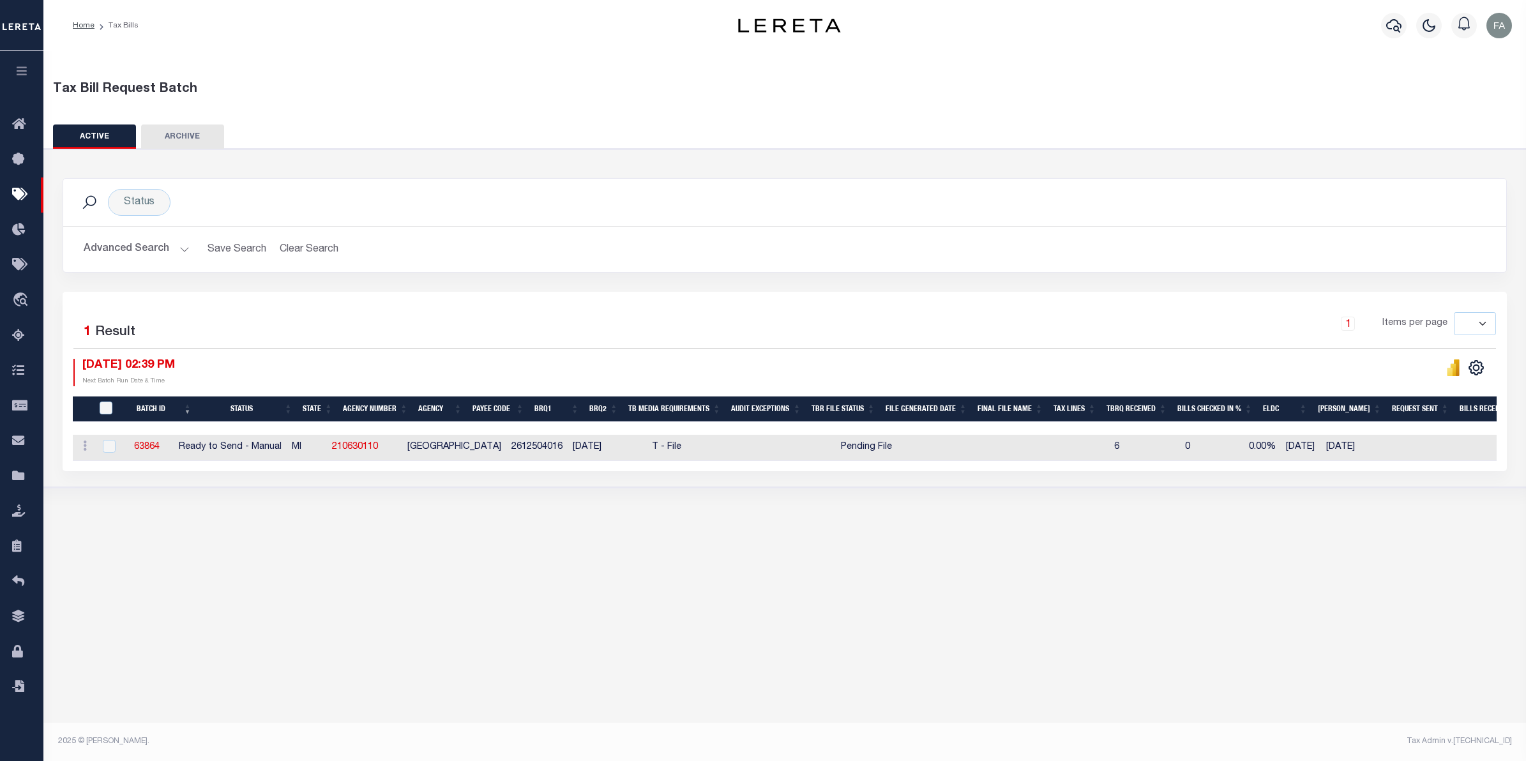
click at [1195, 10] on div "Profile Sign out" at bounding box center [1214, 25] width 606 height 45
click at [152, 257] on button "Advanced Search" at bounding box center [137, 249] width 106 height 25
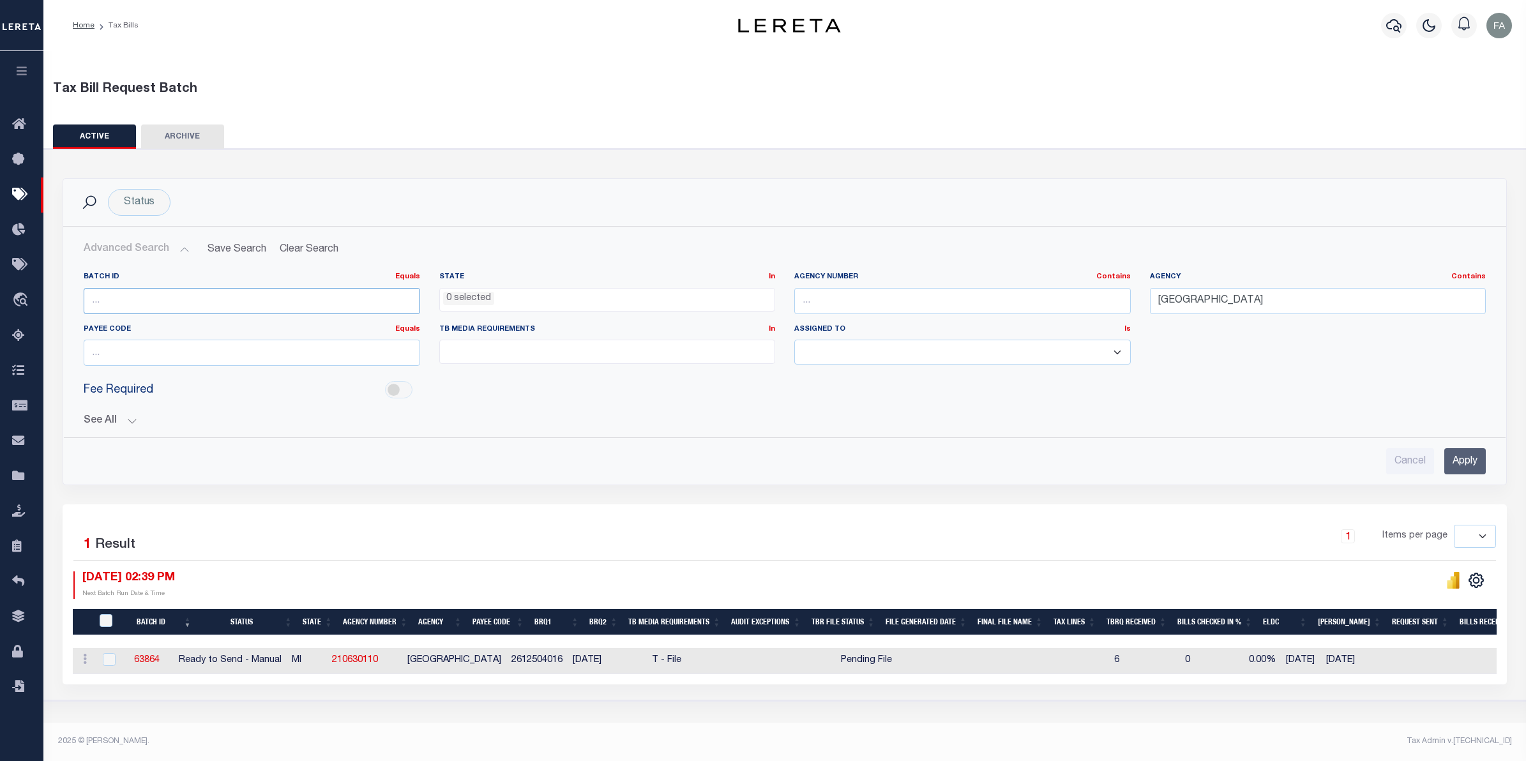
click at [193, 297] on input "number" at bounding box center [252, 301] width 337 height 26
drag, startPoint x: 1148, startPoint y: 283, endPoint x: 1161, endPoint y: 287, distance: 13.5
click at [1161, 287] on div "Agency Contains Contains Is Novi city" at bounding box center [1318, 298] width 356 height 52
drag, startPoint x: 1015, startPoint y: 304, endPoint x: 1100, endPoint y: 310, distance: 85.1
click at [1015, 305] on input "text" at bounding box center [962, 301] width 337 height 26
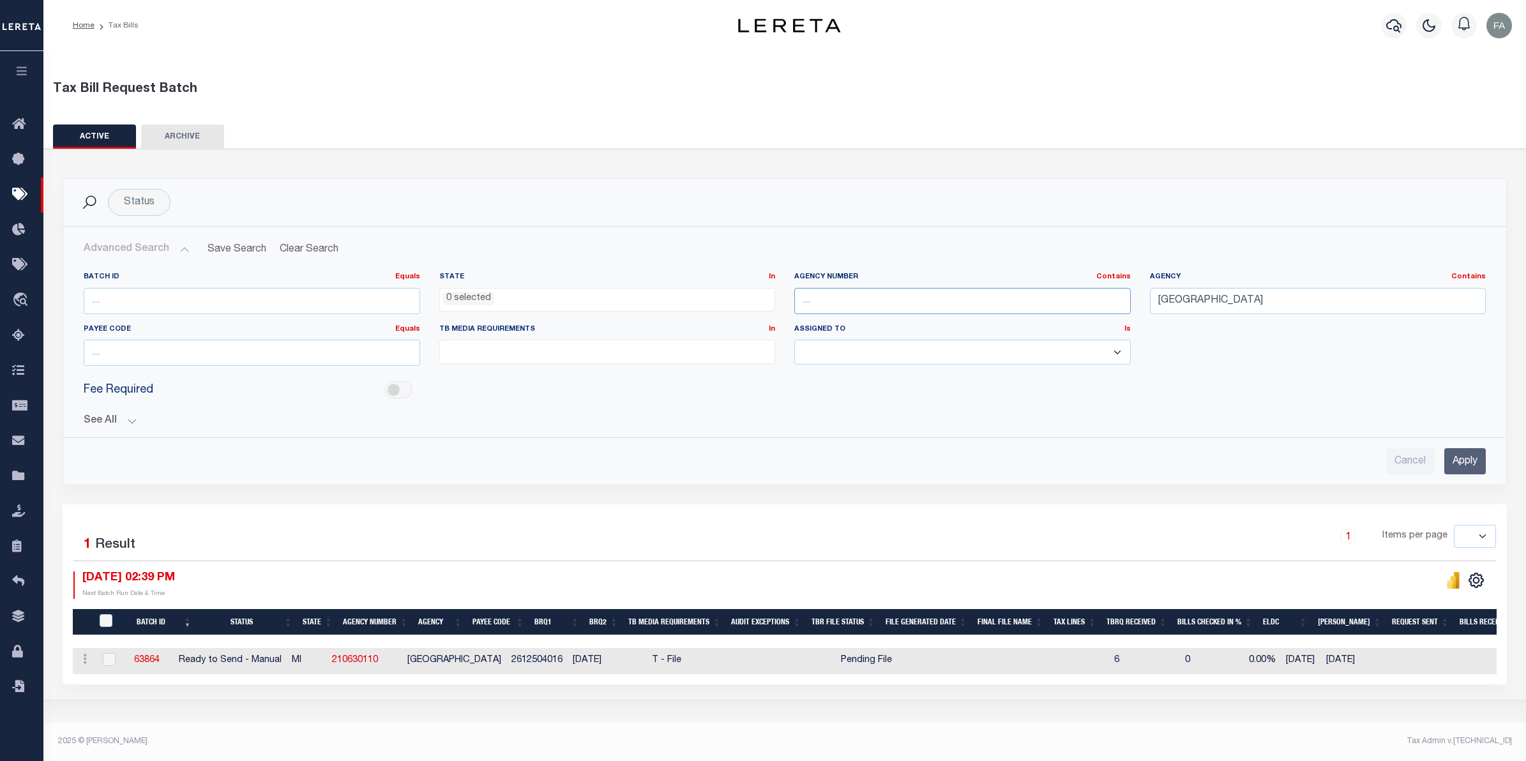
paste input "210410106"
type input "210410106"
click at [1225, 305] on input "Novi city" at bounding box center [1318, 301] width 337 height 26
click at [1451, 469] on input "Apply" at bounding box center [1465, 461] width 42 height 26
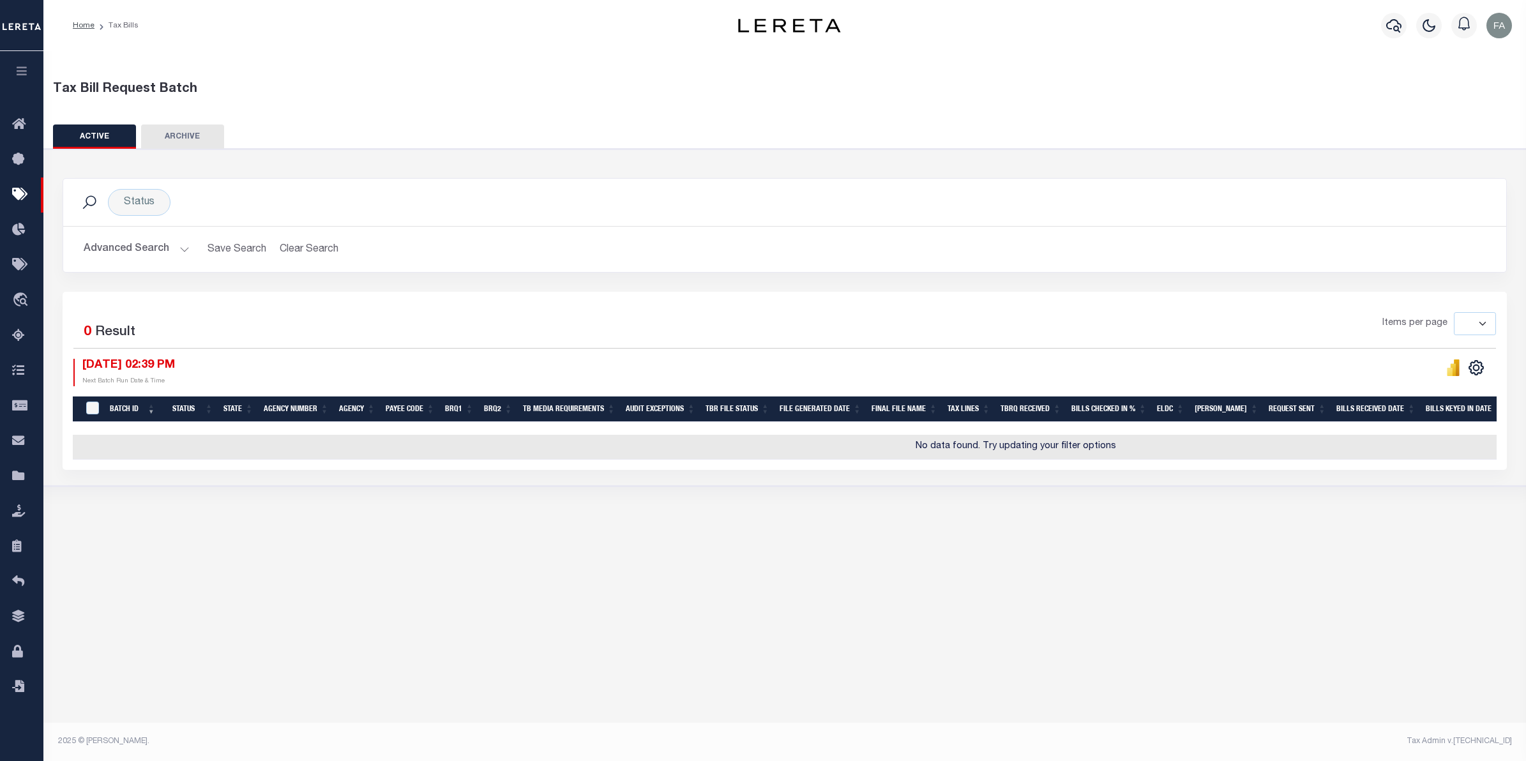
click at [156, 237] on button "Advanced Search" at bounding box center [137, 249] width 106 height 25
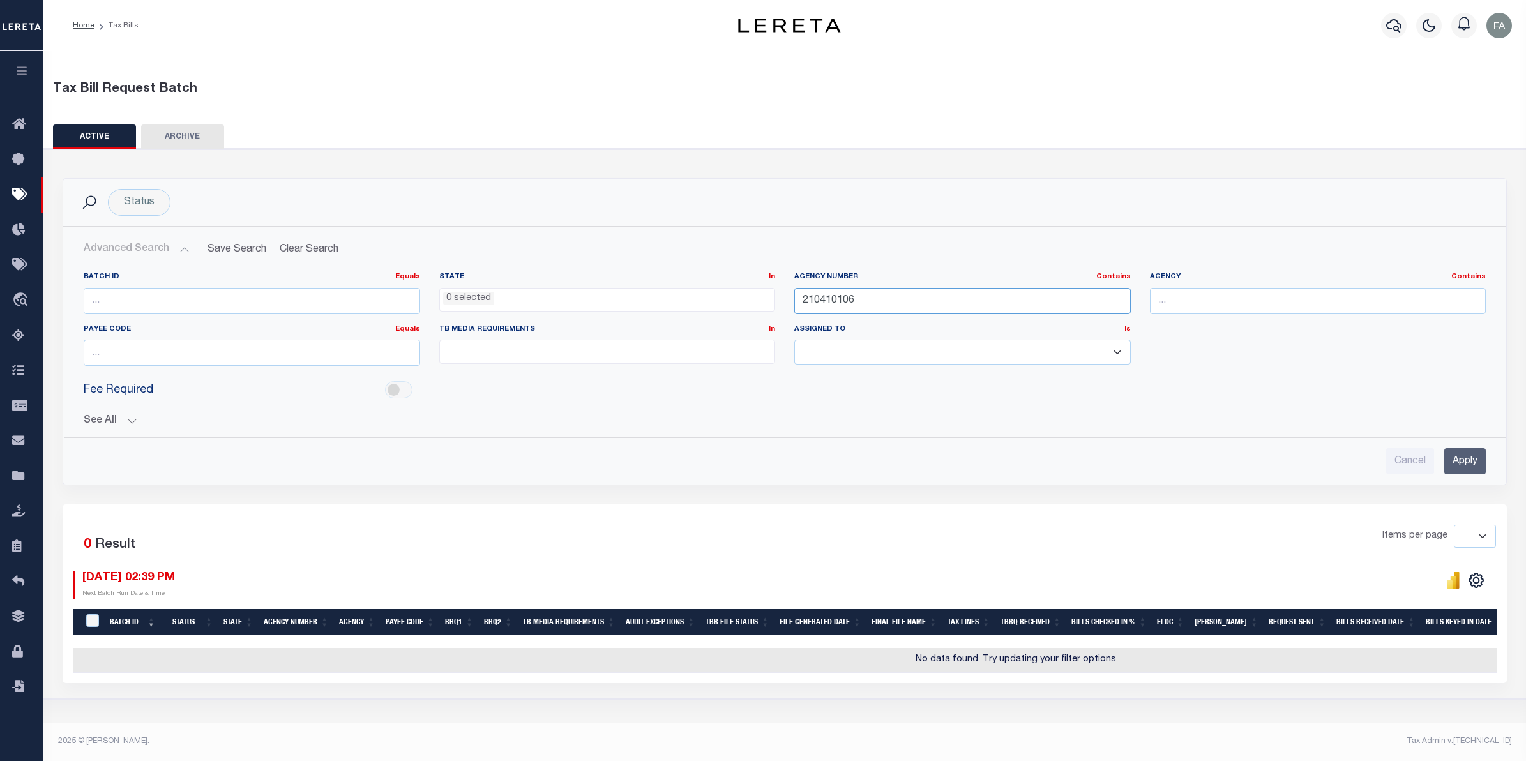
click at [902, 303] on input "210410106" at bounding box center [962, 301] width 337 height 26
type input "210410106"
click at [1457, 463] on input "Apply" at bounding box center [1465, 461] width 42 height 26
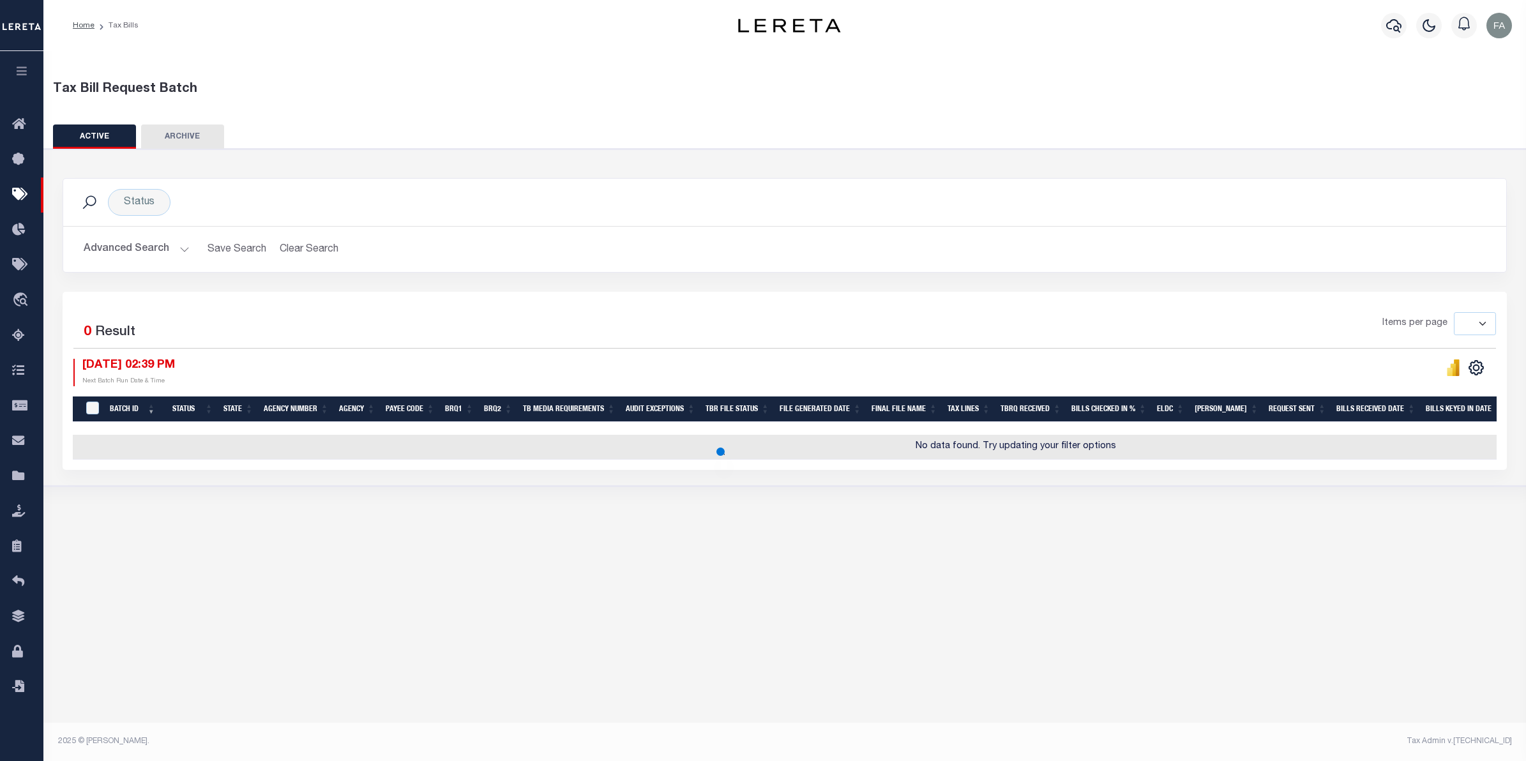
click at [167, 257] on button "Advanced Search" at bounding box center [137, 249] width 106 height 25
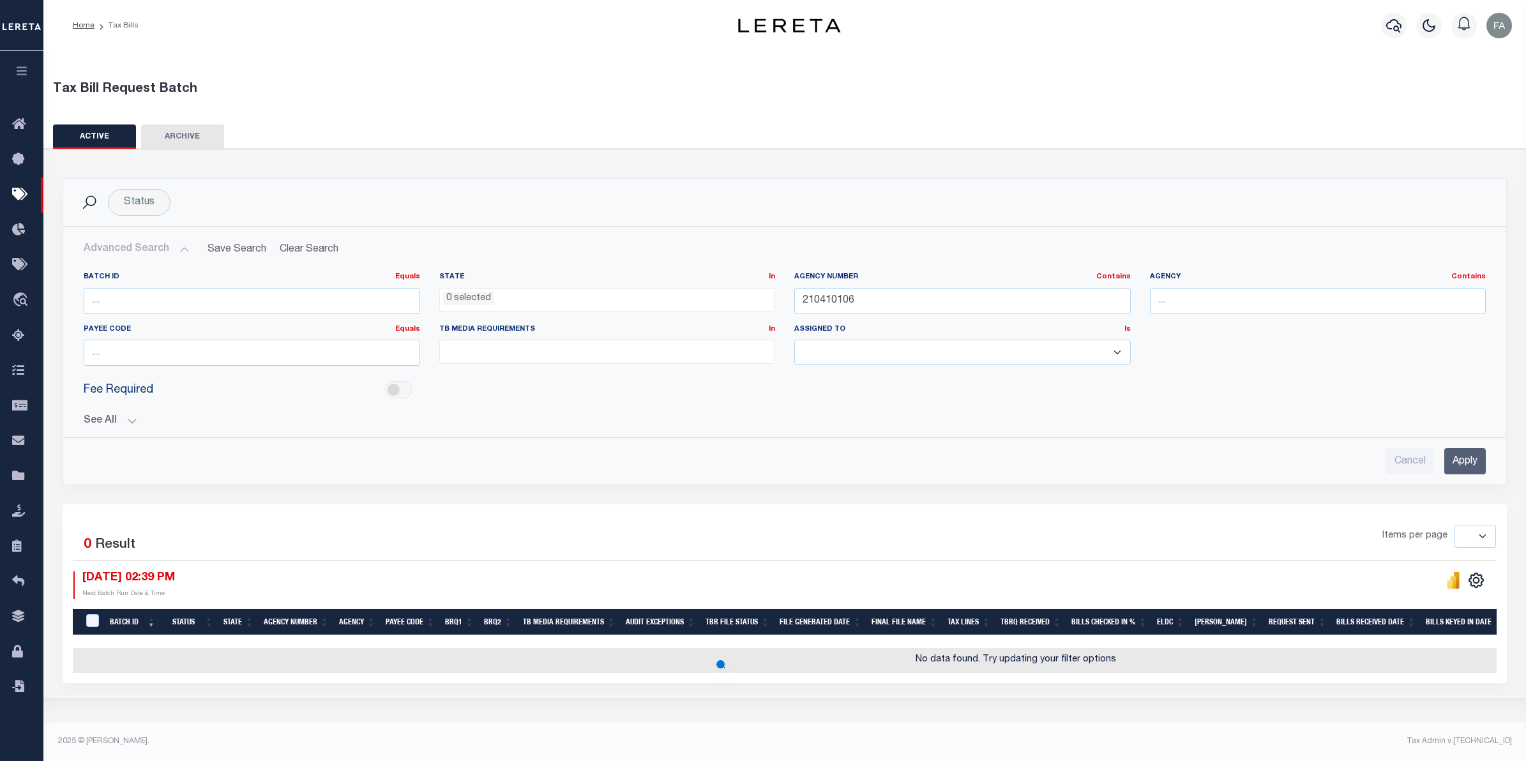
click at [118, 427] on button "See All" at bounding box center [785, 421] width 1402 height 12
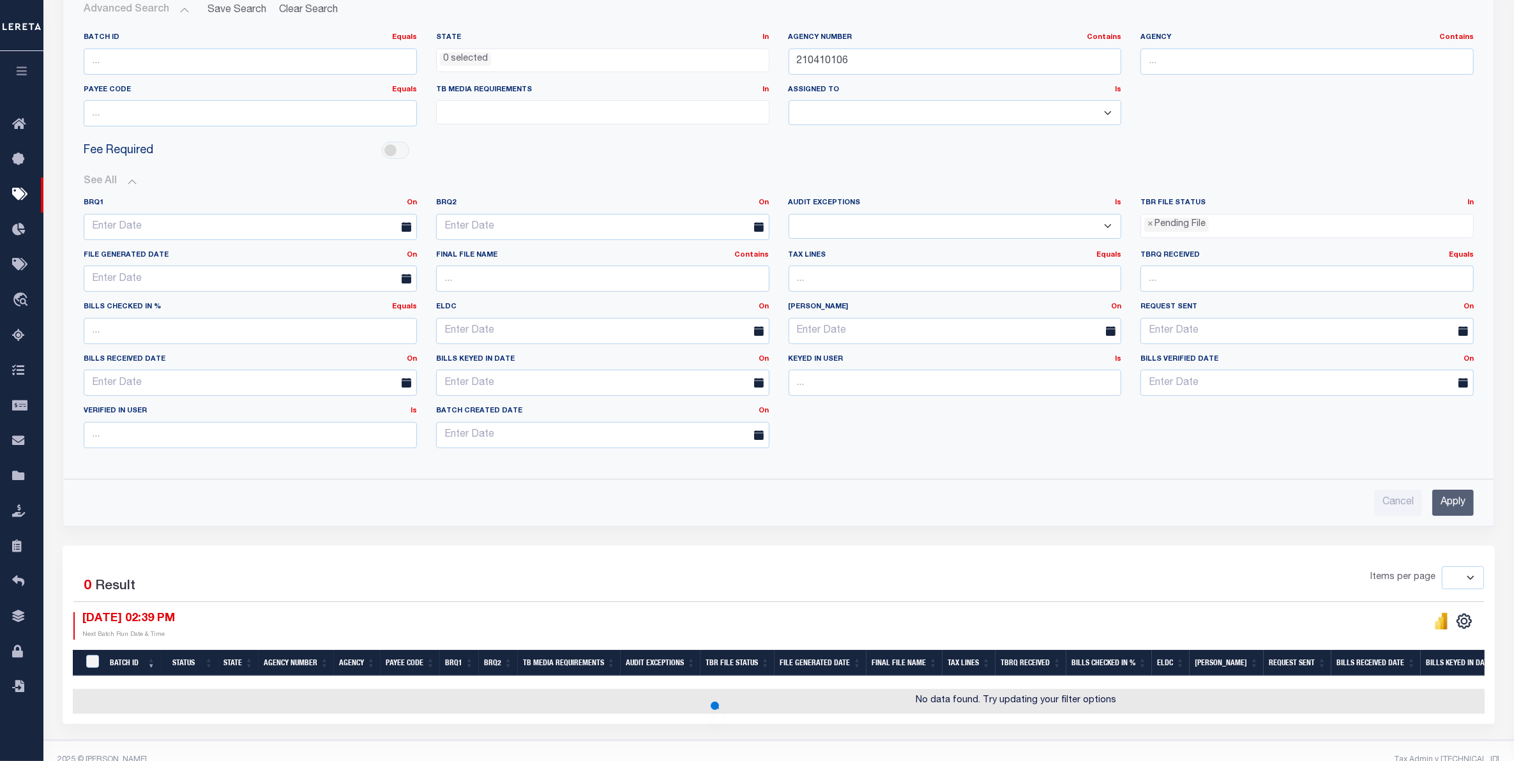
scroll to position [269, 0]
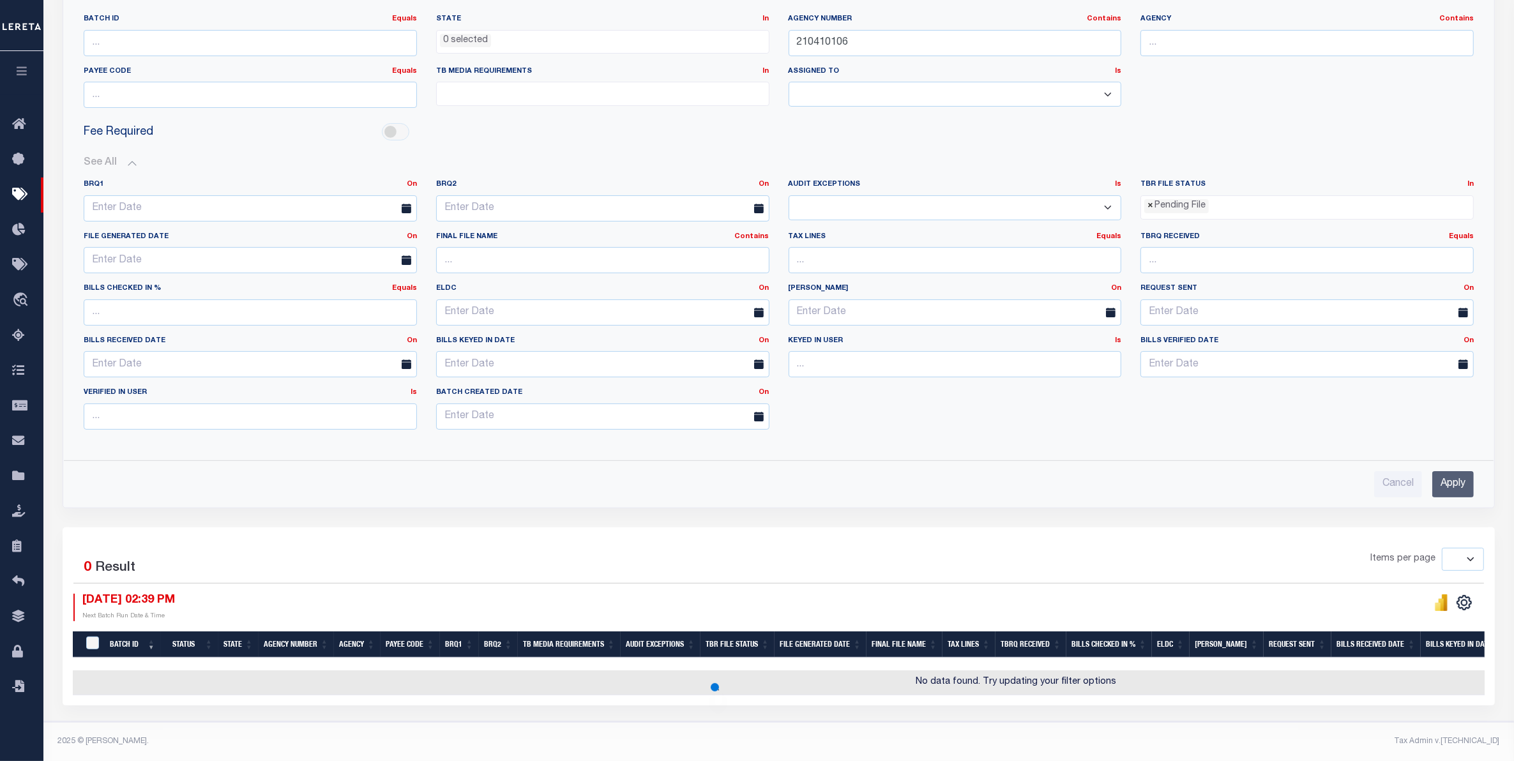
drag, startPoint x: 1151, startPoint y: 199, endPoint x: 1157, endPoint y: 203, distance: 7.4
click at [1151, 199] on span "×" at bounding box center [1150, 206] width 6 height 14
select select
click at [1444, 471] on input "Apply" at bounding box center [1453, 484] width 42 height 26
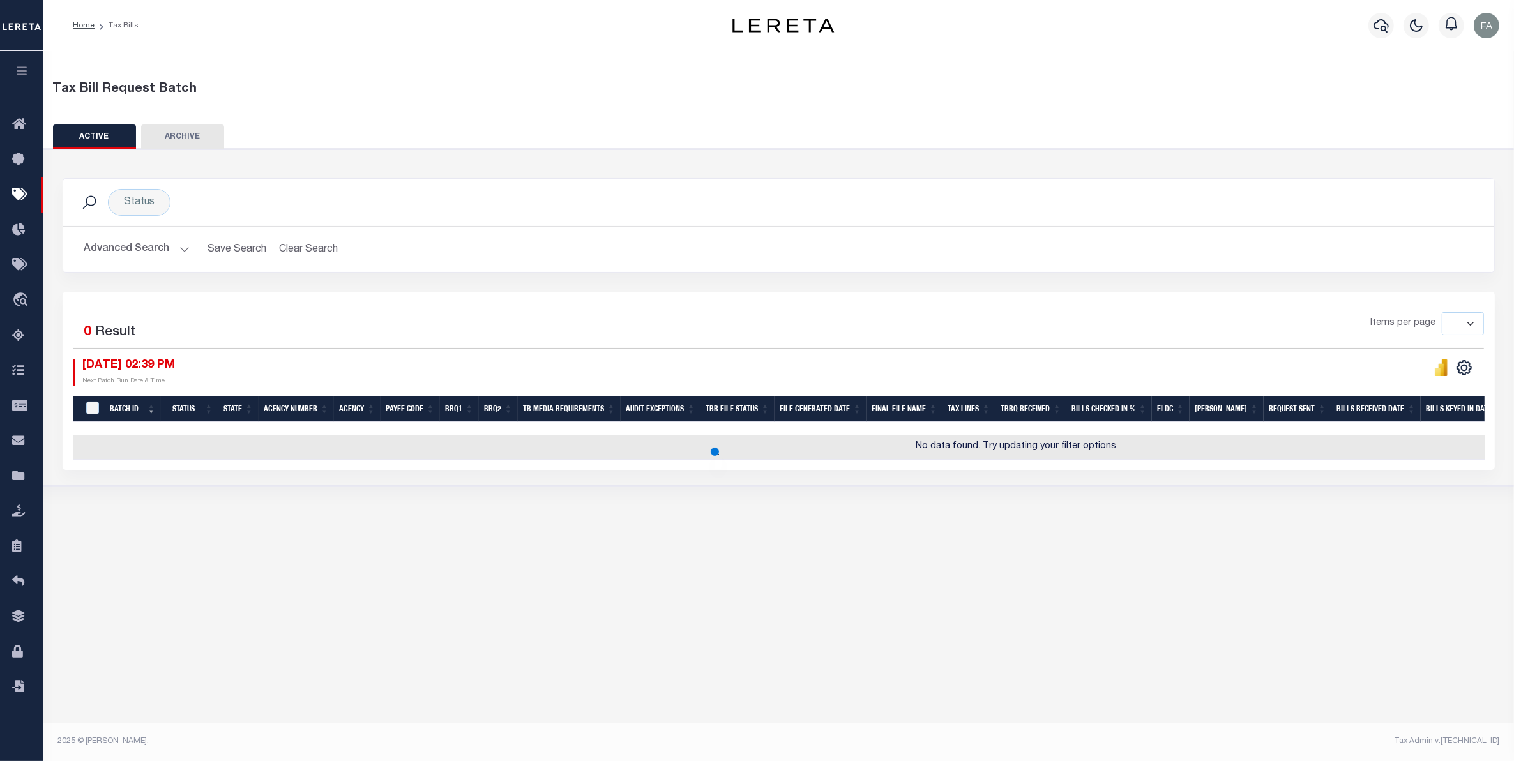
scroll to position [0, 0]
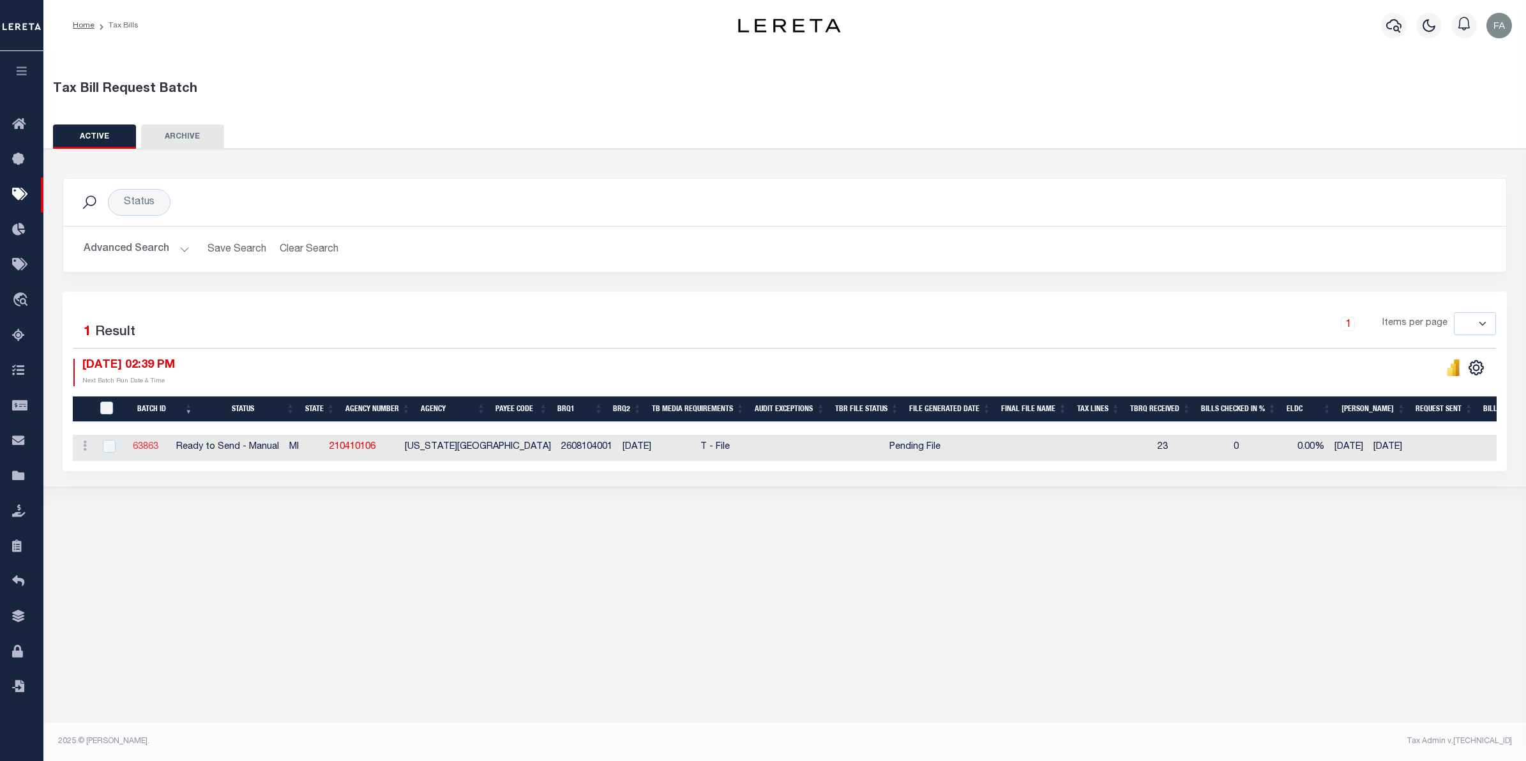
click at [158, 446] on link "63863" at bounding box center [146, 447] width 26 height 9
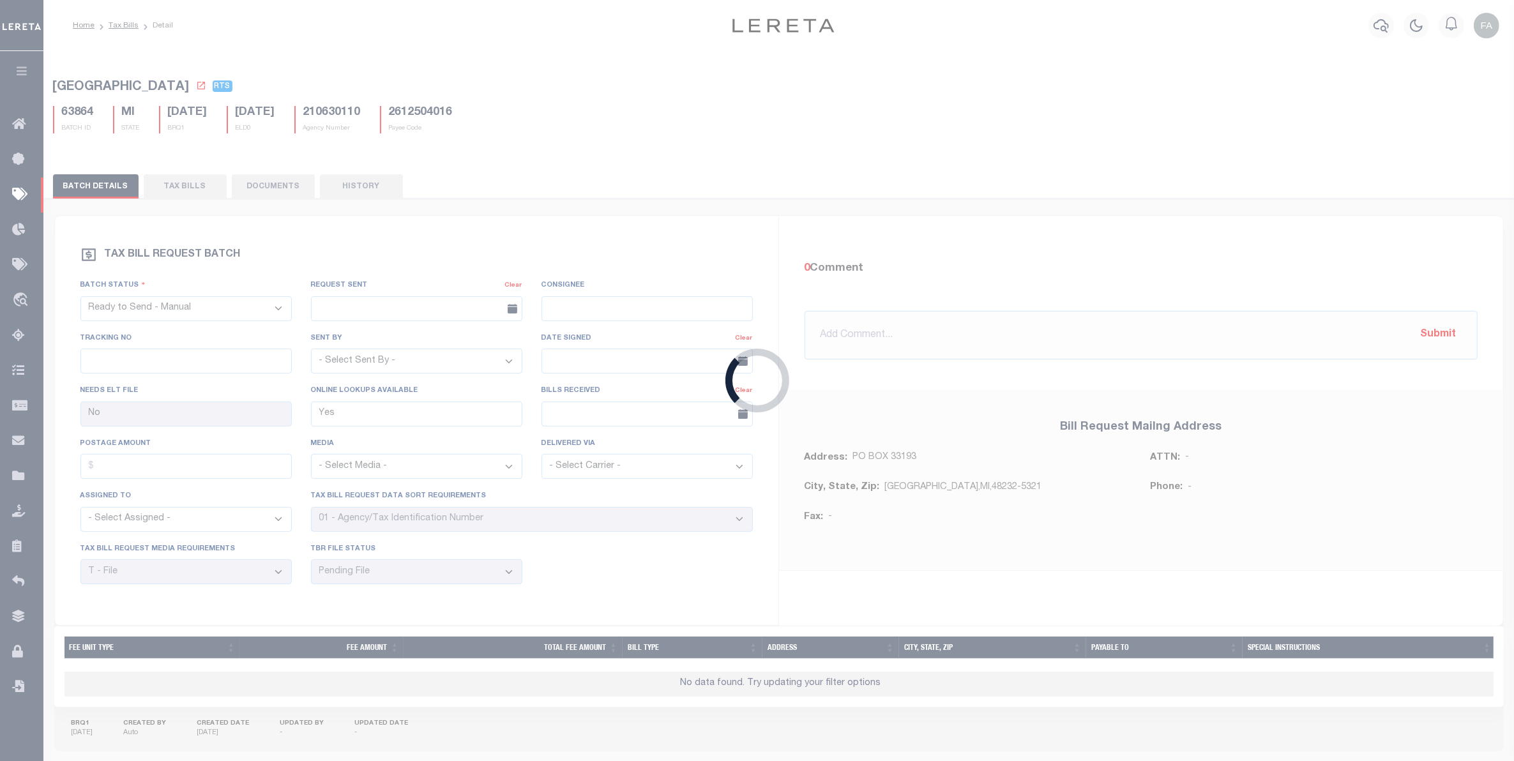
select select "28"
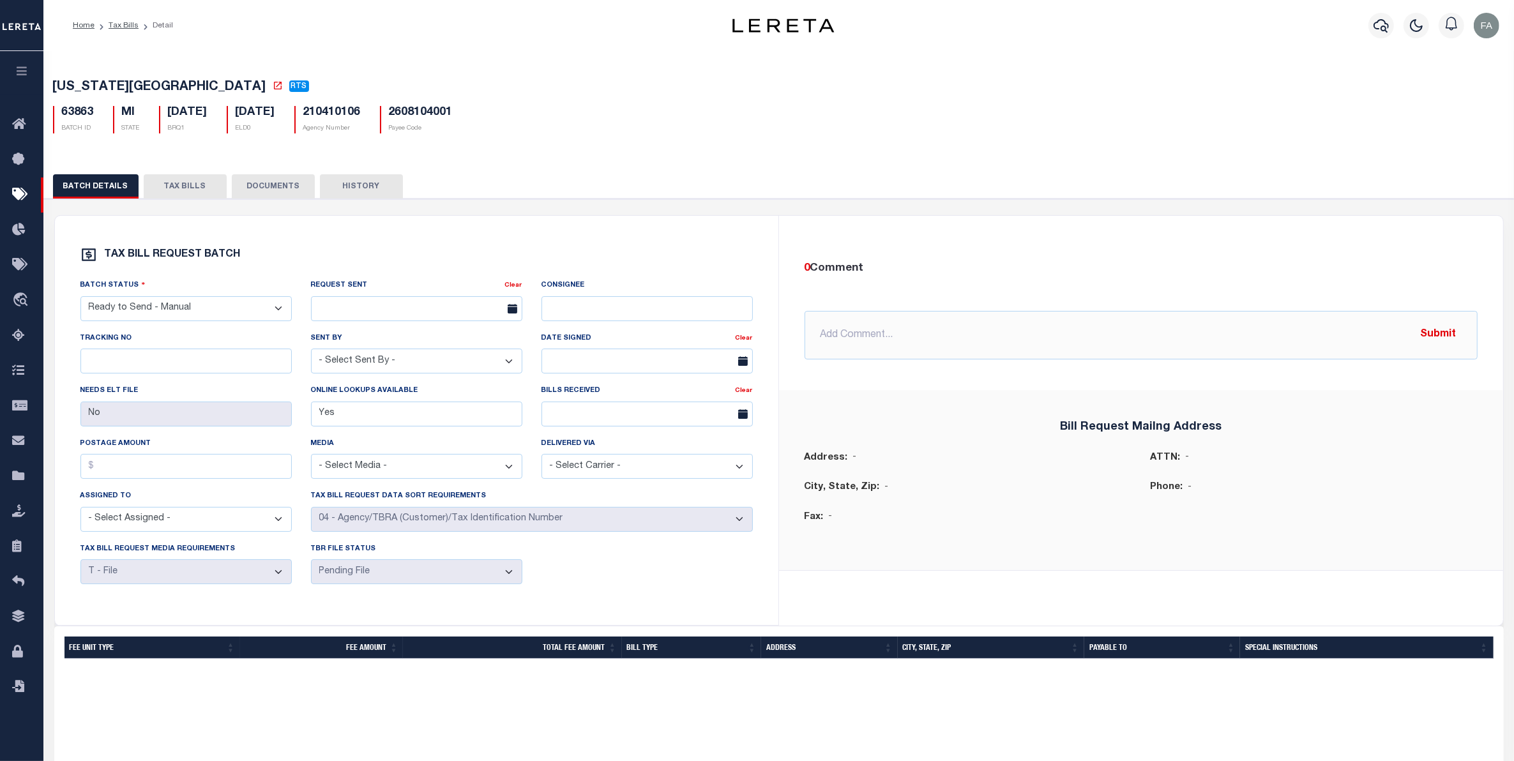
click at [184, 186] on button "TAX BILLS" at bounding box center [185, 186] width 83 height 24
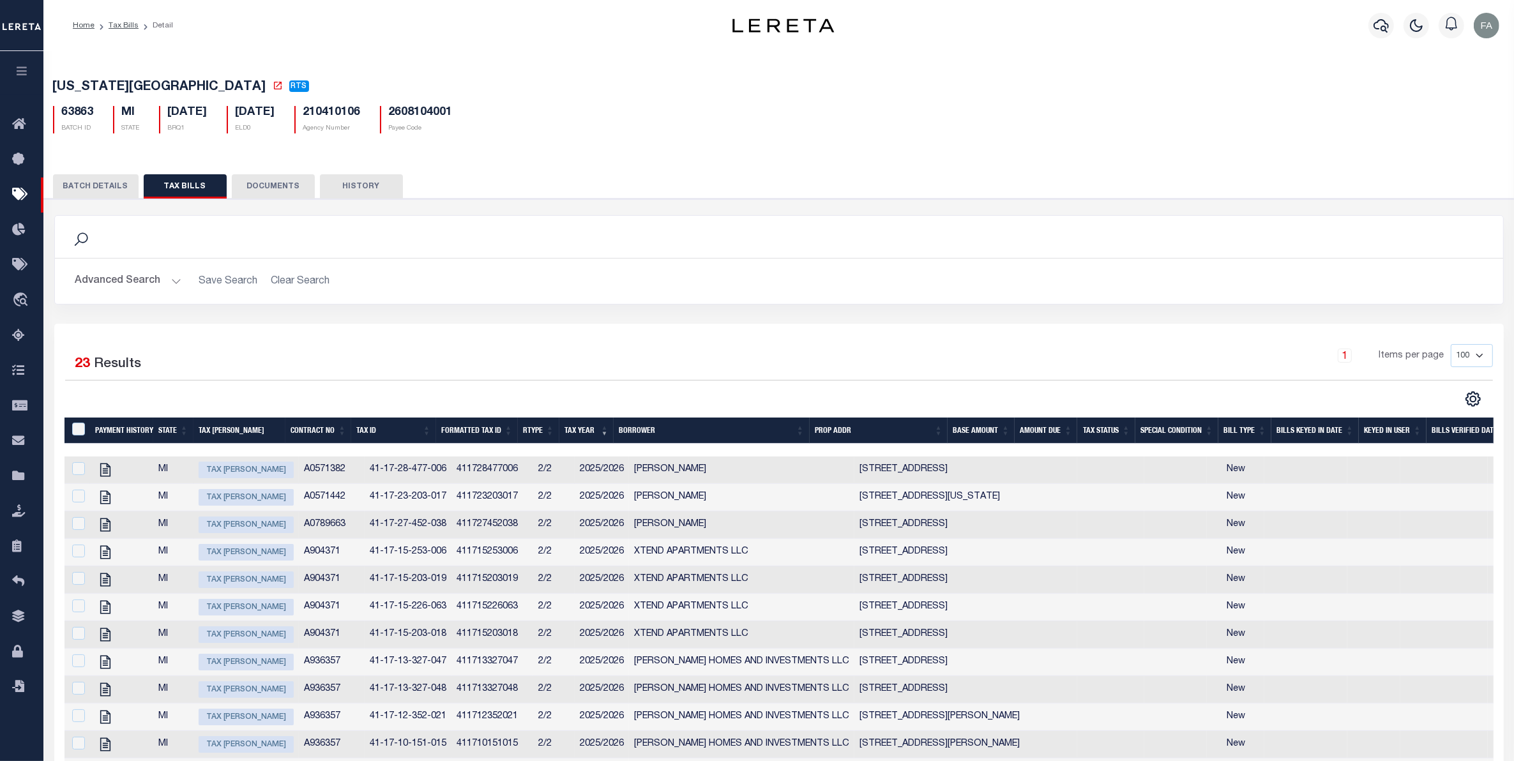
click at [1347, 363] on link "1" at bounding box center [1345, 356] width 14 height 14
click at [1342, 361] on link "1" at bounding box center [1345, 356] width 14 height 14
click at [112, 178] on button "BATCH DETAILS" at bounding box center [96, 186] width 86 height 24
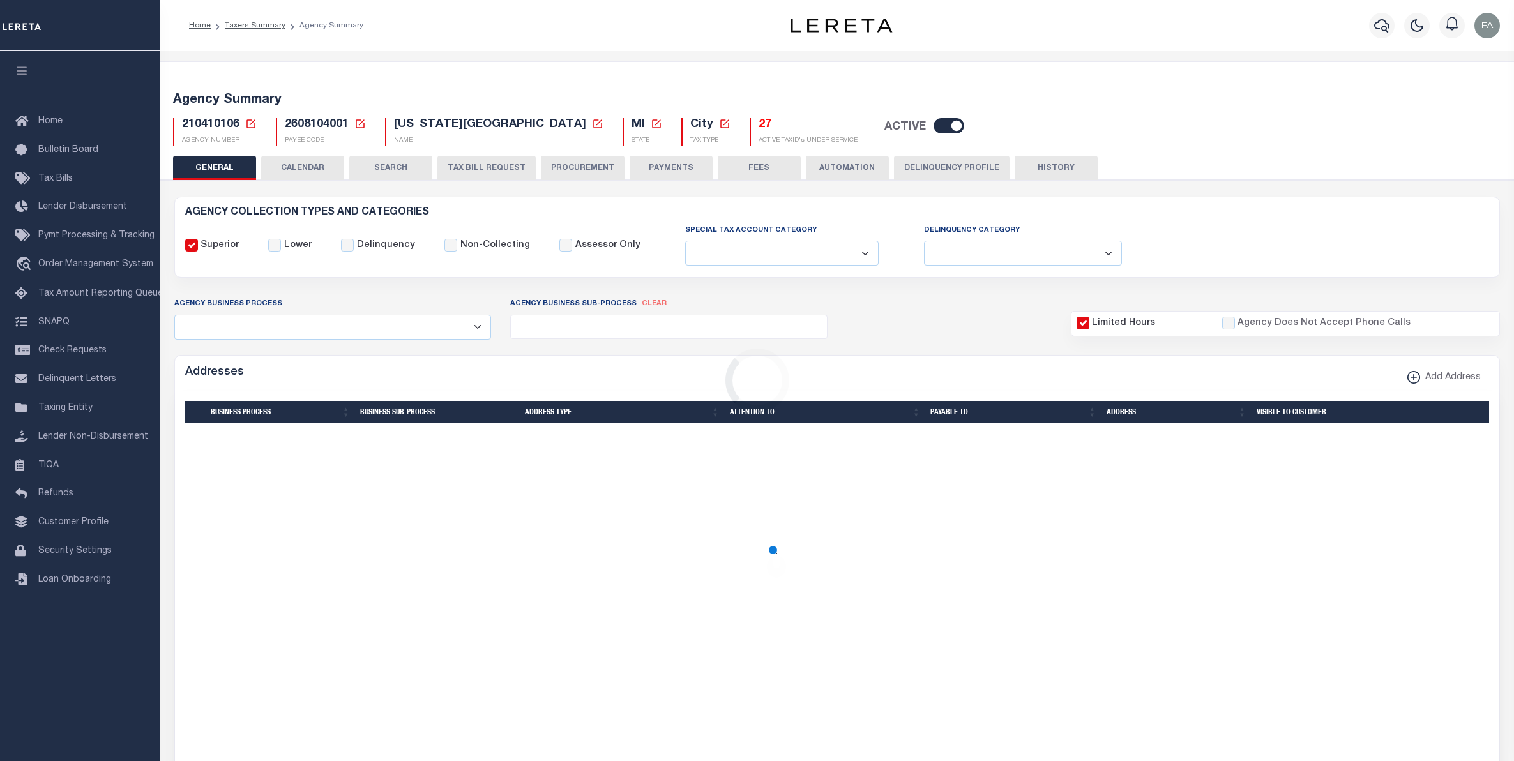
select select
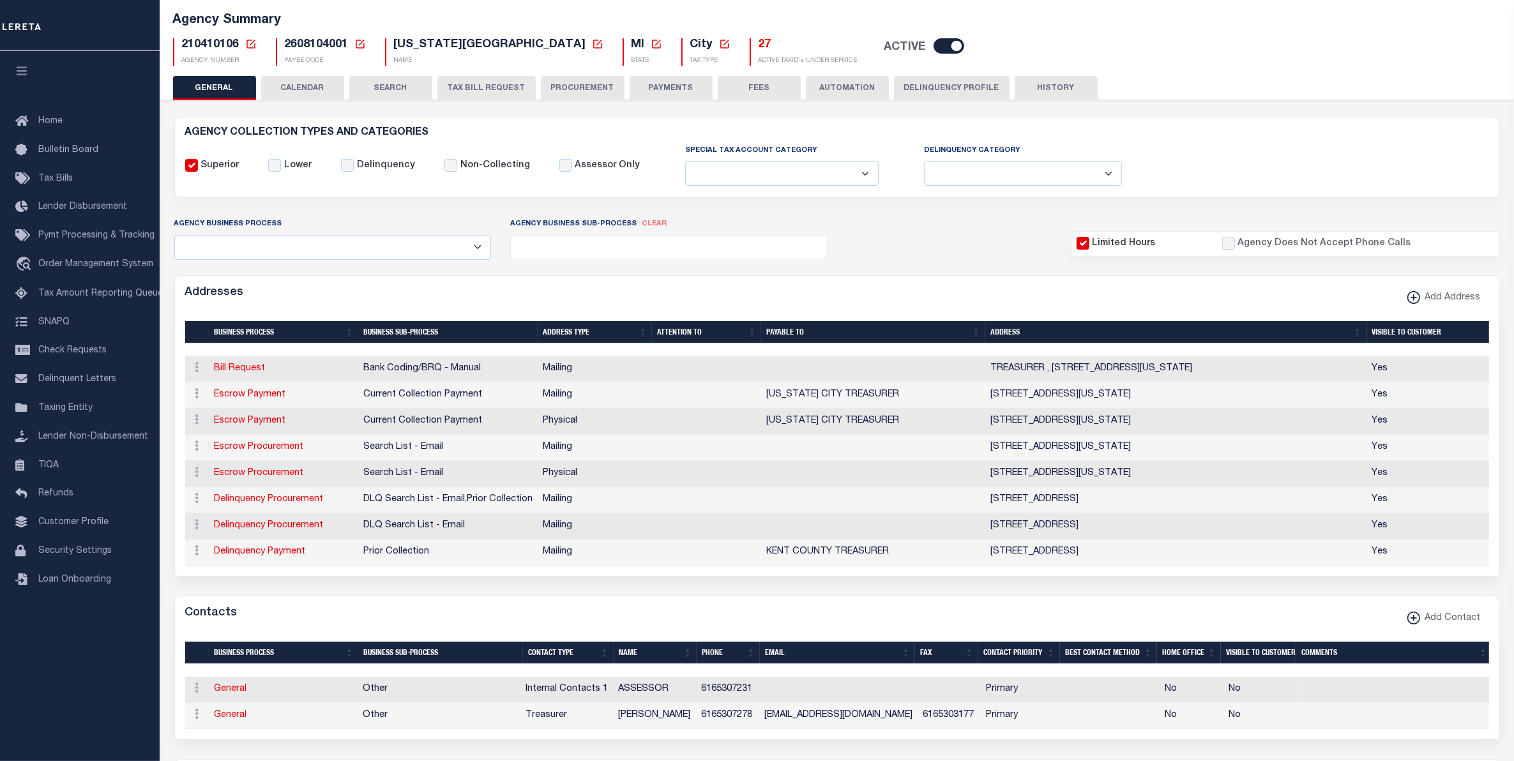
click at [310, 93] on button "CALENDAR" at bounding box center [302, 88] width 83 height 24
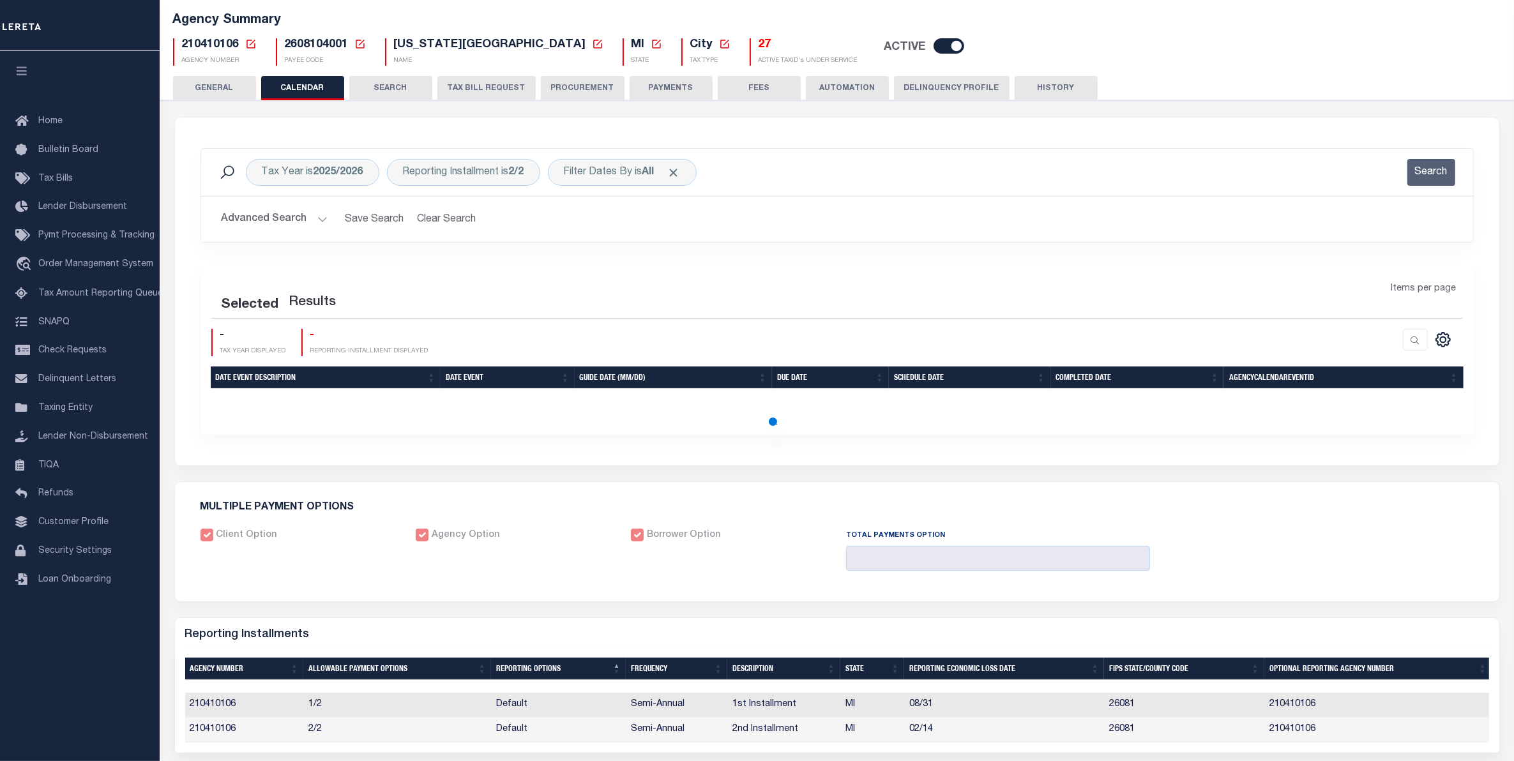
scroll to position [239, 0]
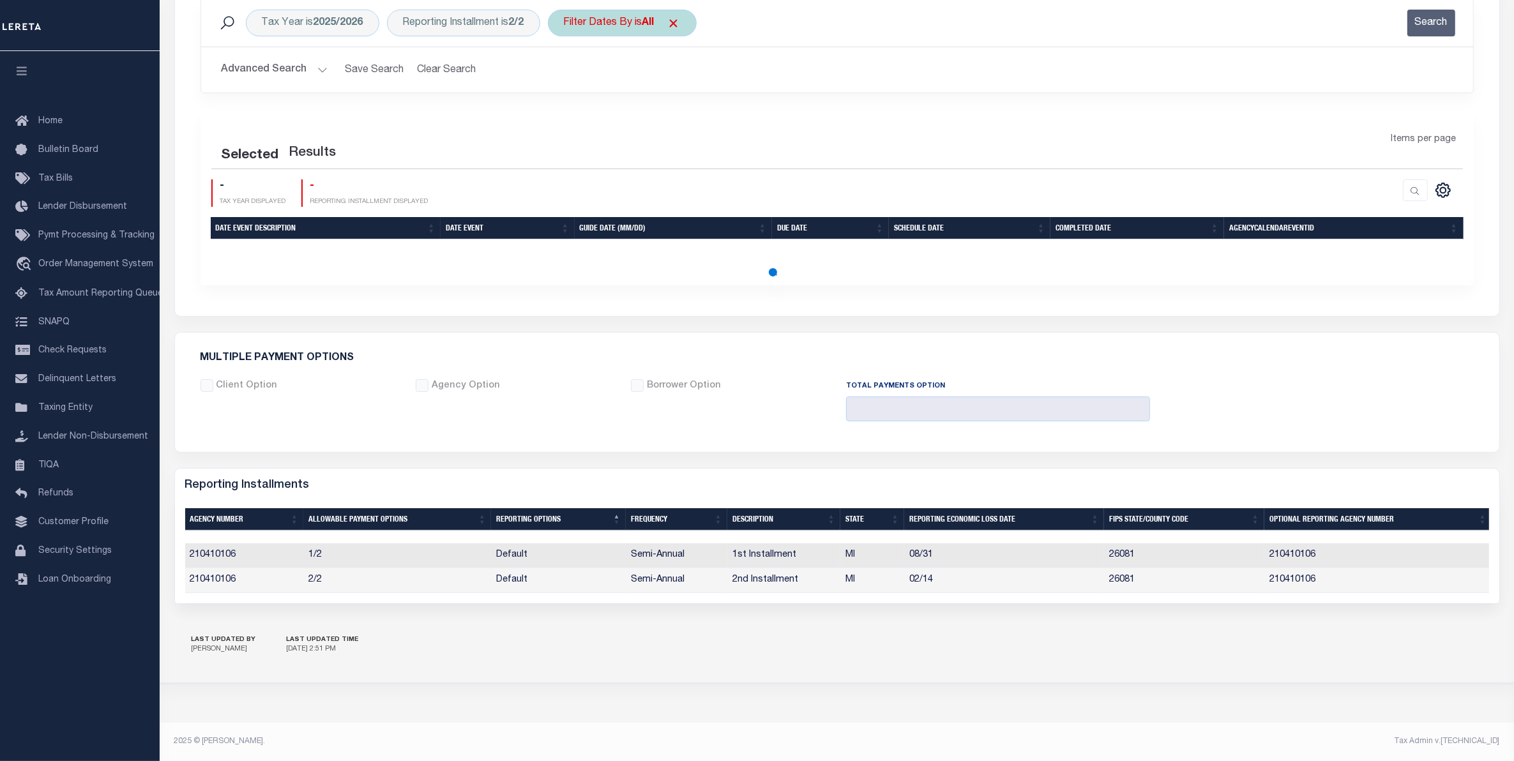
checkbox input "false"
type input "1"
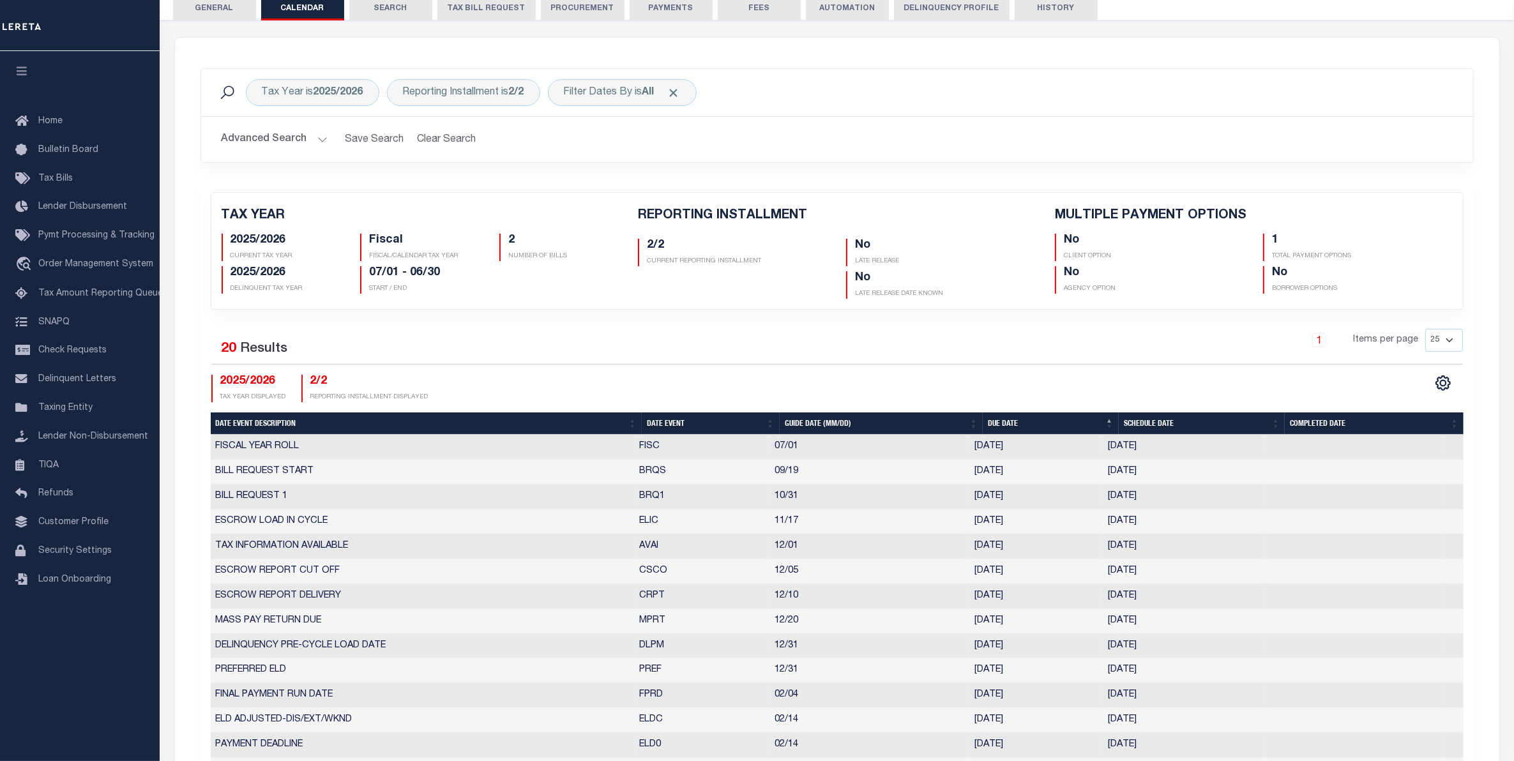
scroll to position [0, 0]
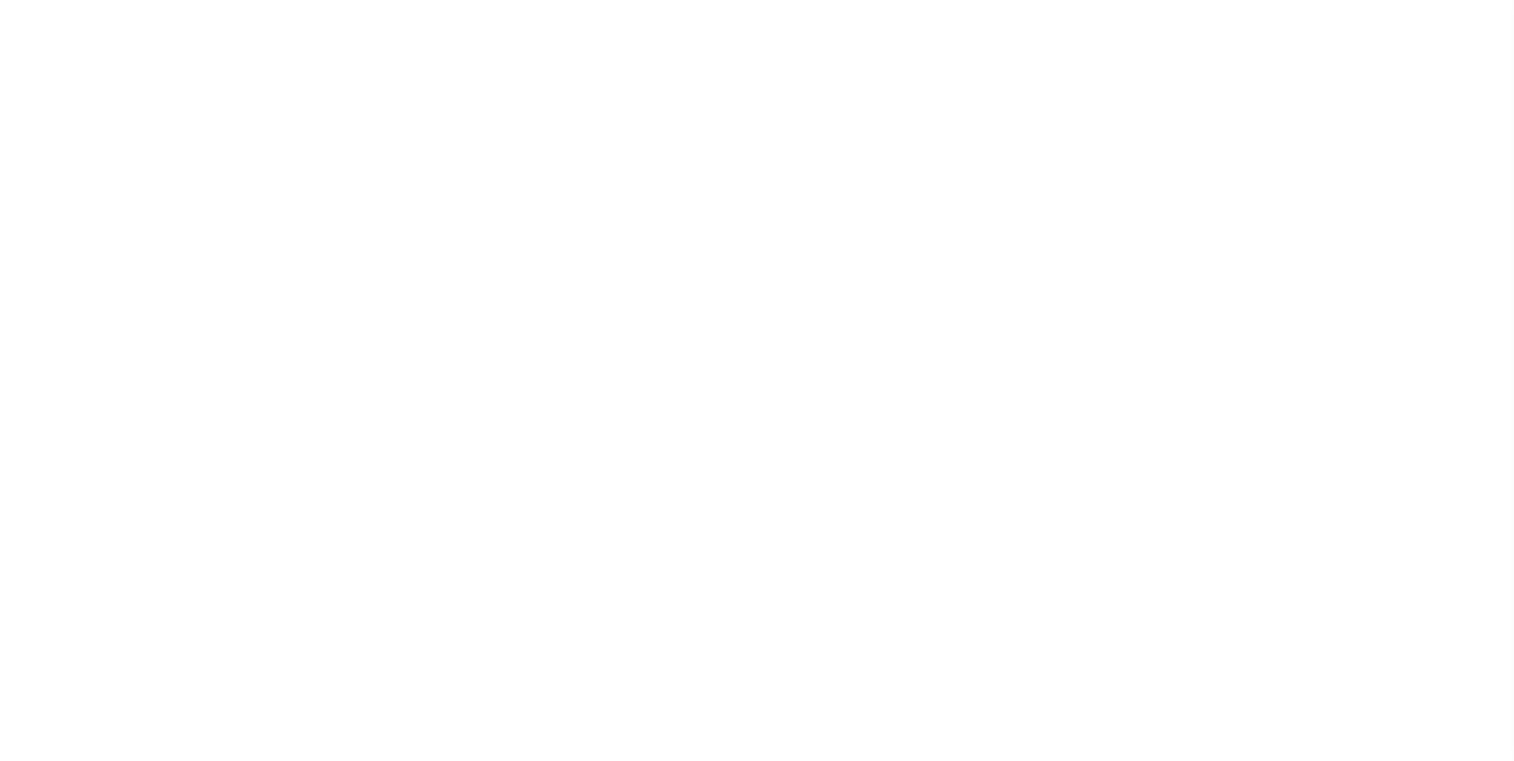
select select
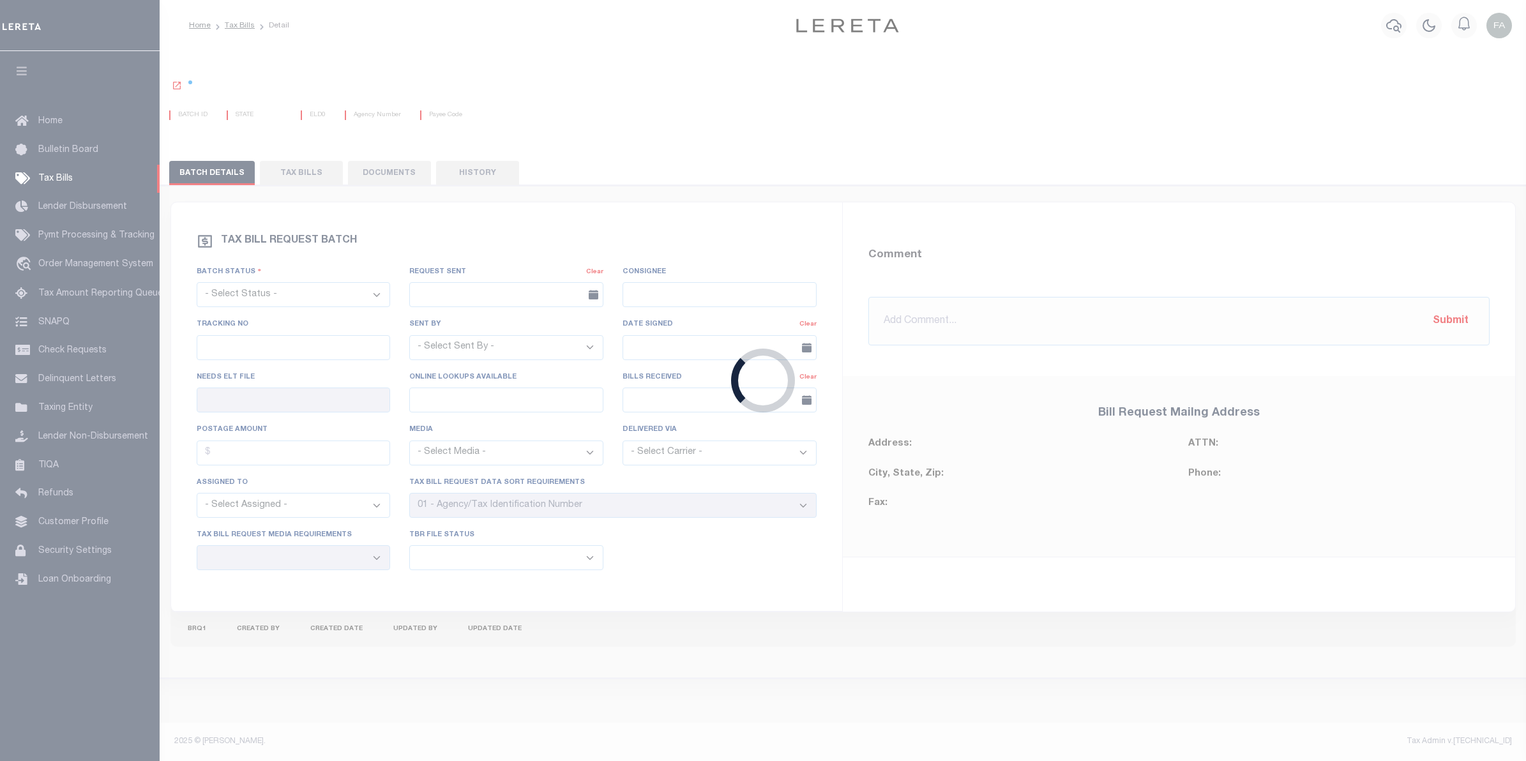
select select "RTS"
type input "No"
type input "Yes"
select select "28"
select select "22"
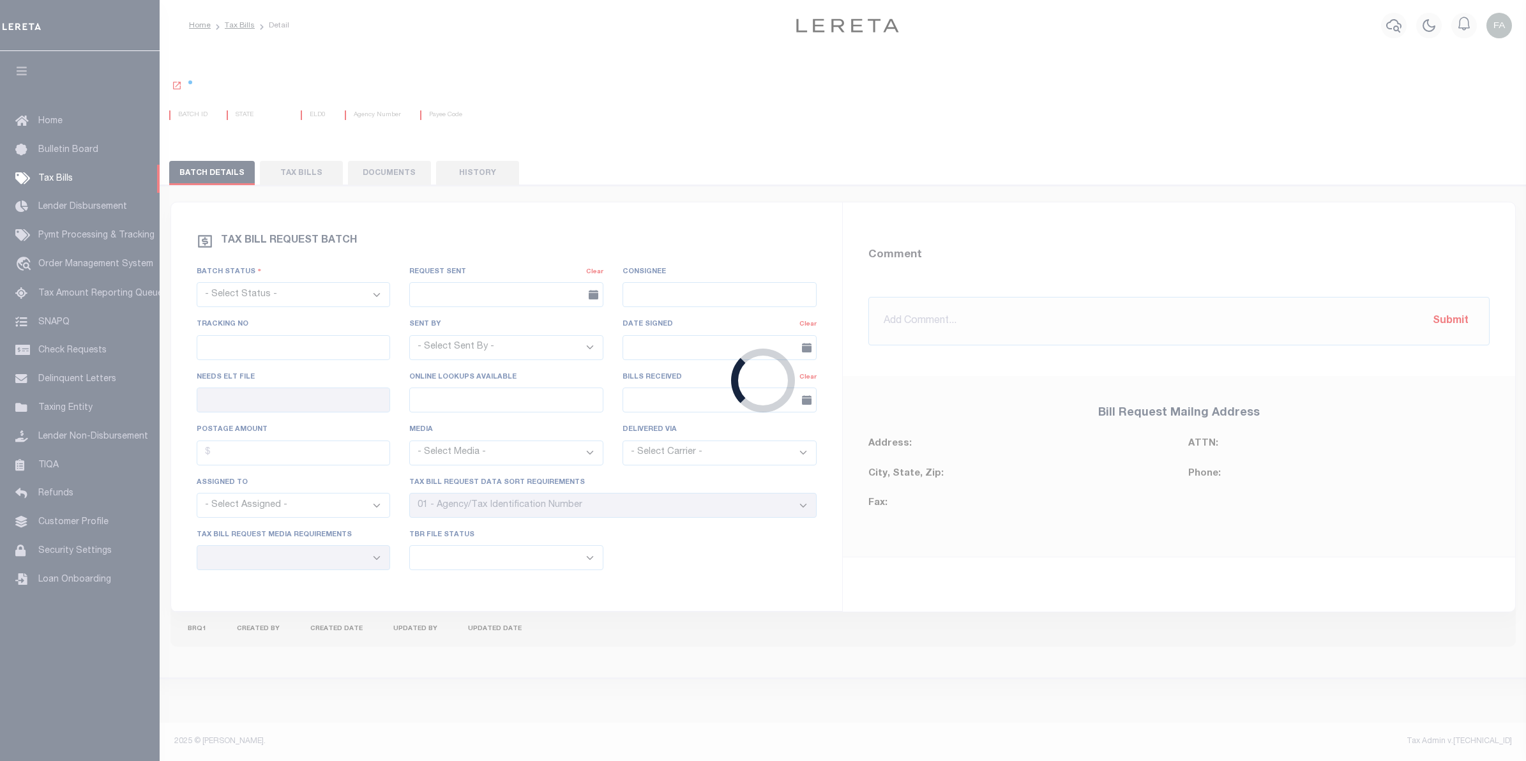
select select "1"
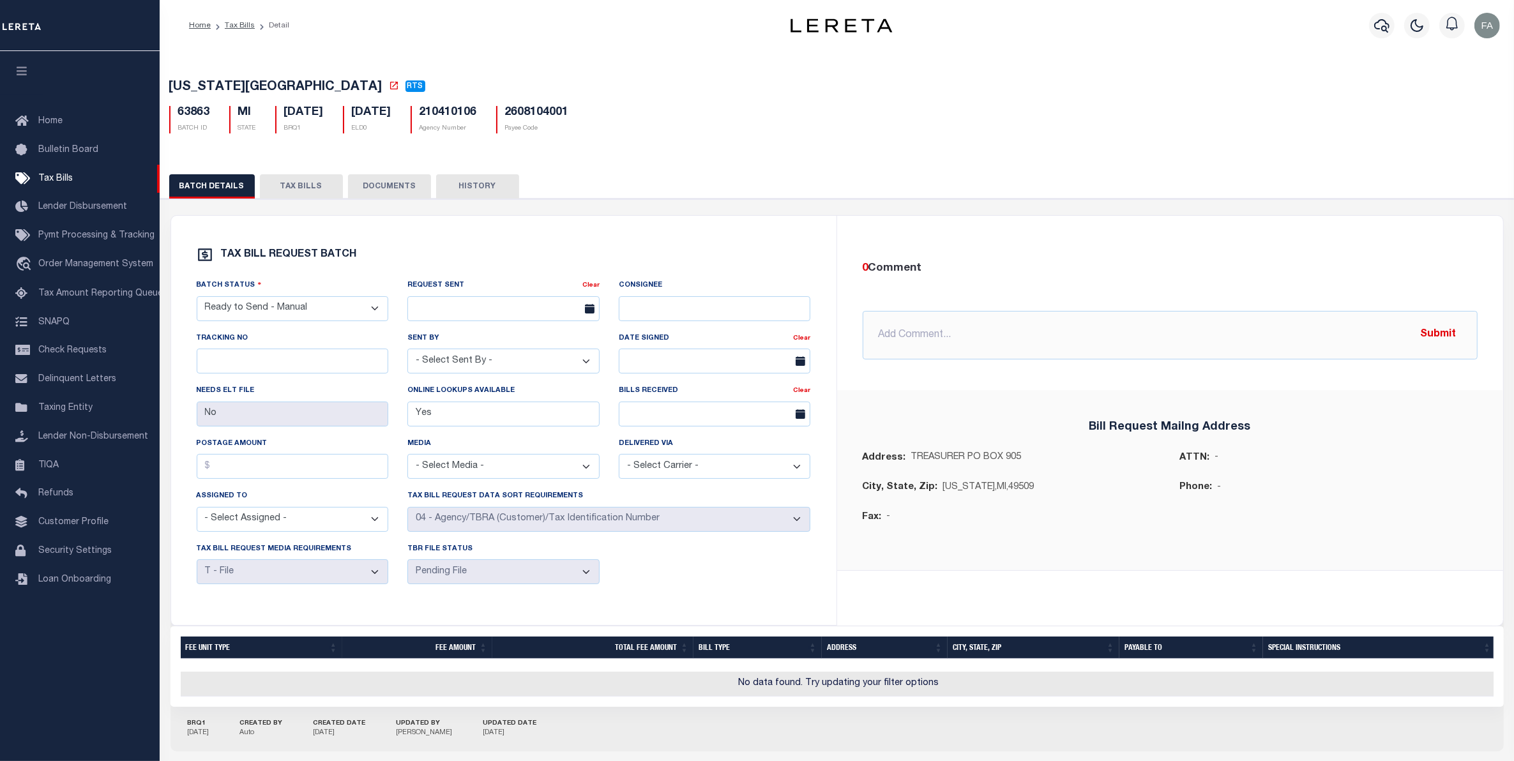
click at [296, 186] on button "TAX BILLS" at bounding box center [301, 186] width 83 height 24
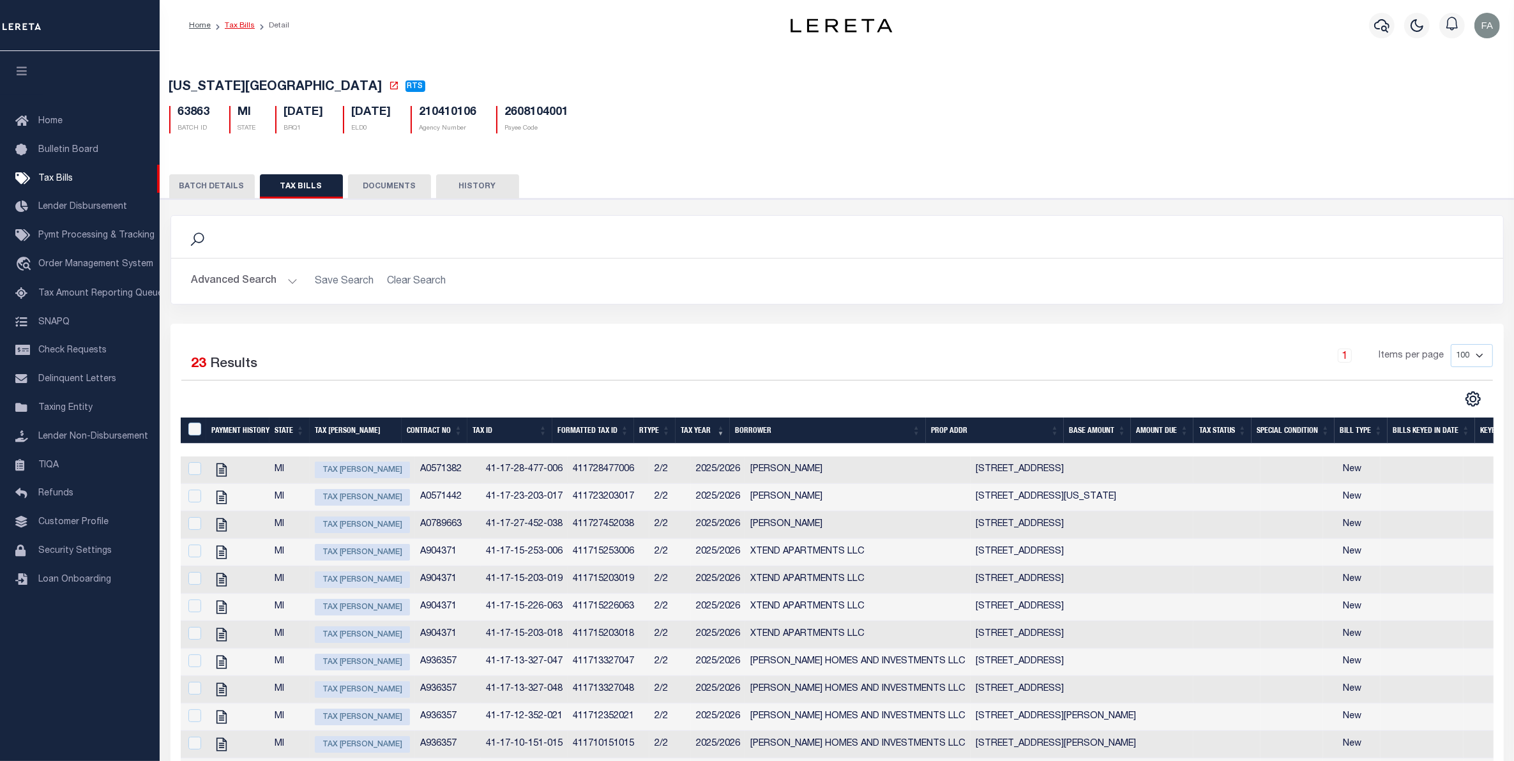
click at [245, 27] on link "Tax Bills" at bounding box center [240, 26] width 30 height 8
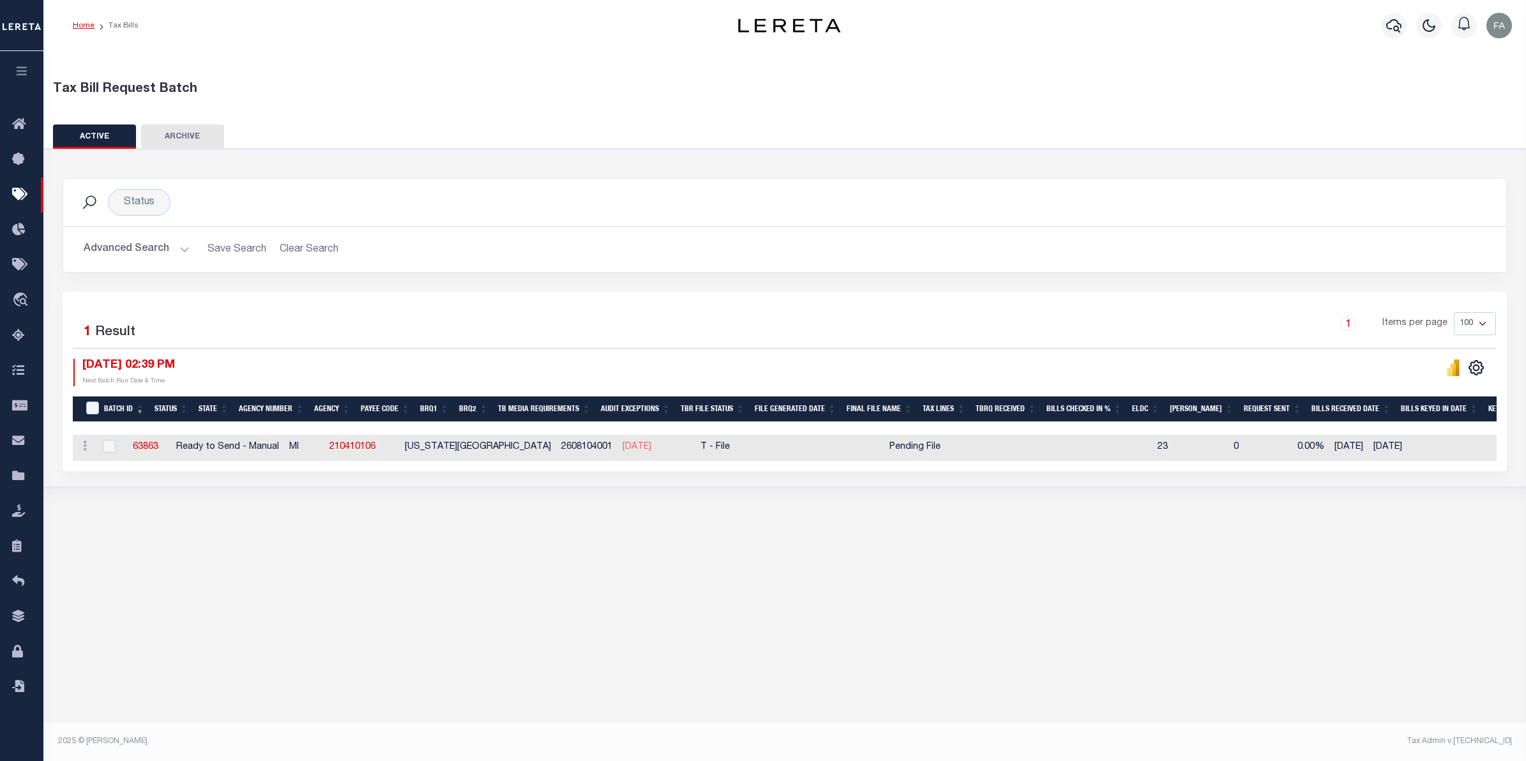
click at [87, 24] on link "Home" at bounding box center [84, 26] width 22 height 8
drag, startPoint x: 382, startPoint y: 451, endPoint x: 324, endPoint y: 435, distance: 59.8
click at [324, 435] on td "210410106" at bounding box center [361, 448] width 75 height 26
checkbox input "true"
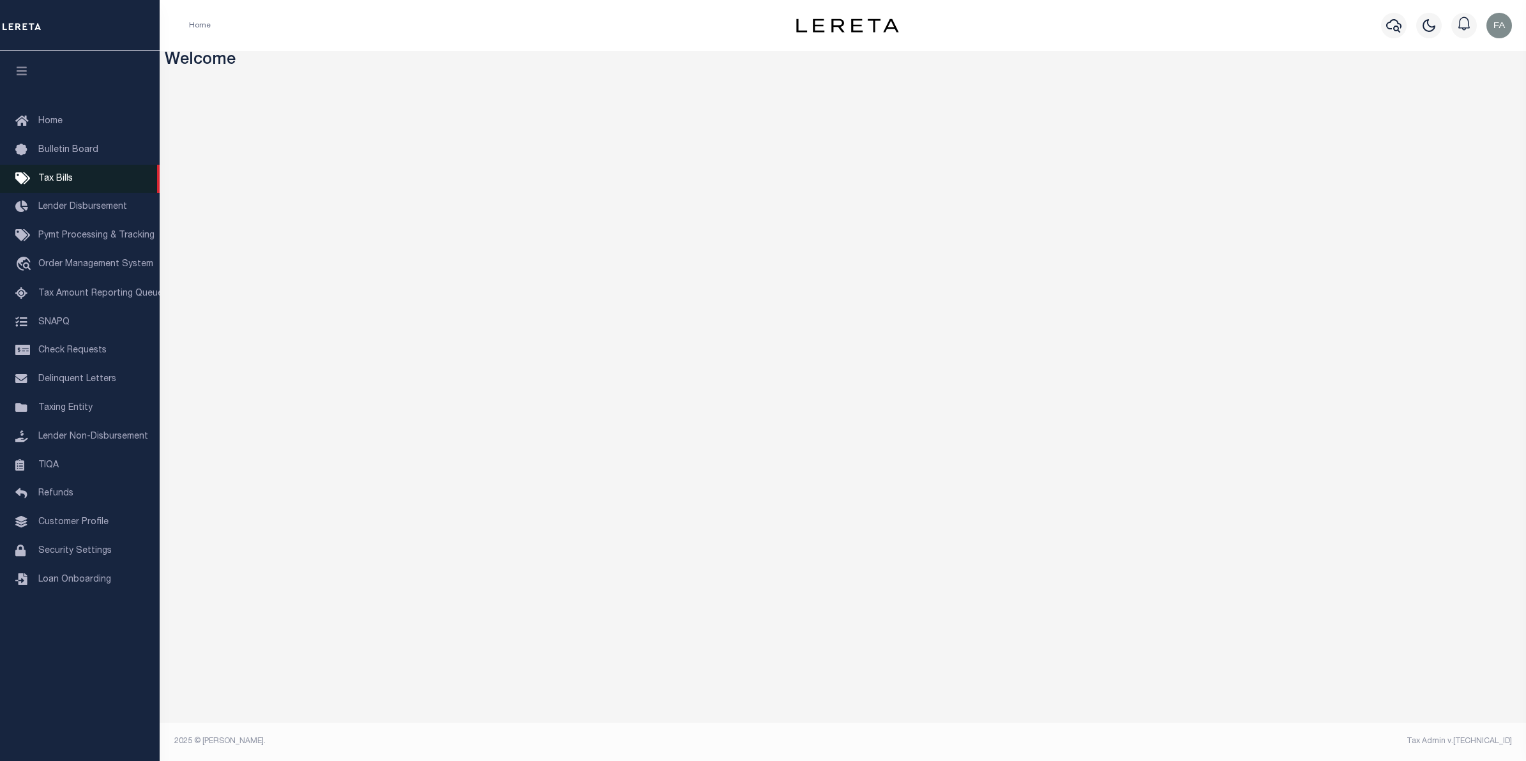
click at [85, 177] on link "Tax Bills" at bounding box center [80, 179] width 160 height 29
